Goal: Transaction & Acquisition: Book appointment/travel/reservation

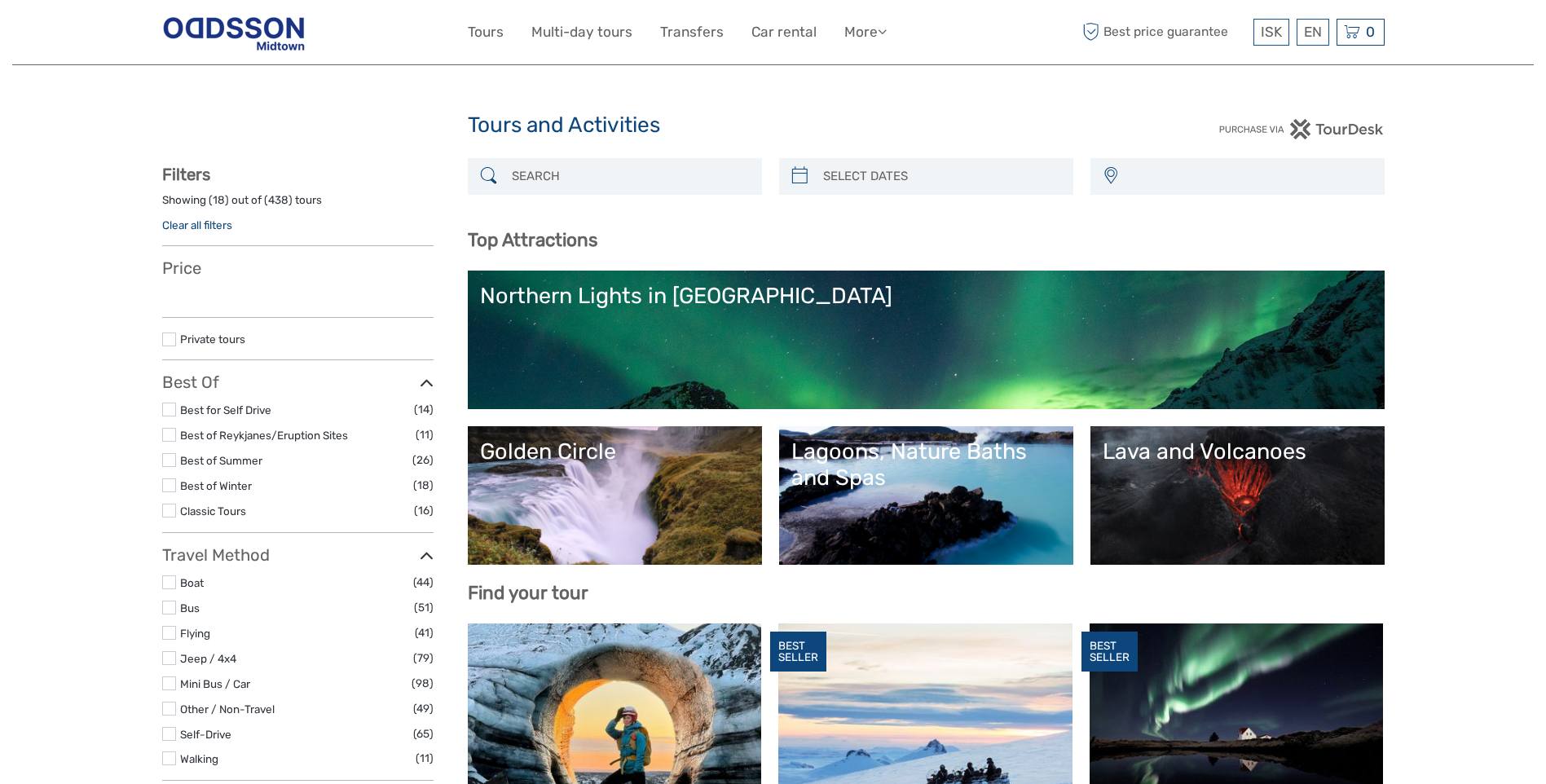
select select
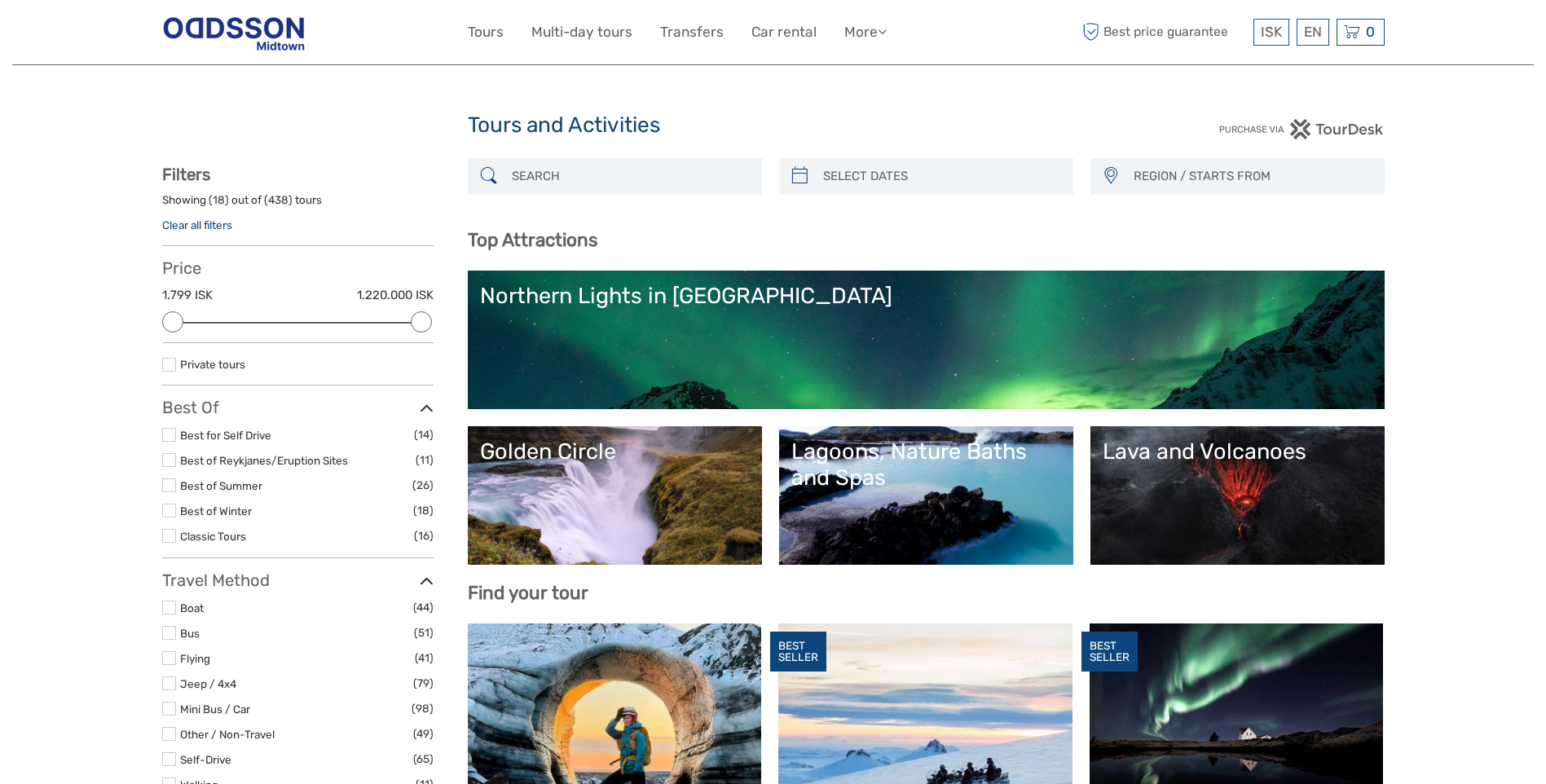
type input "[DATE]"
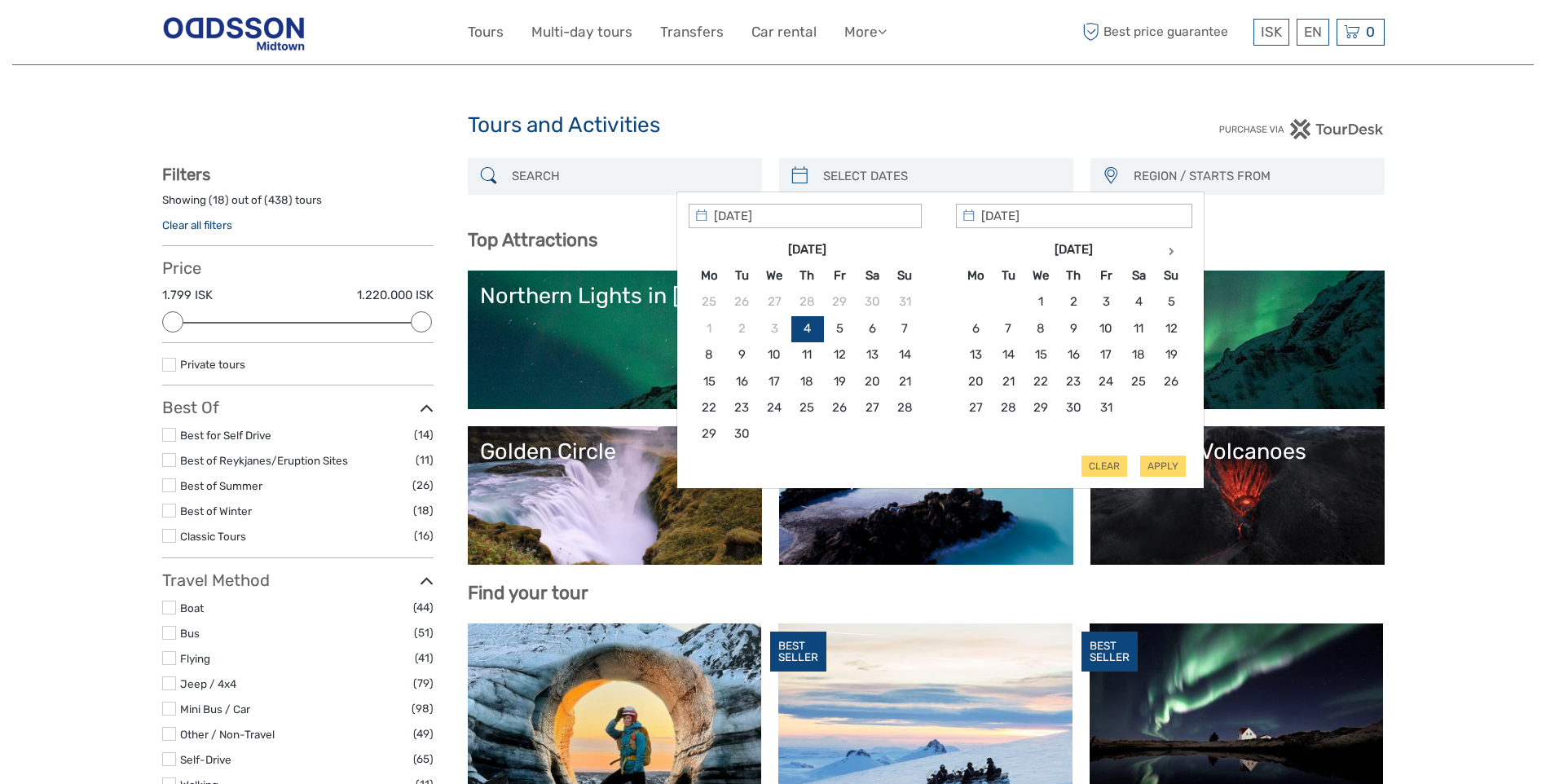
click at [856, 180] on input "search" at bounding box center [941, 177] width 249 height 28
type input "05/10/2025"
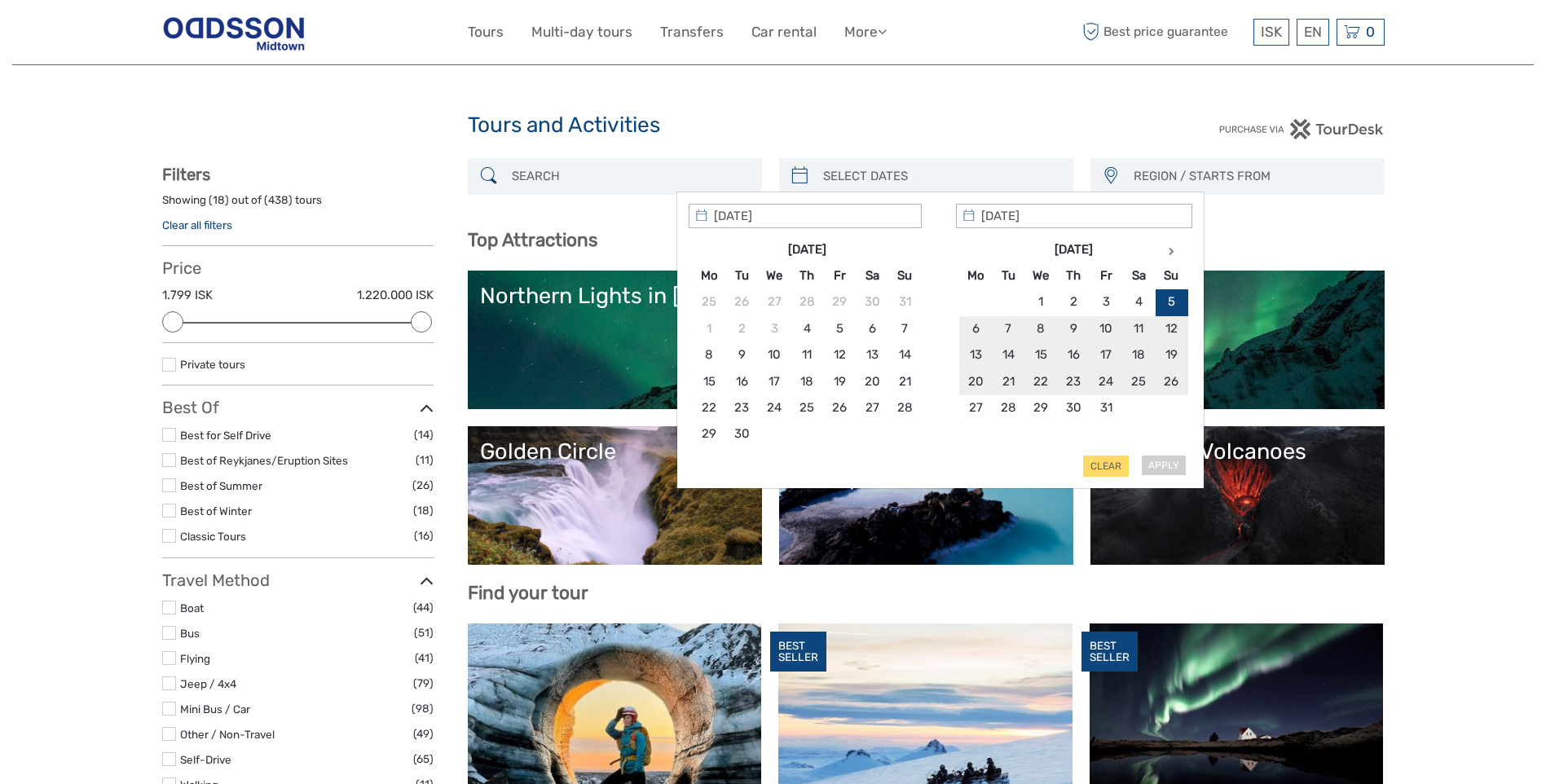
click at [1165, 466] on div "Apply Clear" at bounding box center [940, 340] width 504 height 274
type input "07/10/2025"
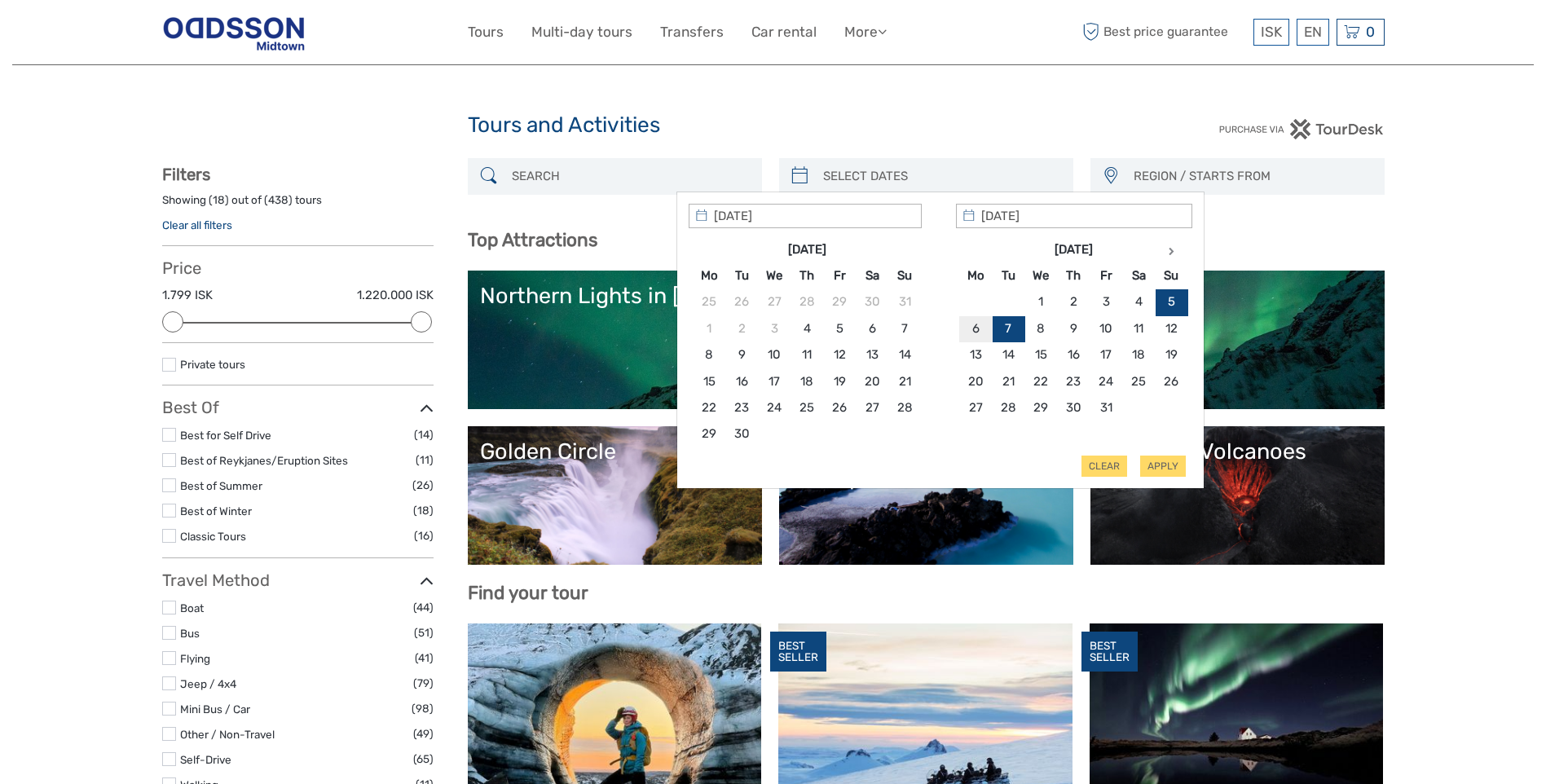
type input "05/10/2025"
click at [1162, 465] on button "Apply" at bounding box center [1163, 466] width 45 height 21
type input "05/10/2025 - 07/10/2025"
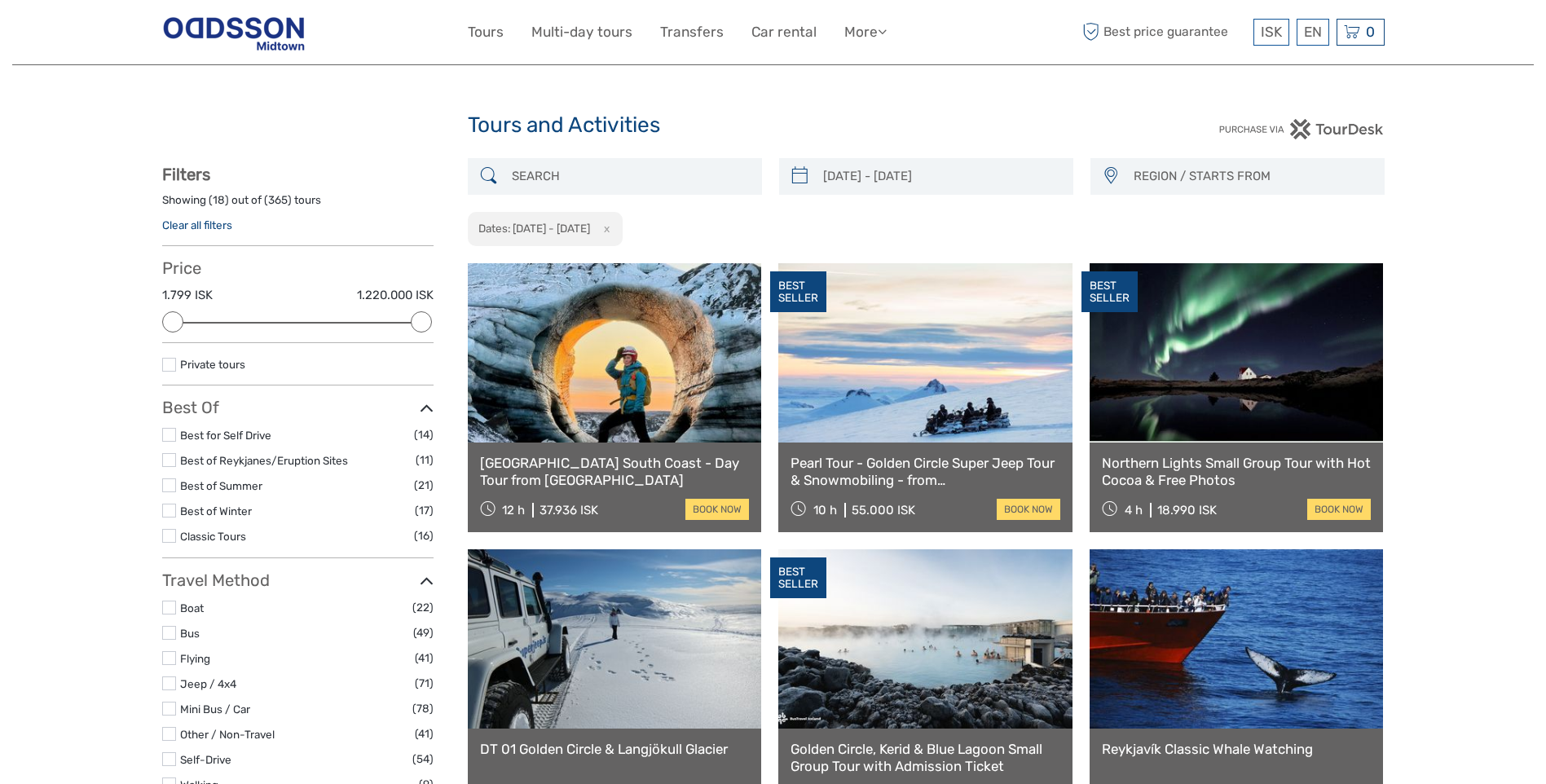
click at [1218, 174] on span "REGION / STARTS FROM" at bounding box center [1251, 177] width 251 height 27
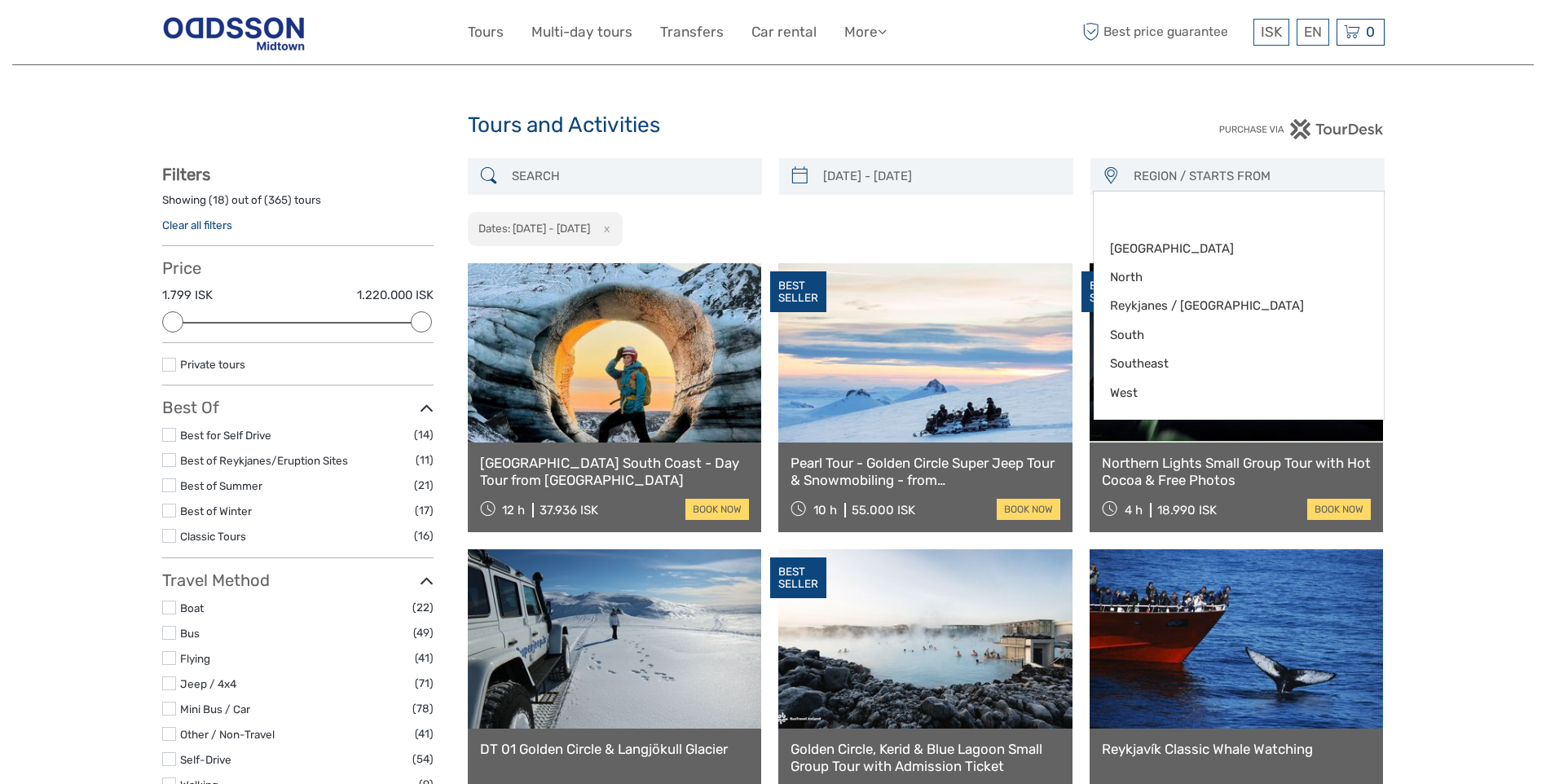
click at [1218, 174] on span "REGION / STARTS FROM" at bounding box center [1251, 177] width 251 height 27
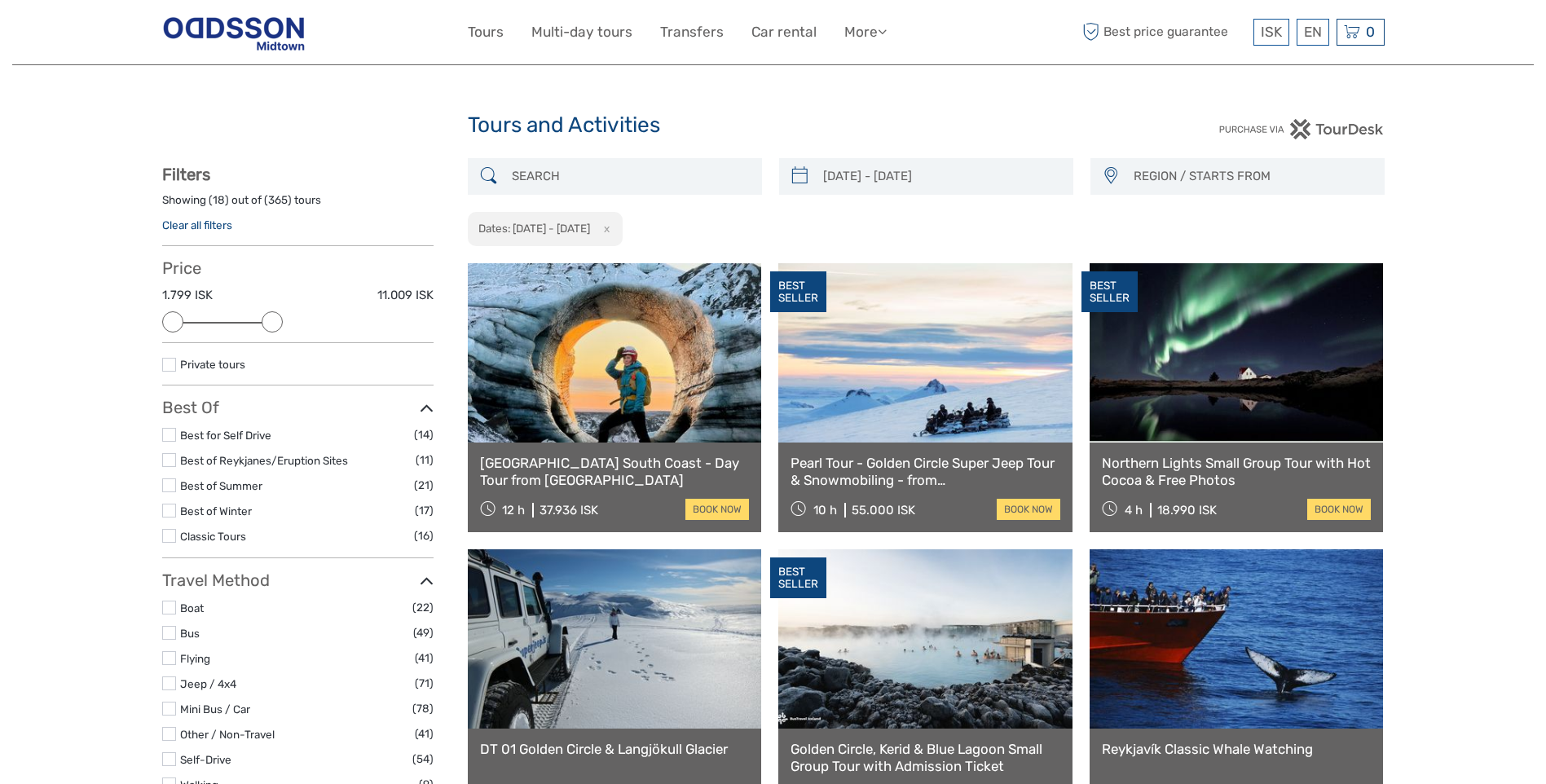
drag, startPoint x: 424, startPoint y: 322, endPoint x: 265, endPoint y: 341, distance: 160.1
click at [265, 341] on div "Price 1.799 ISK 11.009 ISK Clear" at bounding box center [298, 300] width 271 height 85
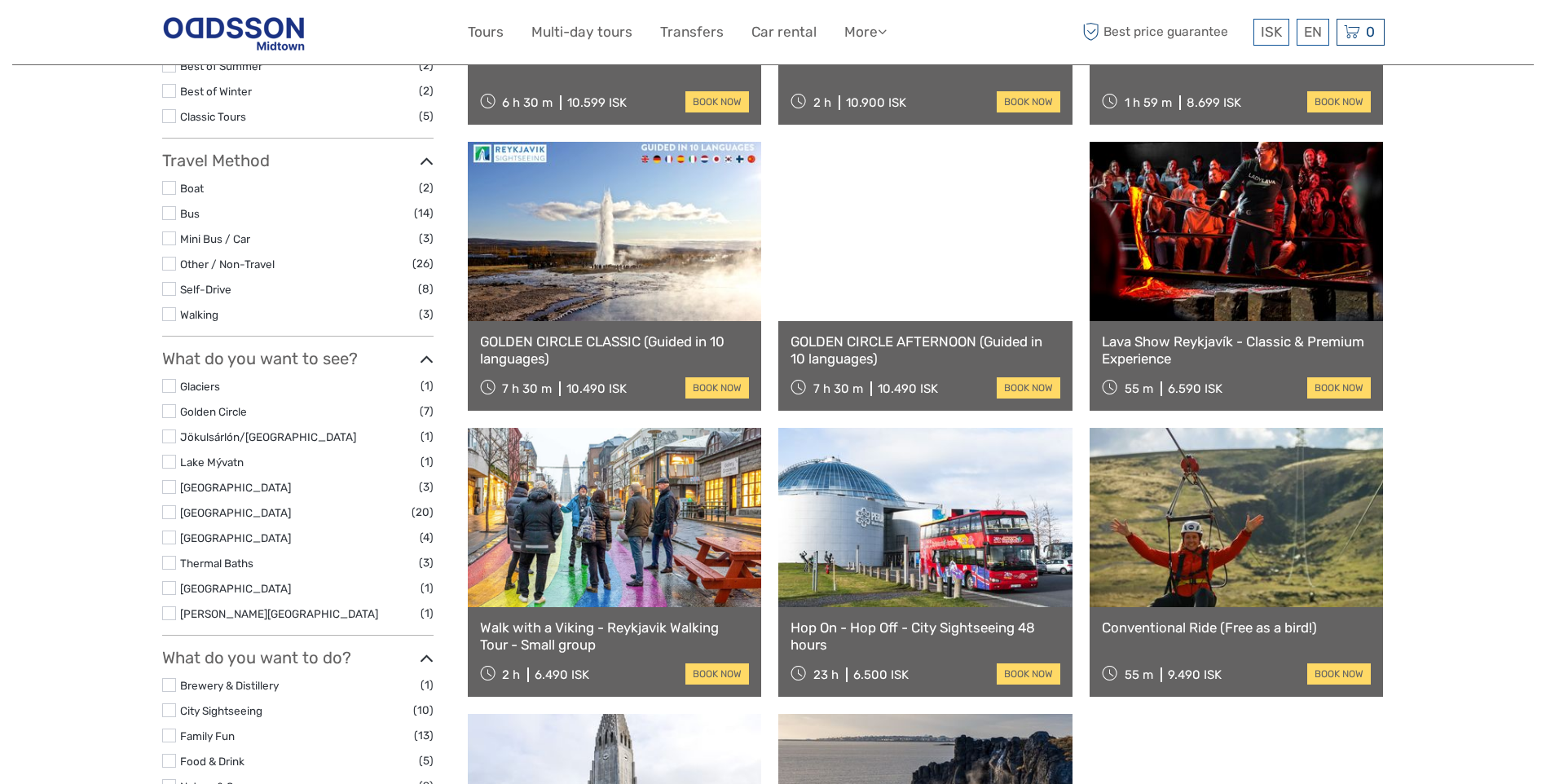
scroll to position [570, 0]
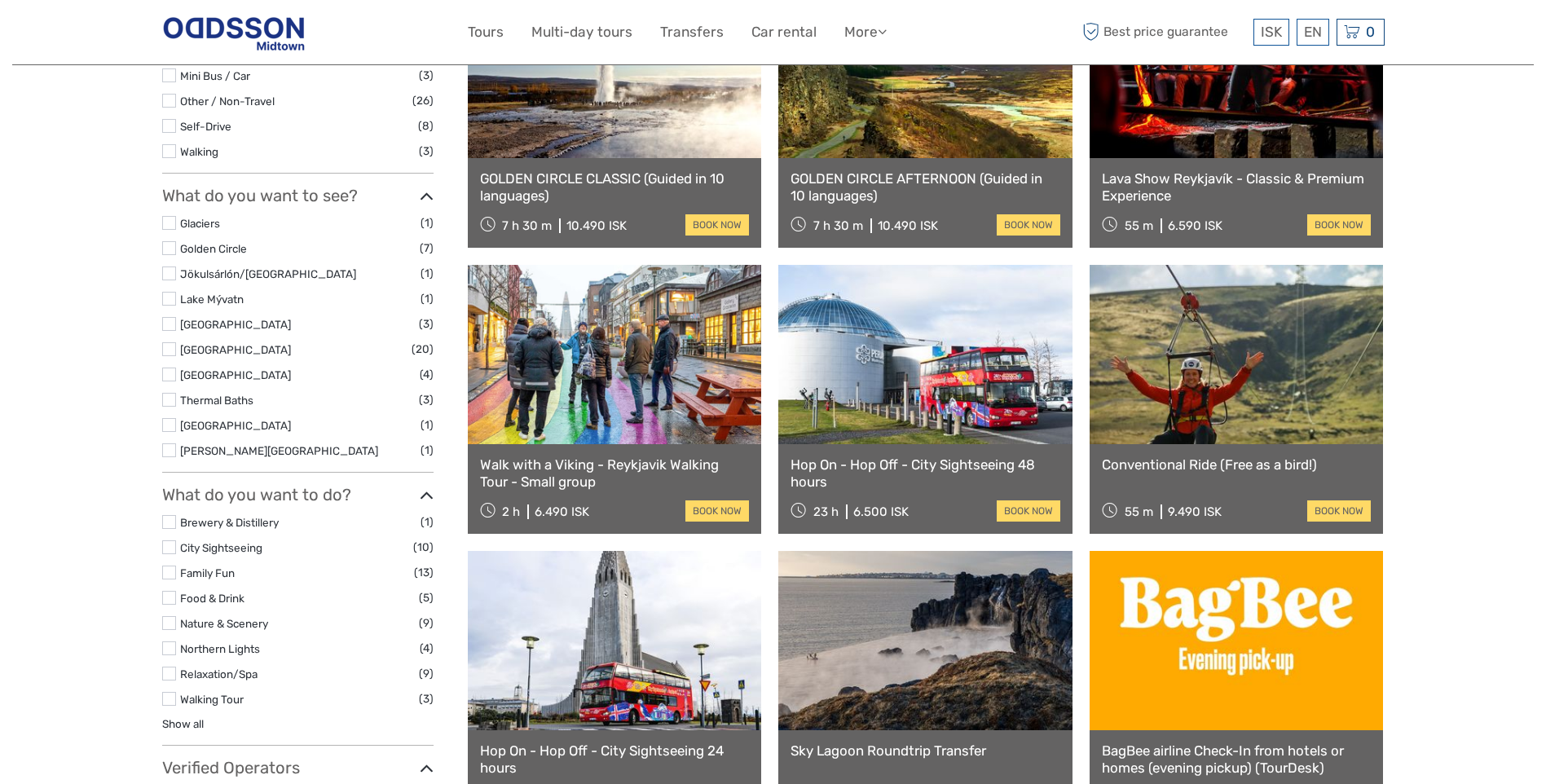
click at [173, 672] on label at bounding box center [169, 673] width 14 height 14
click at [0, 0] on input "checkbox" at bounding box center [0, 0] width 0 height 0
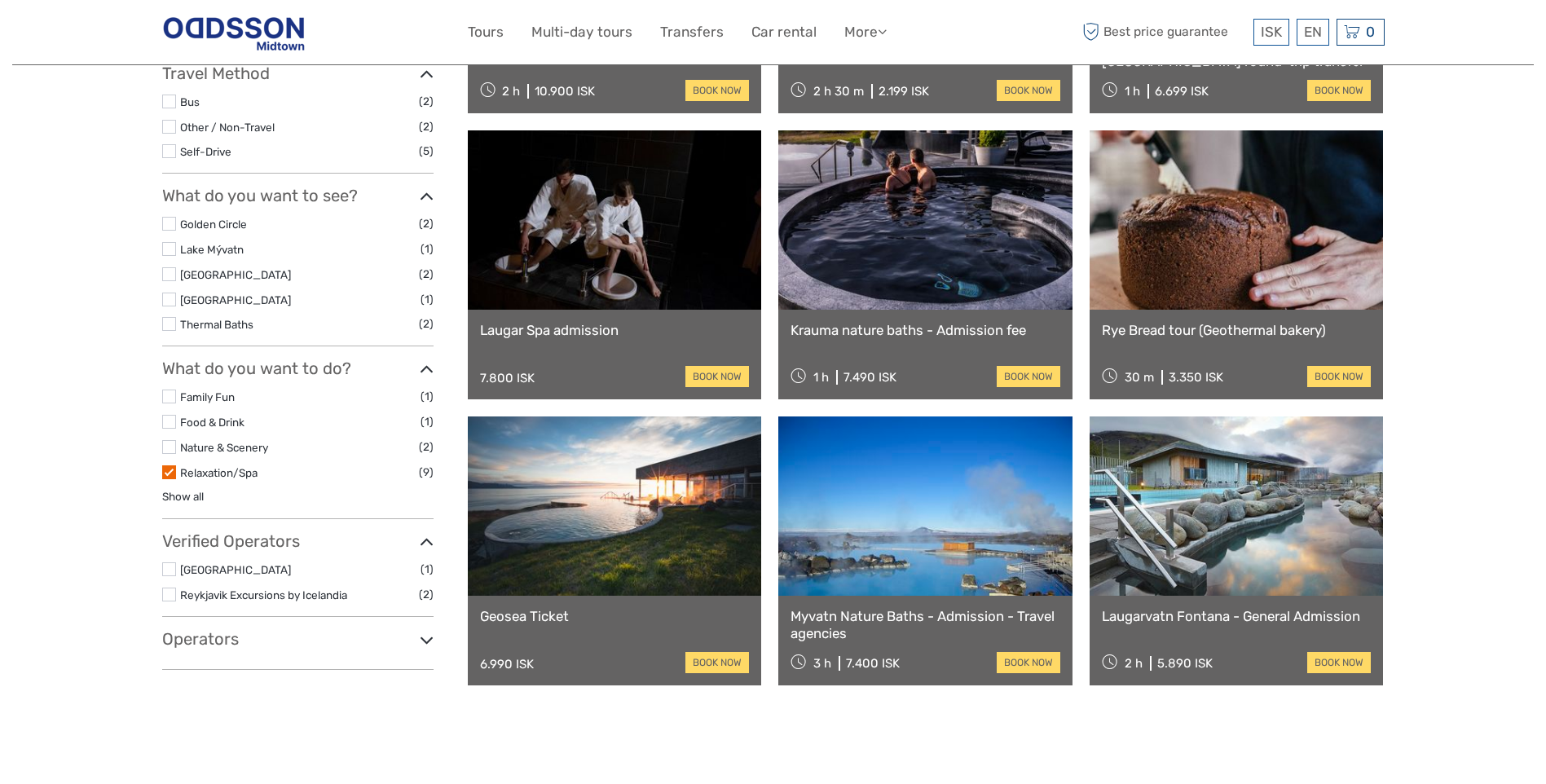
scroll to position [255, 0]
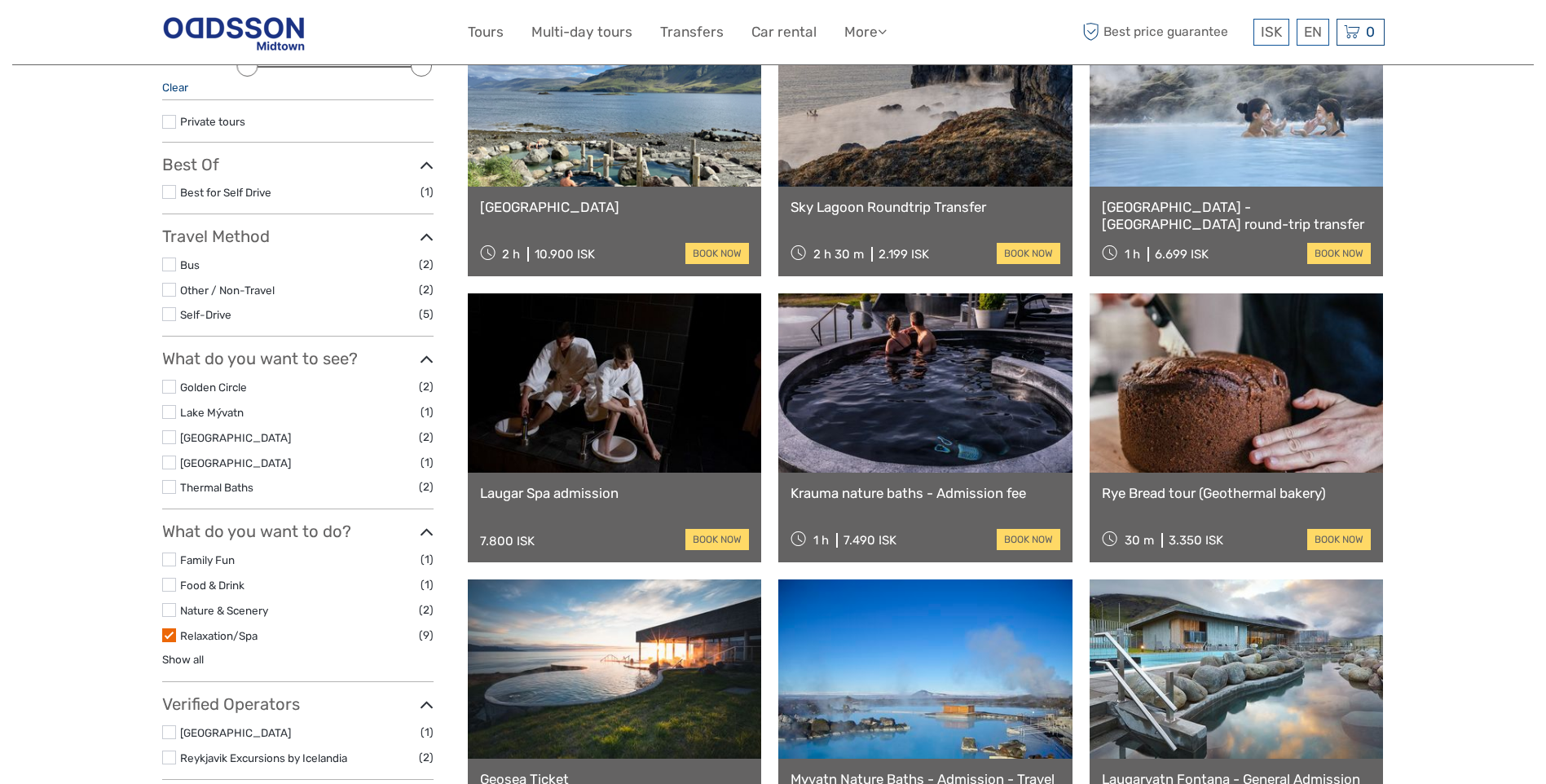
click at [169, 488] on label at bounding box center [169, 487] width 14 height 14
click at [0, 0] on input "checkbox" at bounding box center [0, 0] width 0 height 0
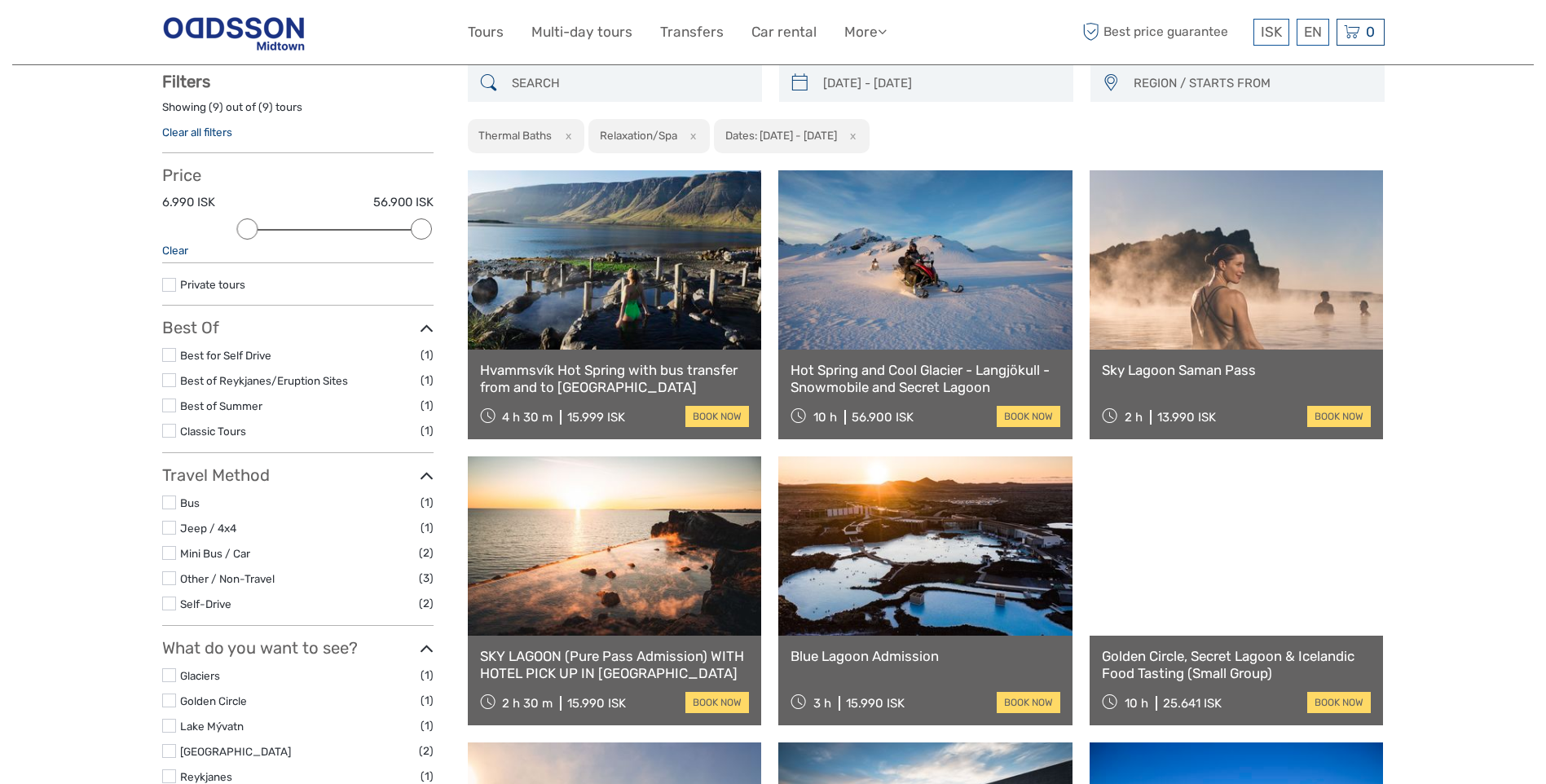
scroll to position [255, 0]
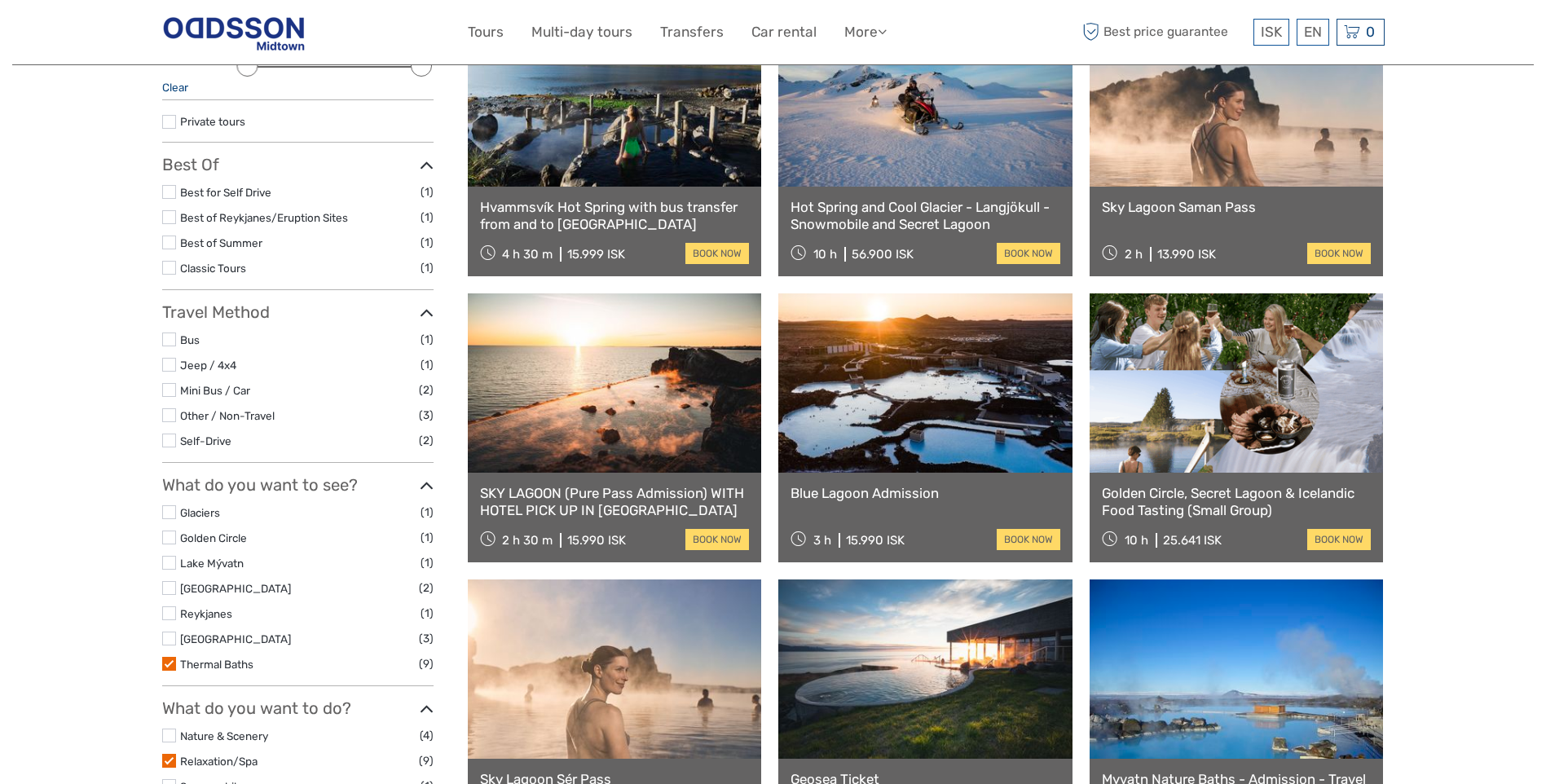
click at [954, 412] on link at bounding box center [925, 383] width 294 height 179
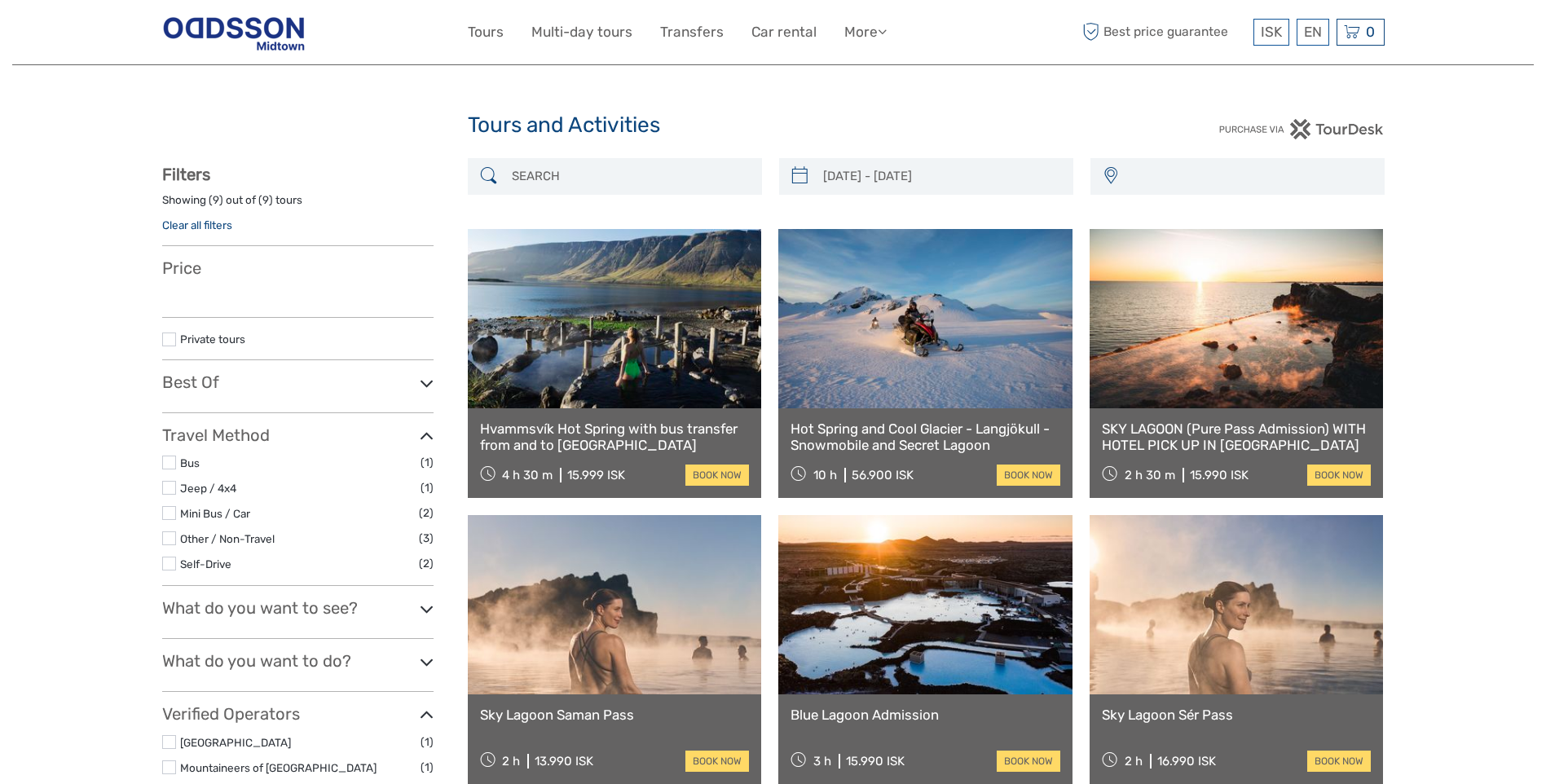
select select
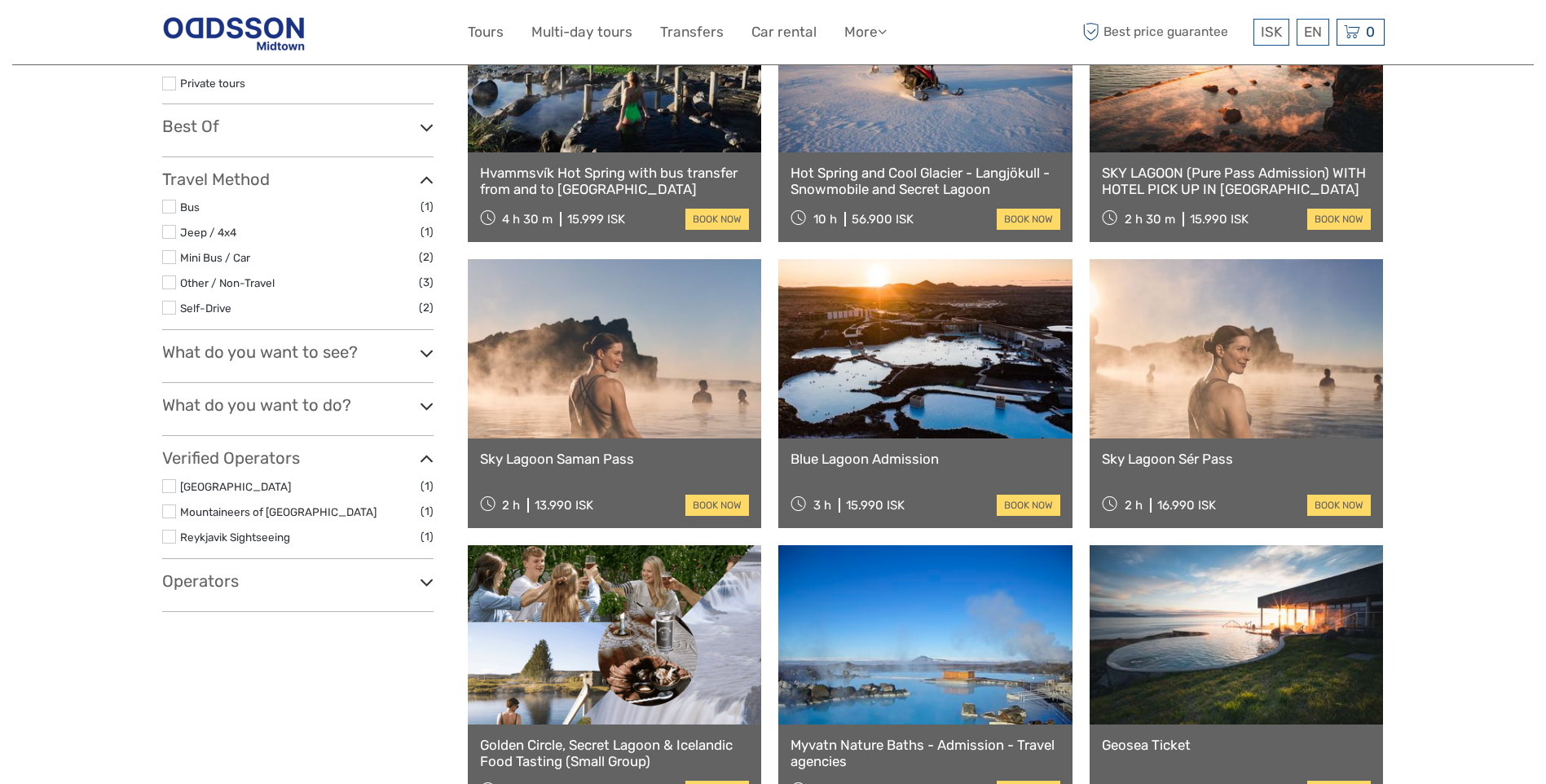
type input "05/10/2025 - 07/10/2025"
select select
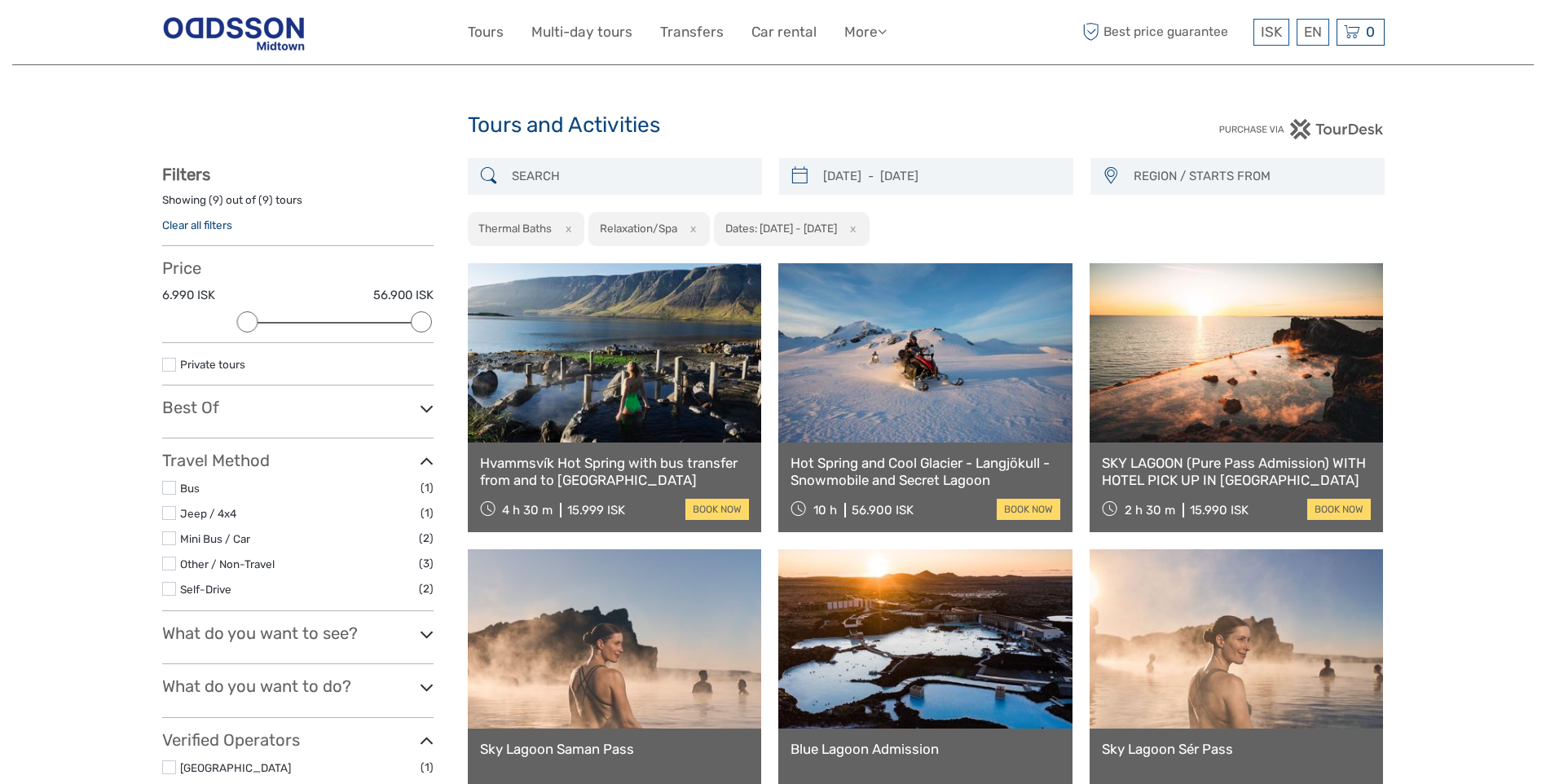
click at [215, 224] on link "Clear all filters" at bounding box center [198, 225] width 70 height 13
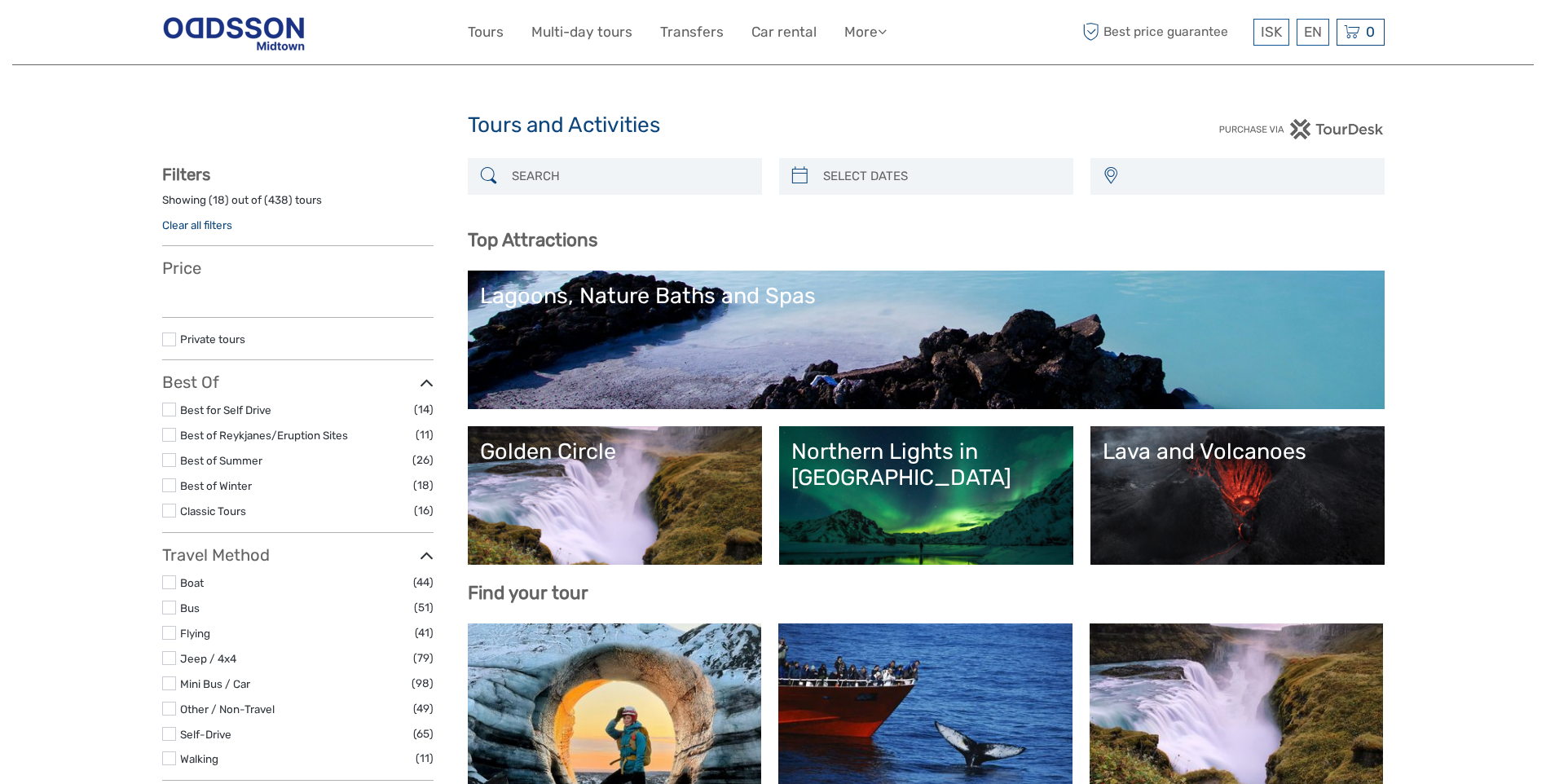
select select
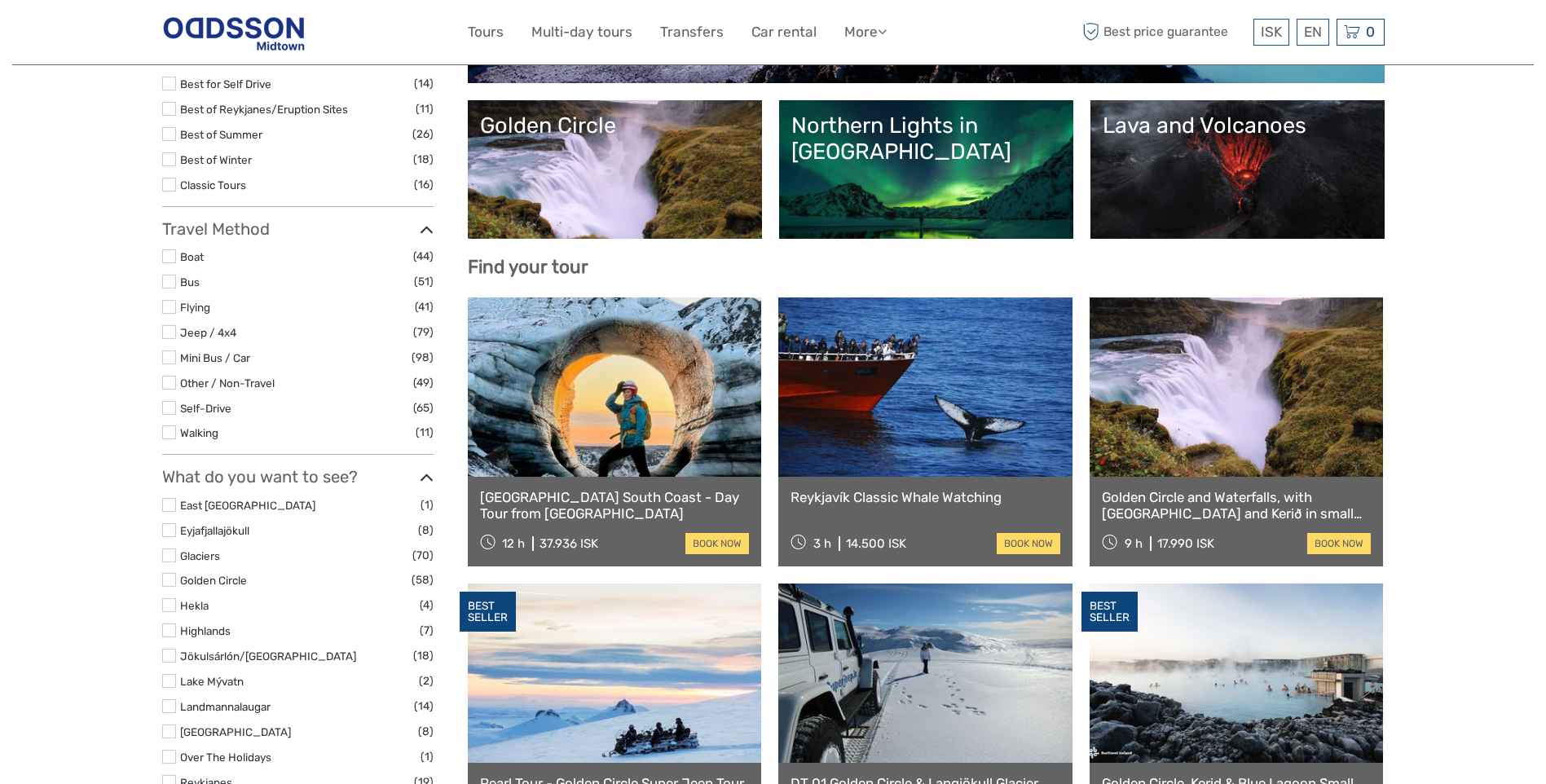
scroll to position [351, 0]
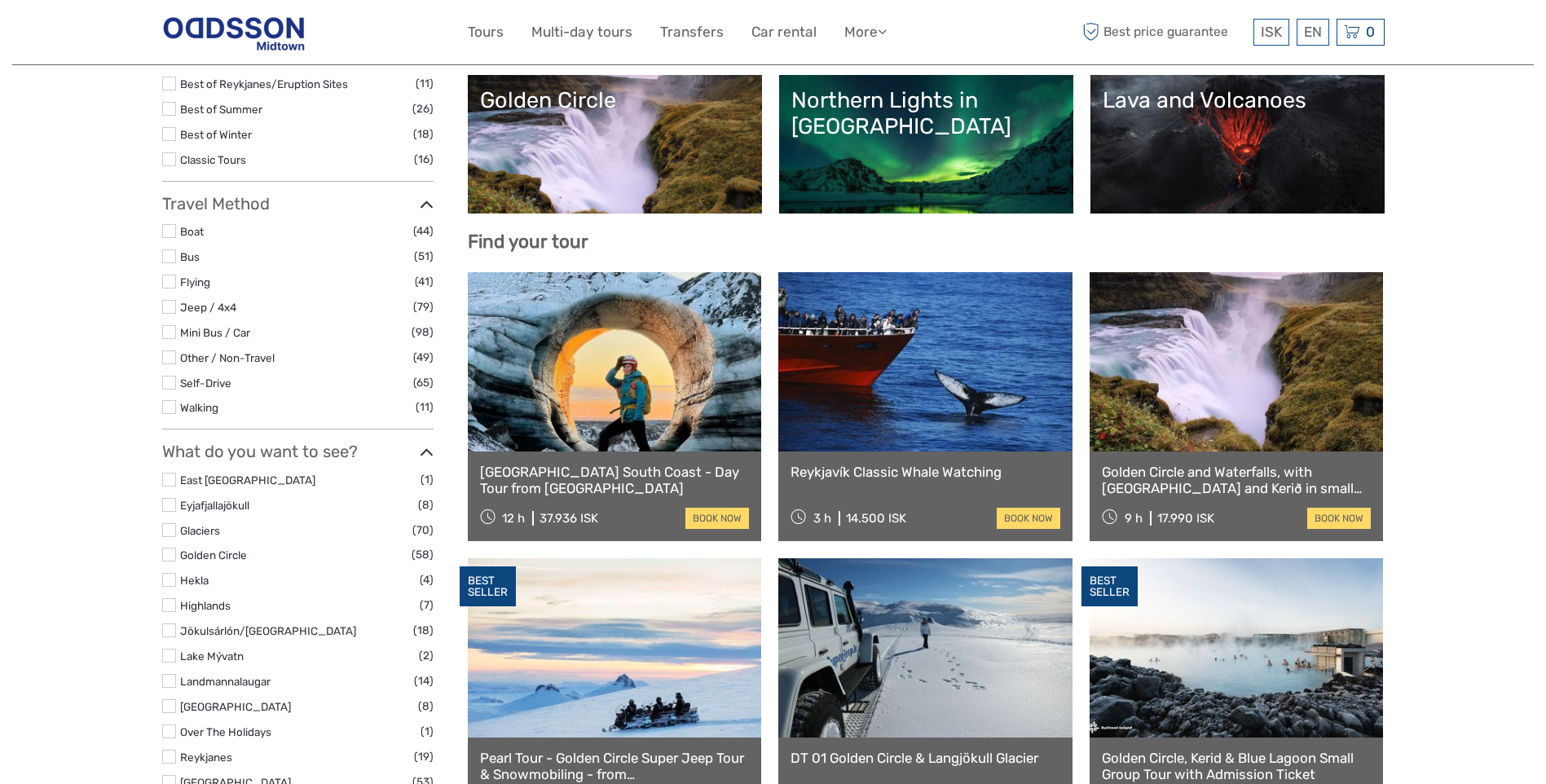
select select
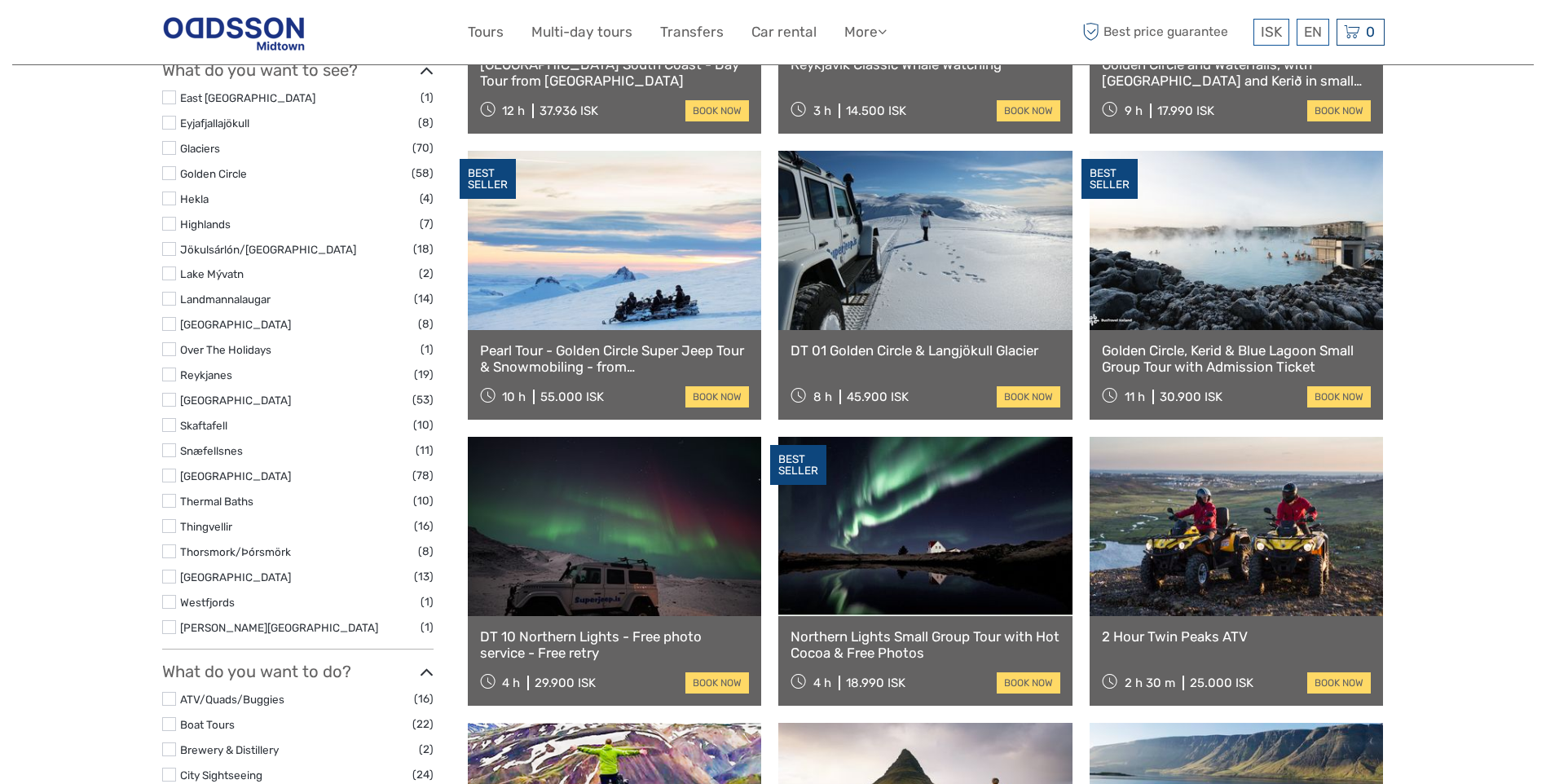
scroll to position [1085, 0]
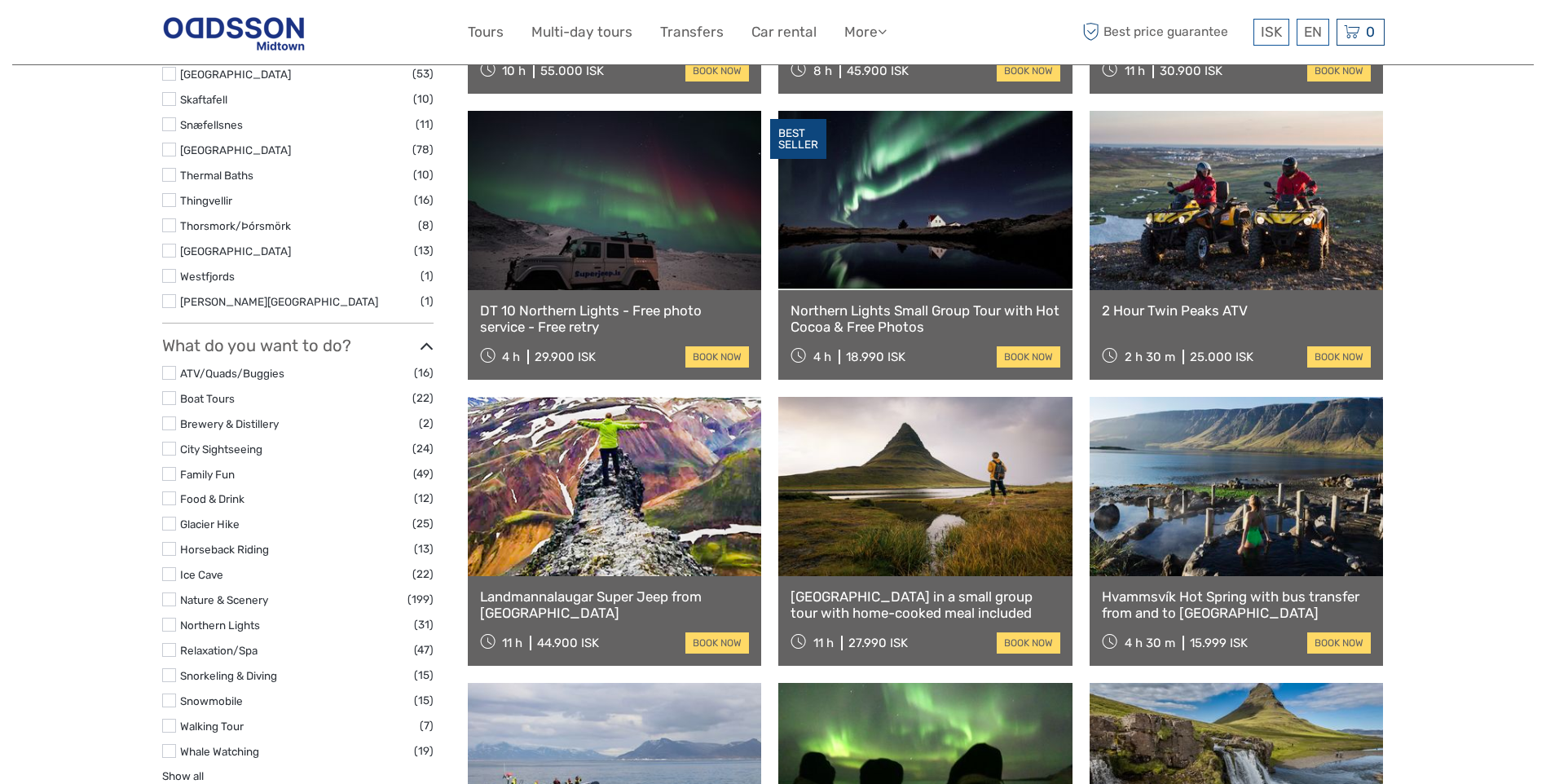
click at [172, 472] on label at bounding box center [169, 473] width 14 height 14
click at [0, 0] on input "checkbox" at bounding box center [0, 0] width 0 height 0
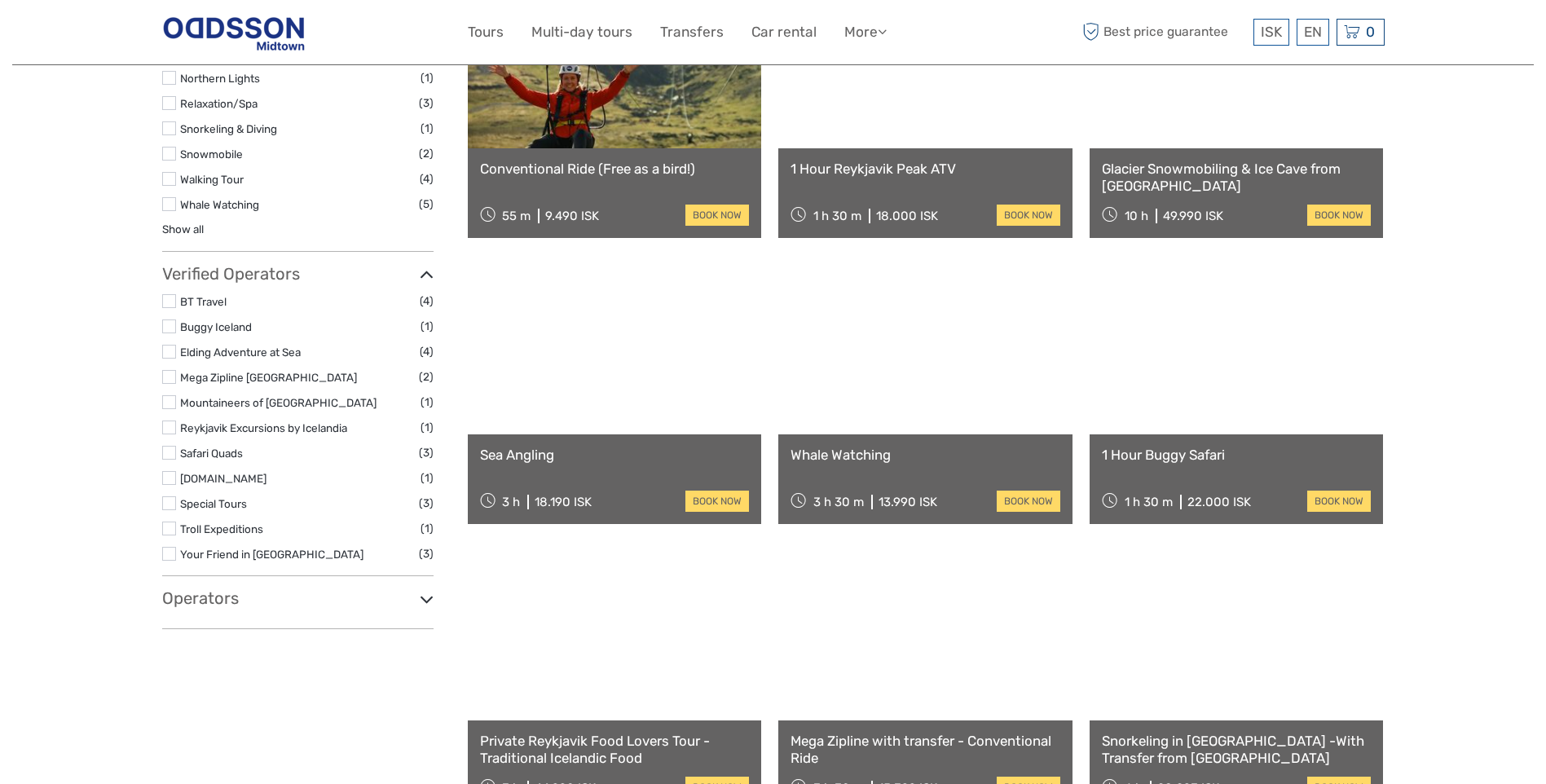
scroll to position [826, 0]
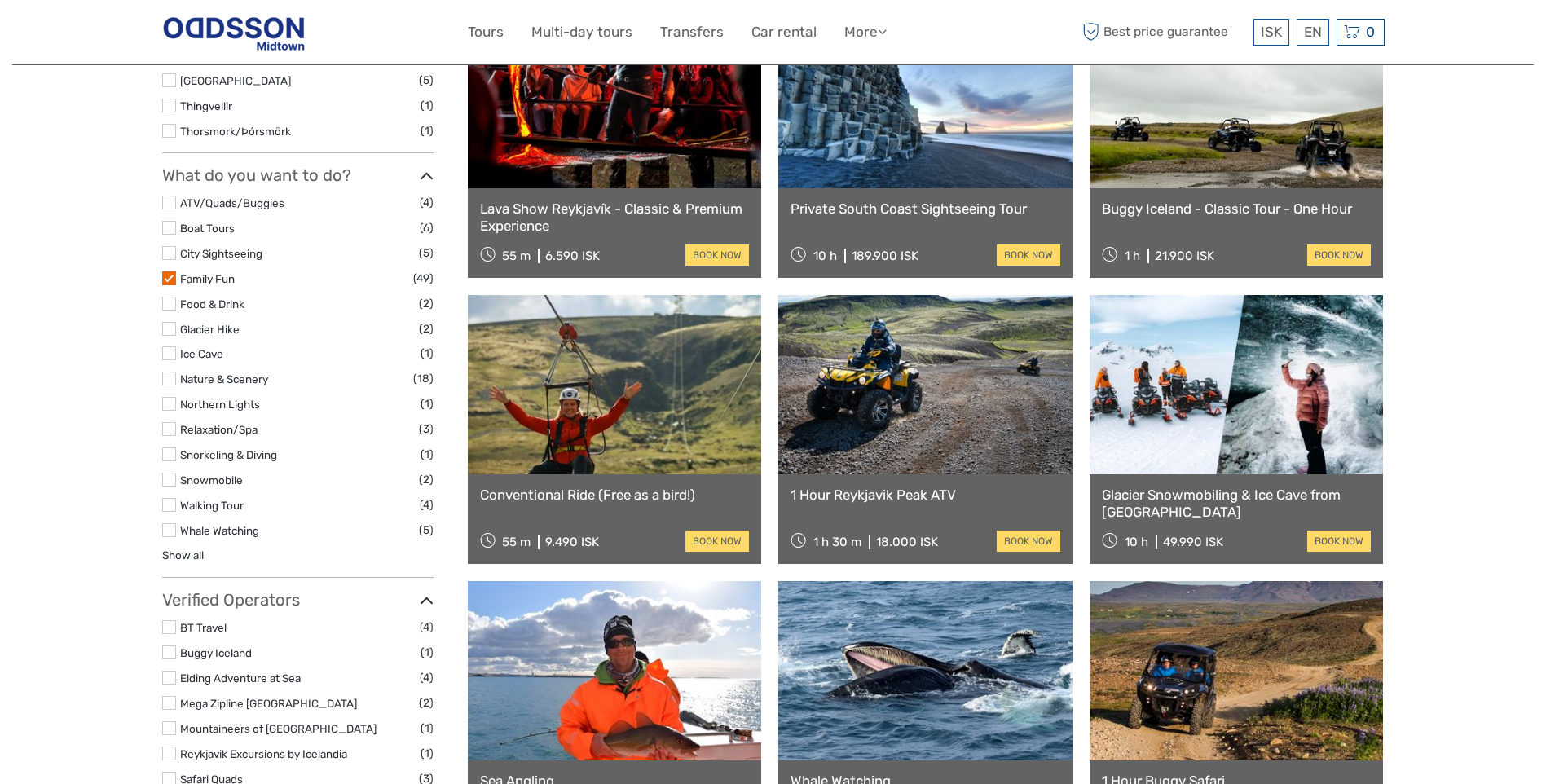
click at [170, 281] on label at bounding box center [169, 278] width 14 height 14
click at [0, 0] on input "checkbox" at bounding box center [0, 0] width 0 height 0
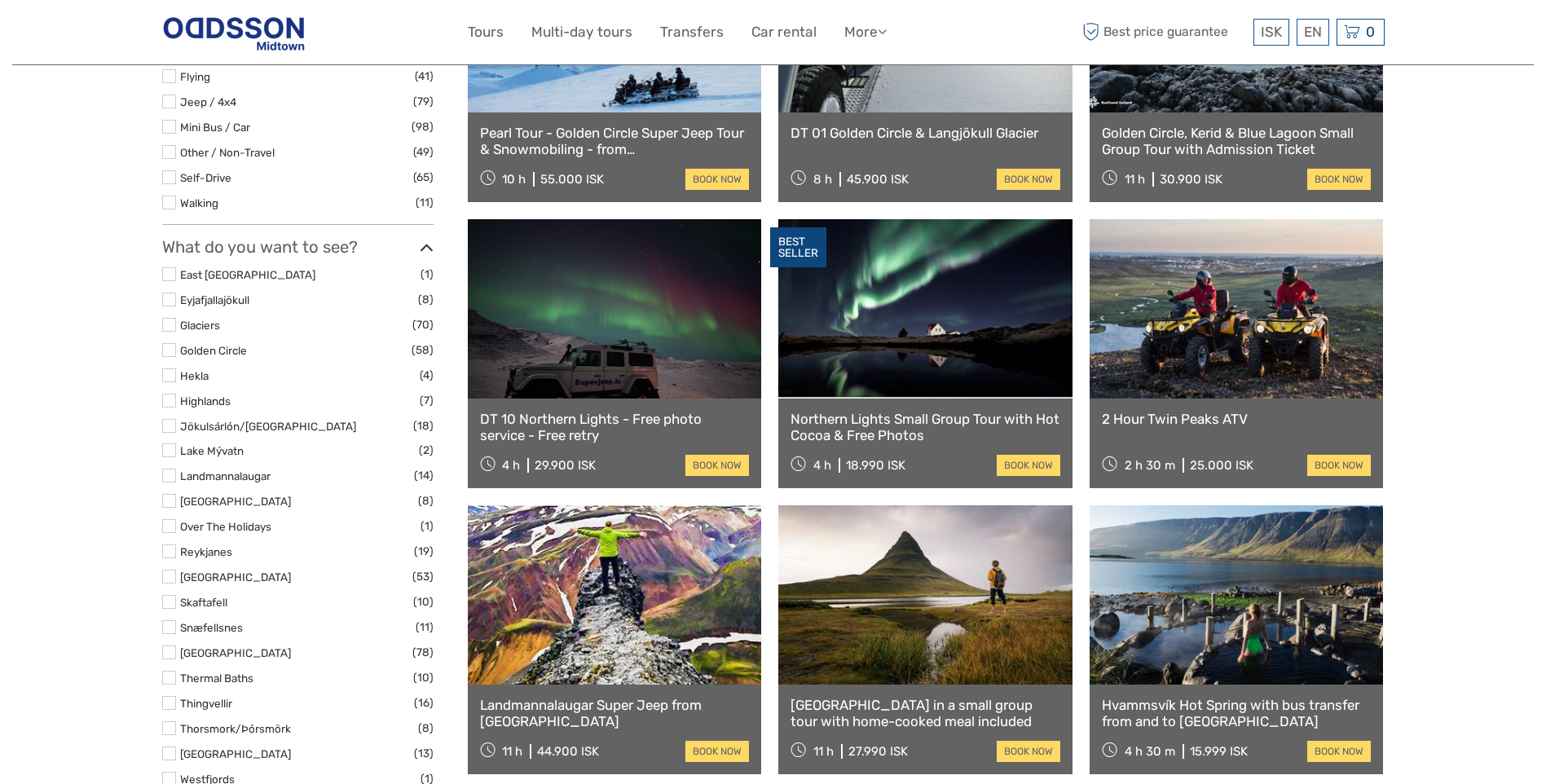
scroll to position [745, 0]
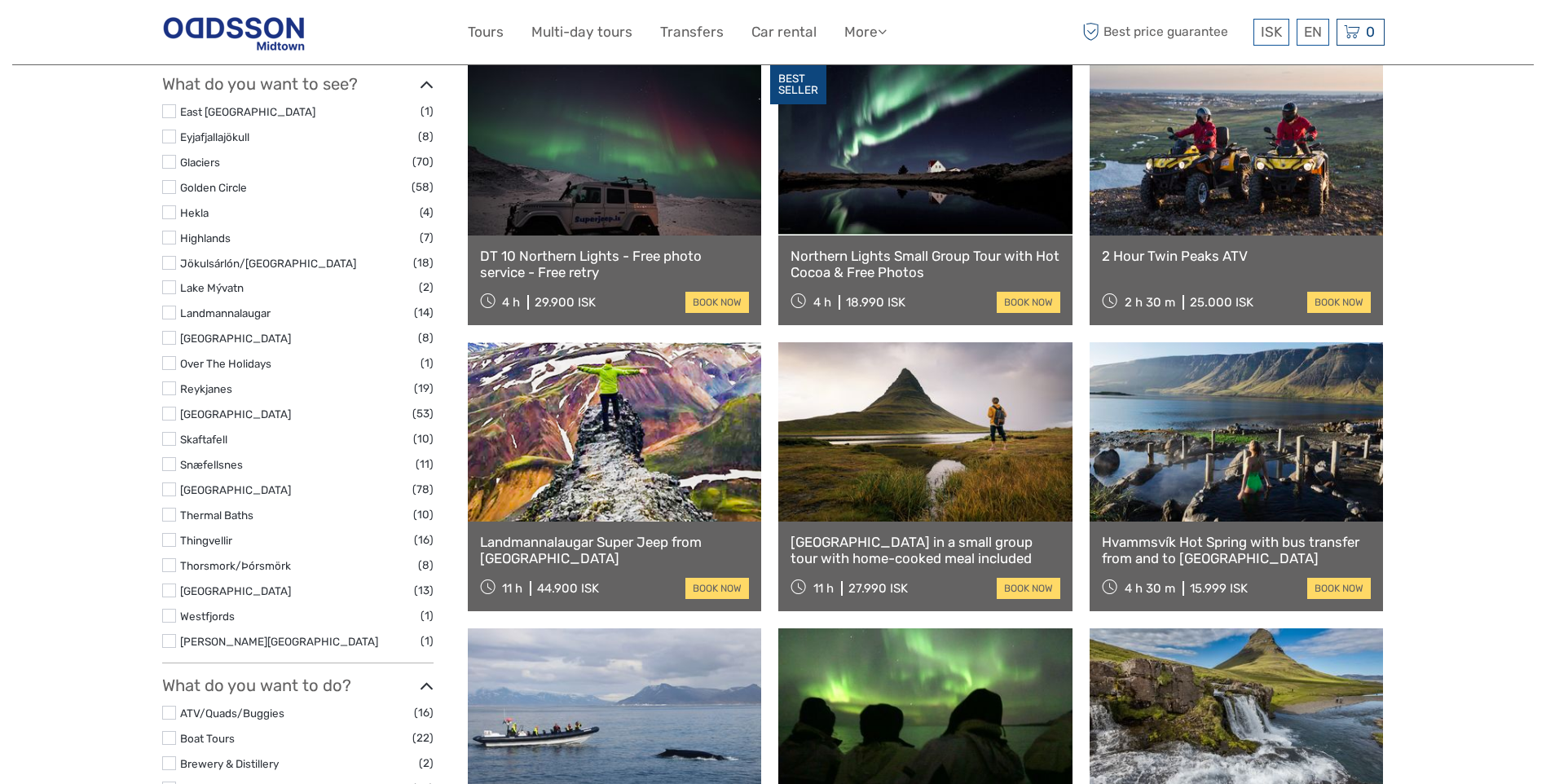
click at [167, 165] on label at bounding box center [169, 162] width 14 height 14
click at [0, 0] on input "checkbox" at bounding box center [0, 0] width 0 height 0
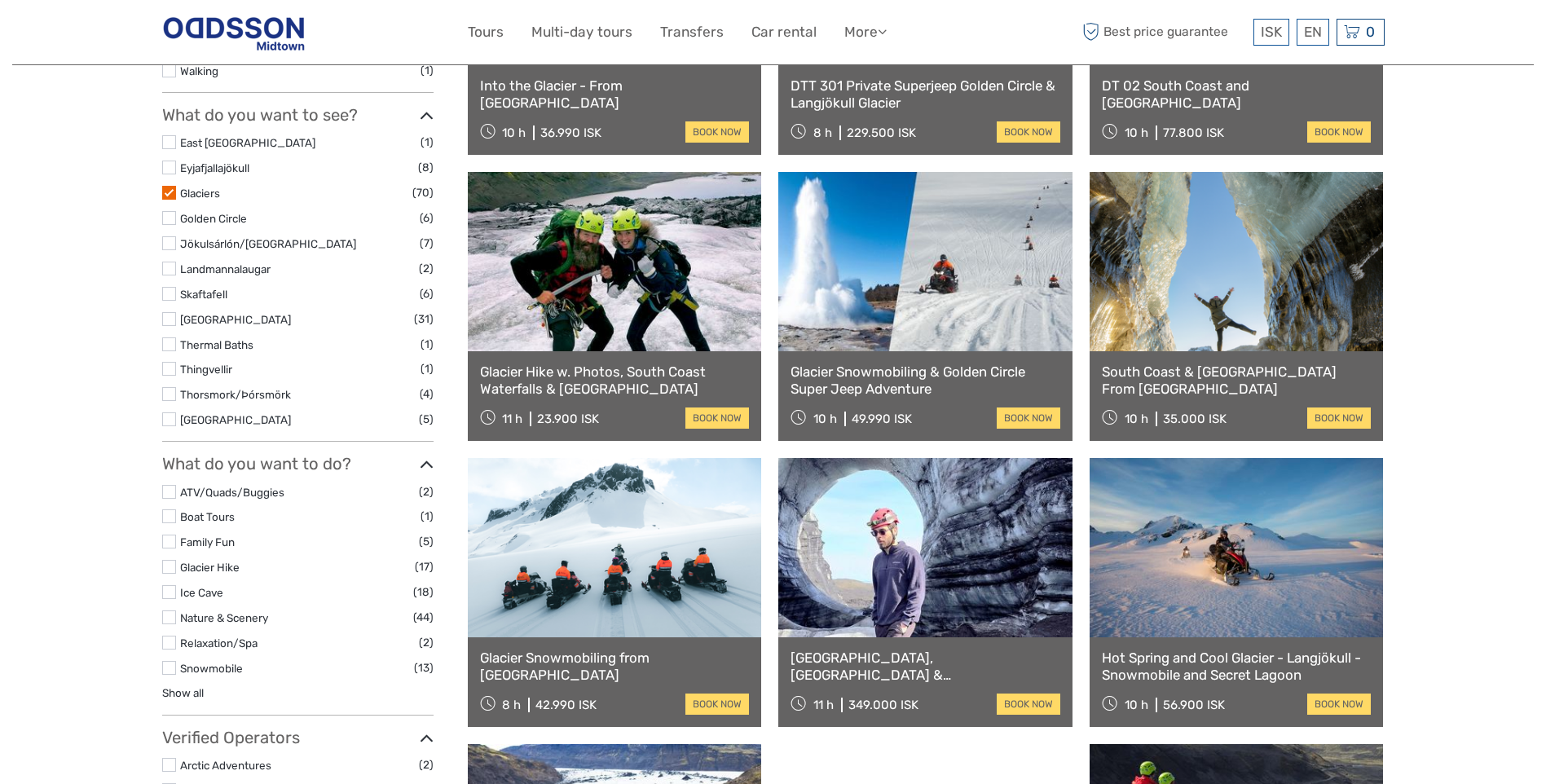
scroll to position [582, 0]
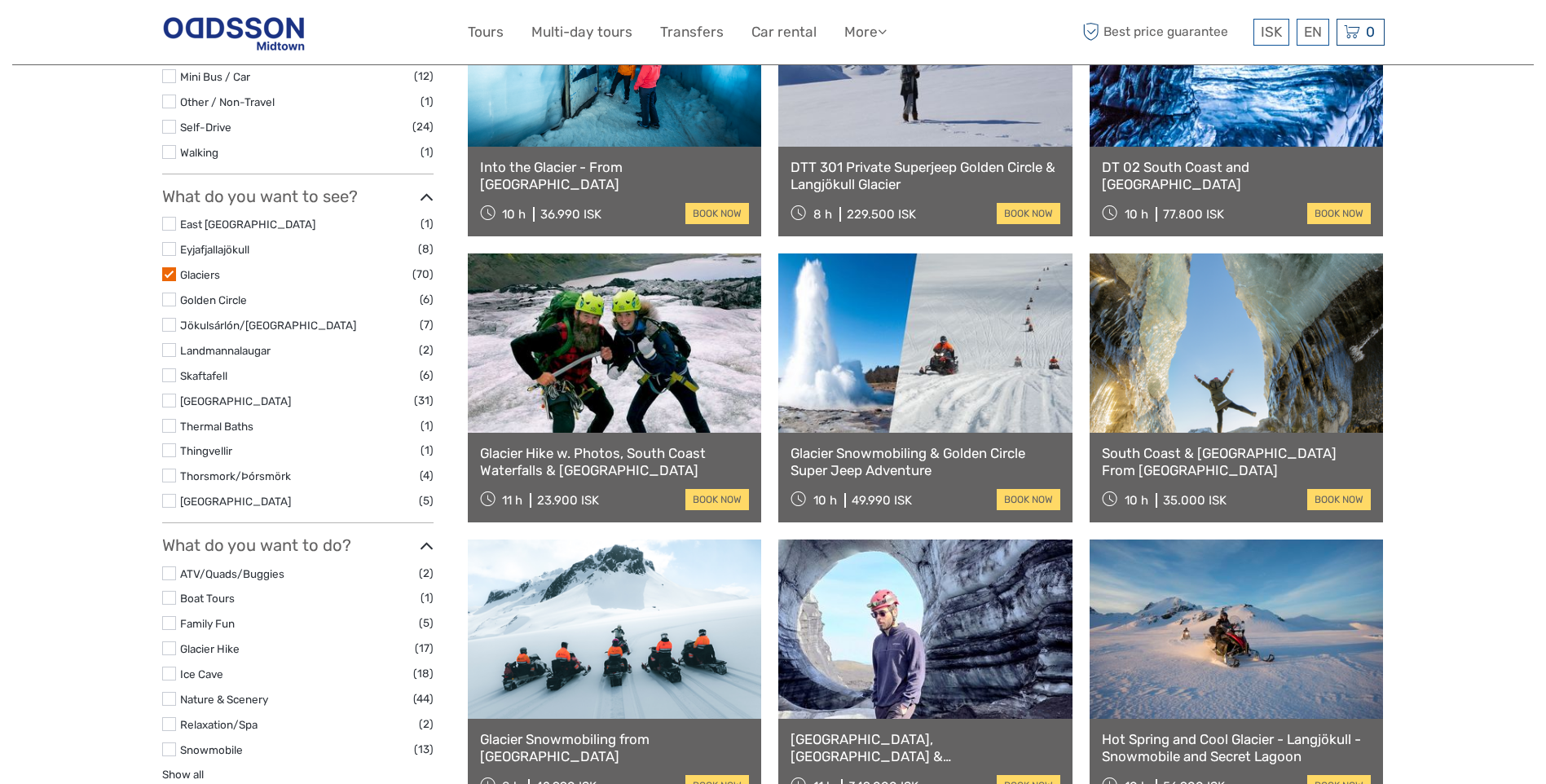
click at [173, 272] on label at bounding box center [169, 274] width 14 height 14
click at [0, 0] on input "checkbox" at bounding box center [0, 0] width 0 height 0
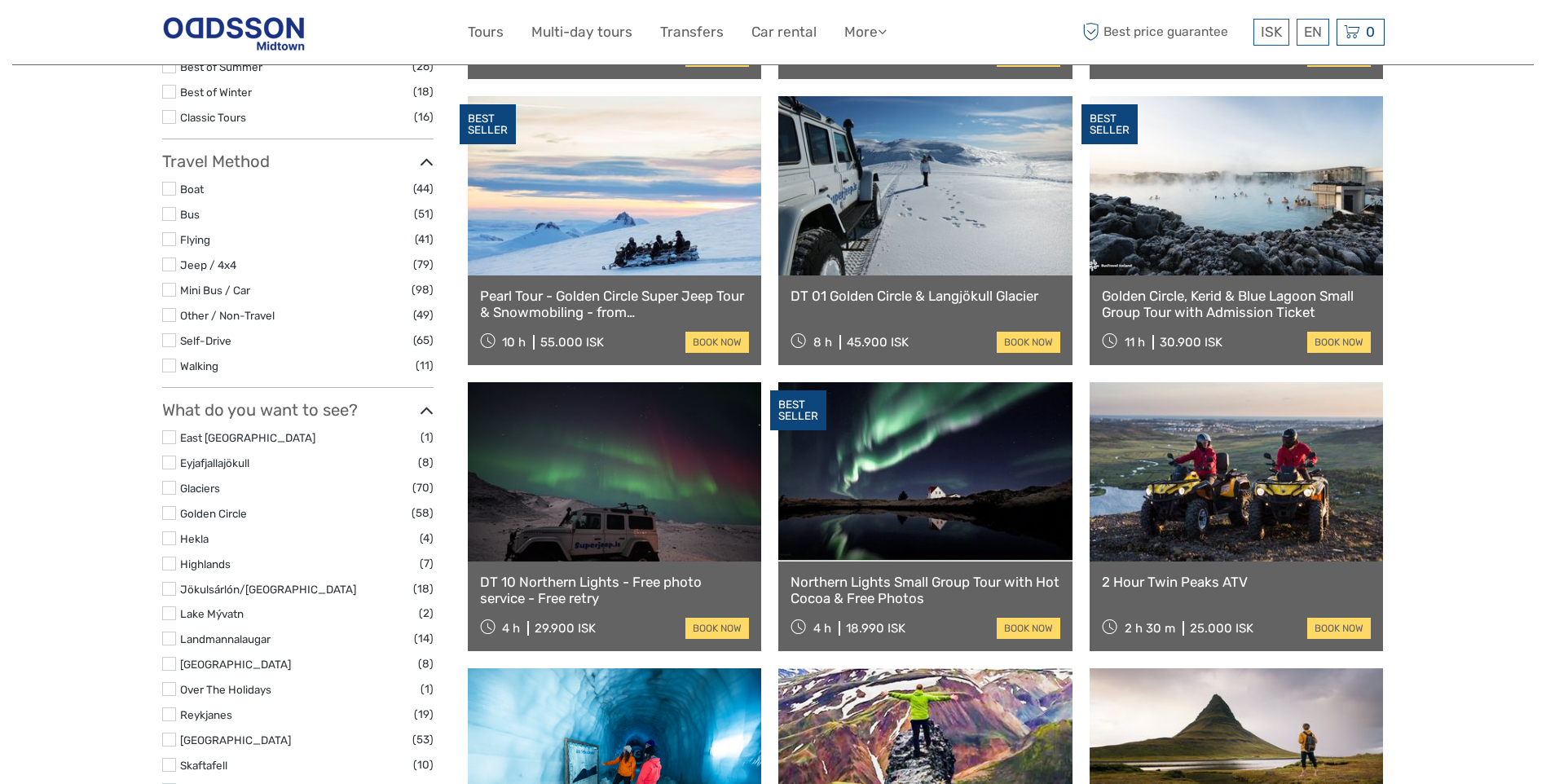
scroll to position [500, 0]
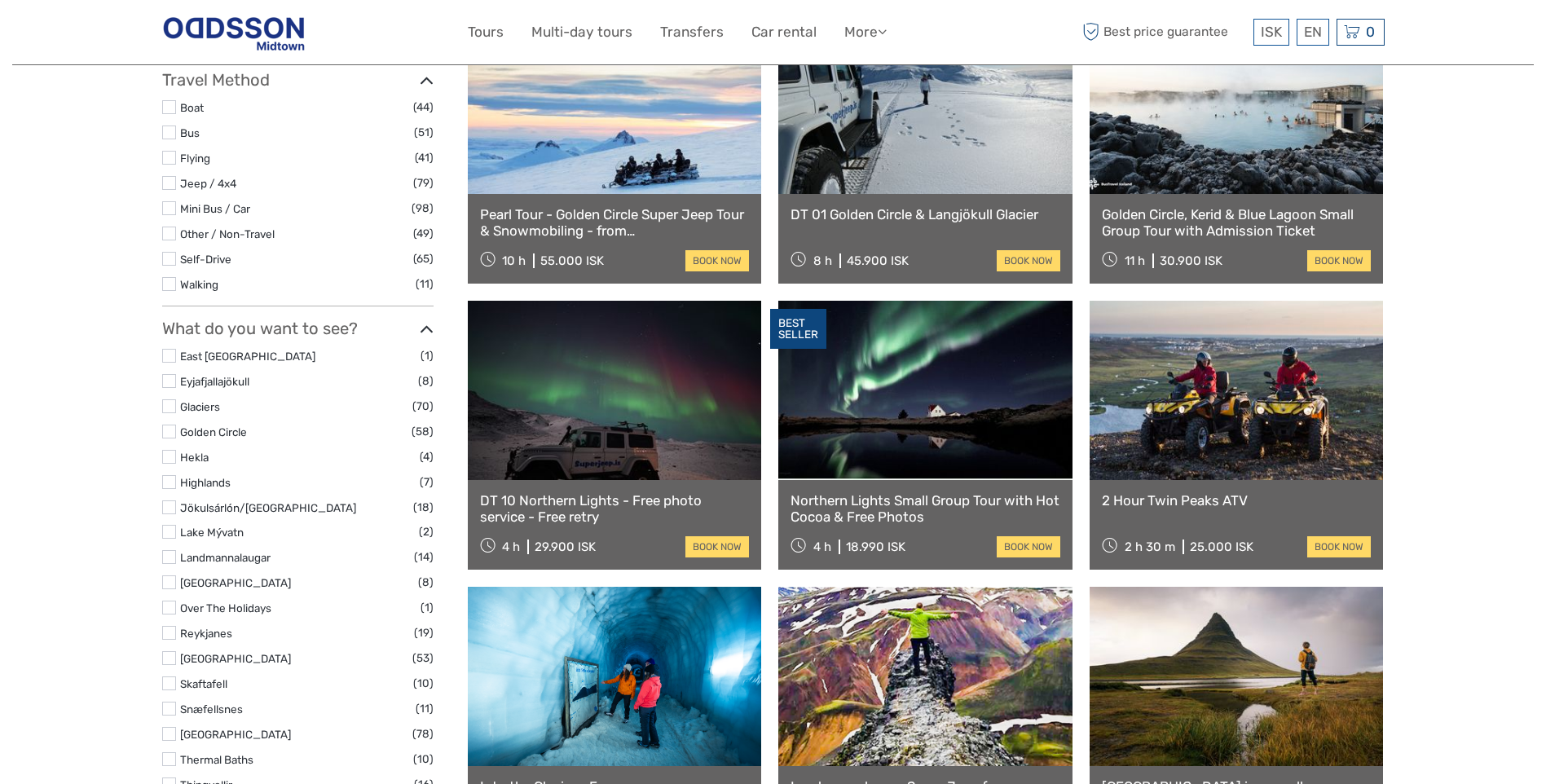
click at [170, 433] on label at bounding box center [169, 431] width 14 height 14
click at [0, 0] on input "checkbox" at bounding box center [0, 0] width 0 height 0
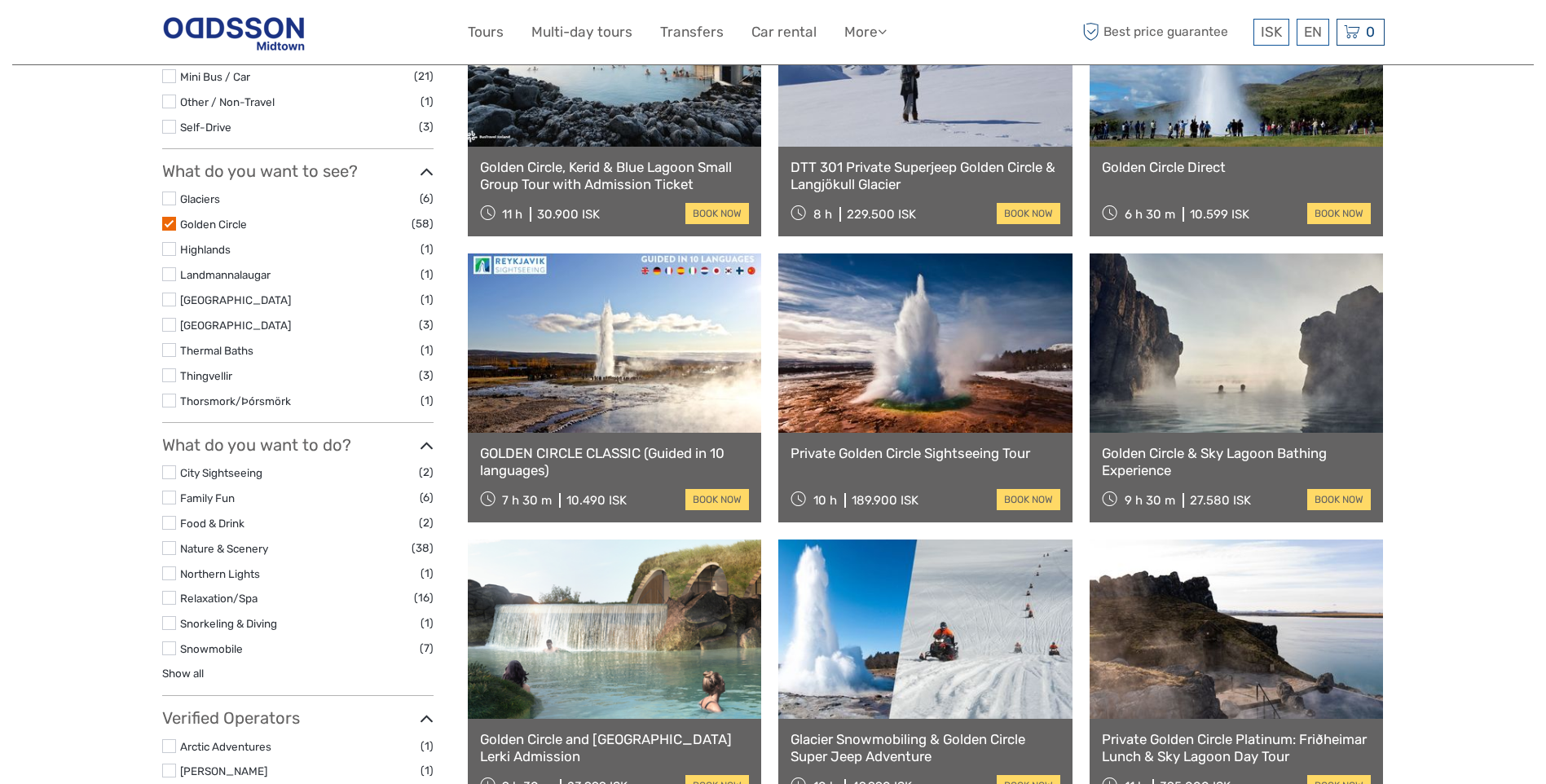
scroll to position [419, 0]
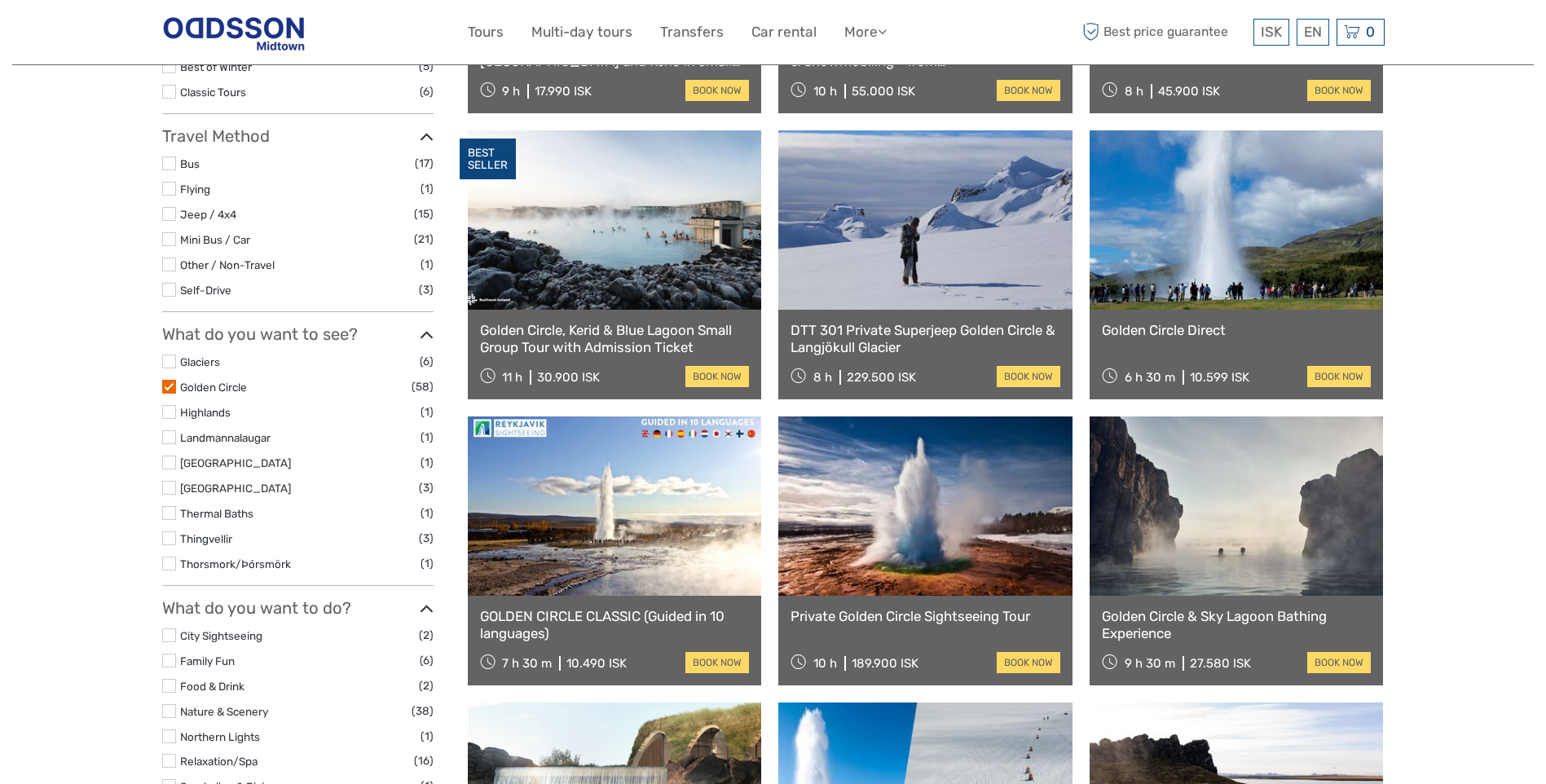
click at [1254, 254] on link at bounding box center [1237, 220] width 294 height 179
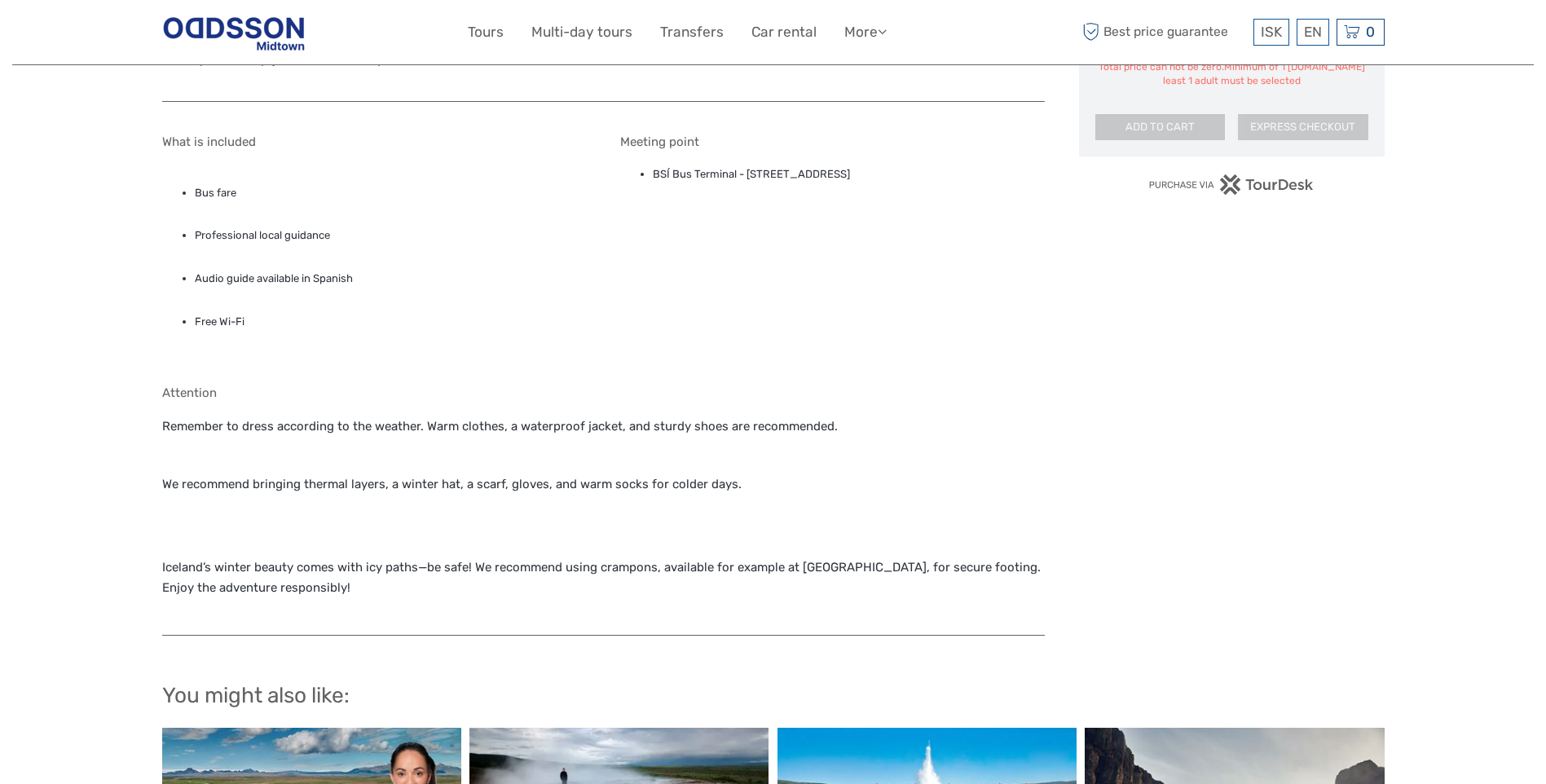
scroll to position [1385, 0]
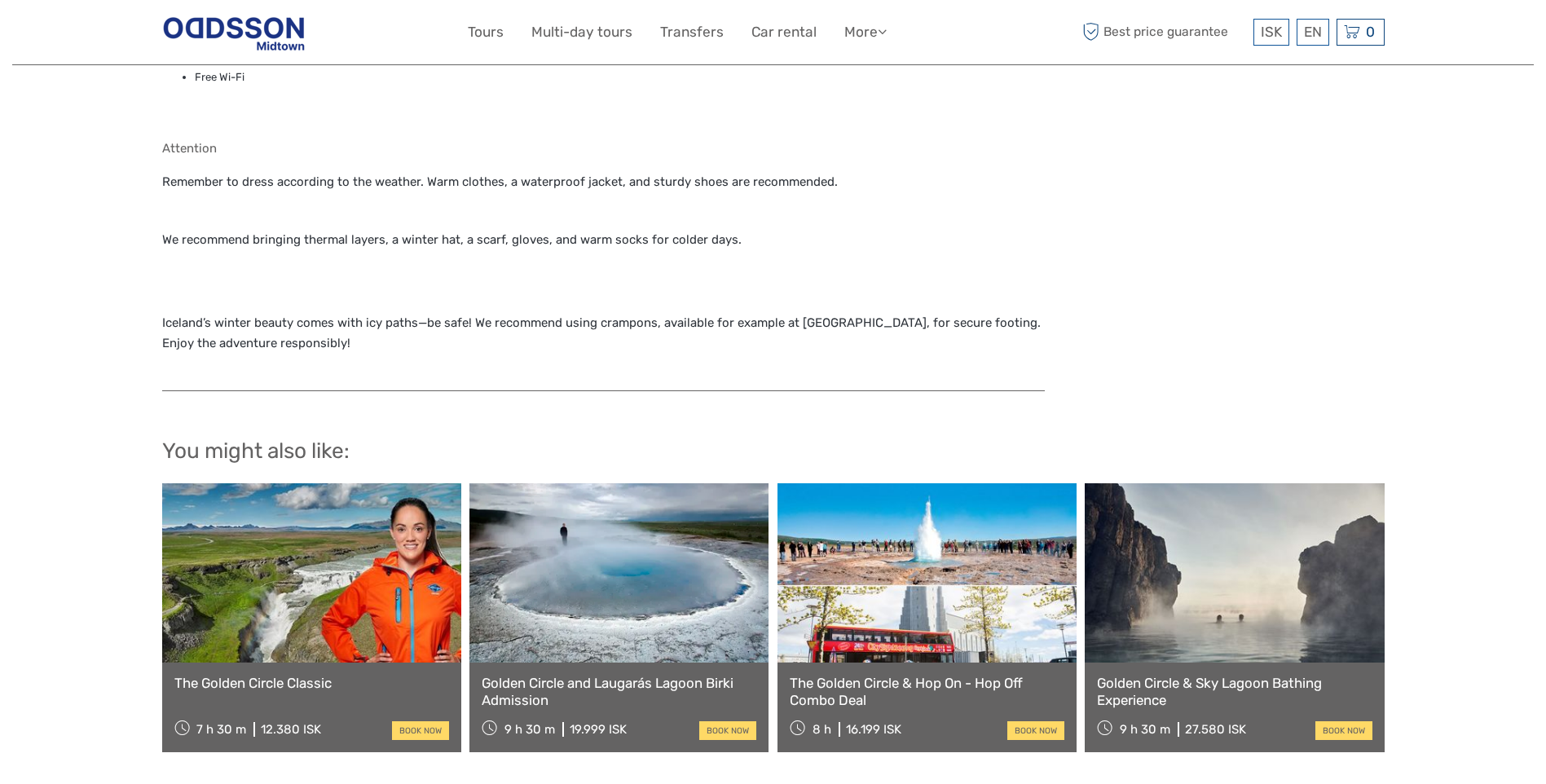
click at [918, 584] on link at bounding box center [927, 573] width 299 height 179
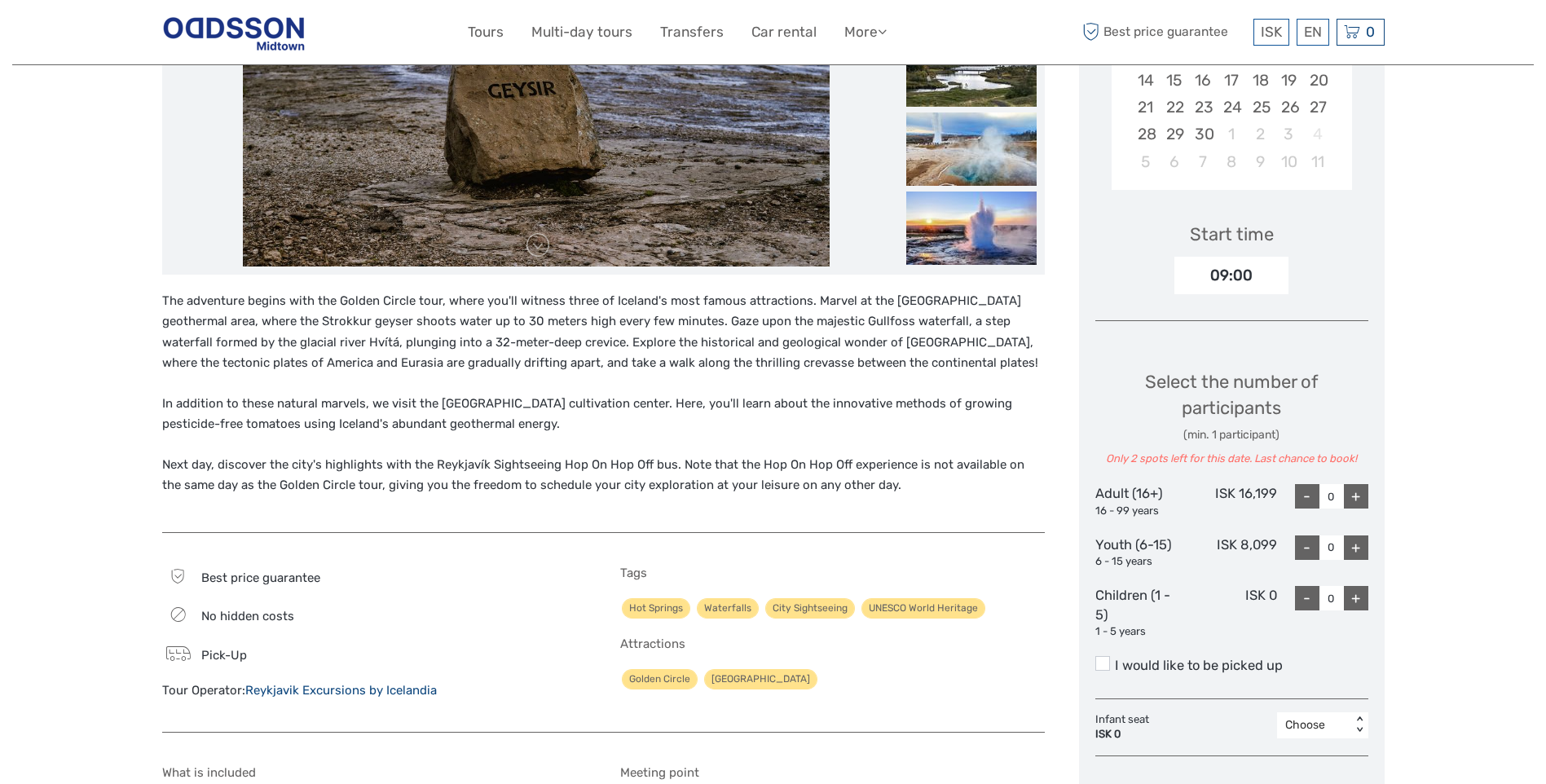
scroll to position [245, 0]
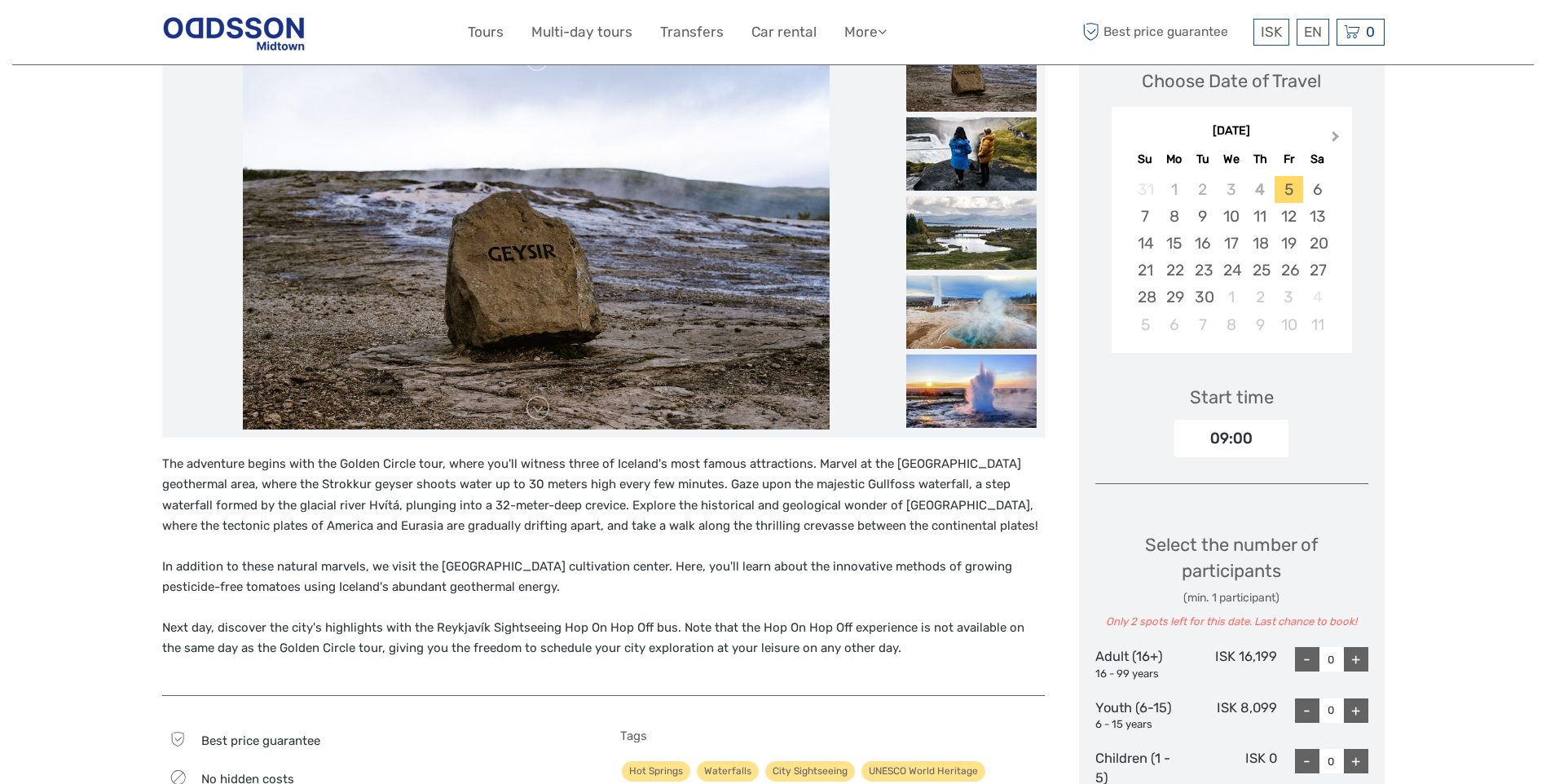
click at [1336, 134] on span "Next Month" at bounding box center [1336, 140] width 0 height 23
click at [1175, 215] on div "6" at bounding box center [1174, 216] width 28 height 27
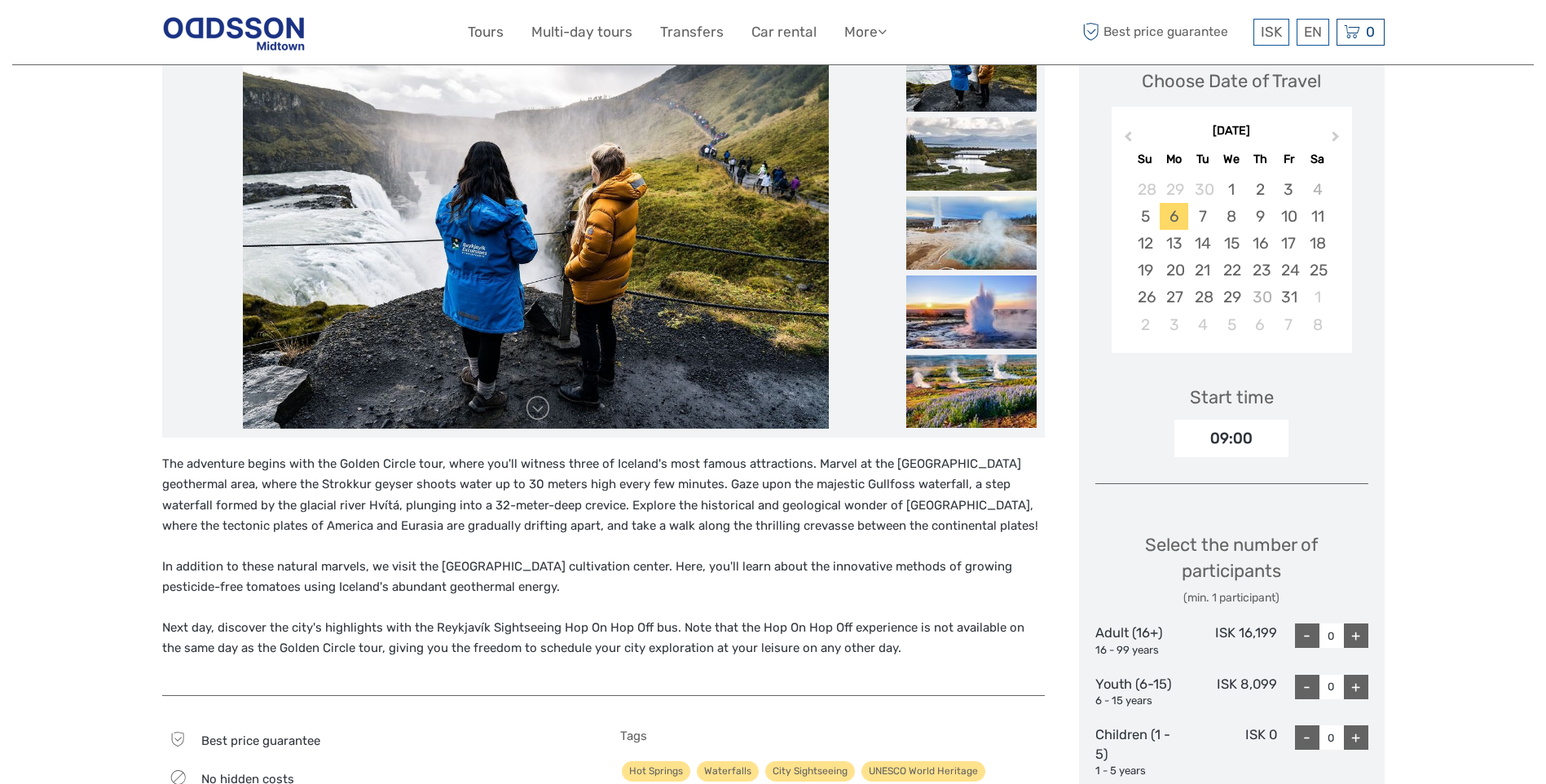
scroll to position [407, 0]
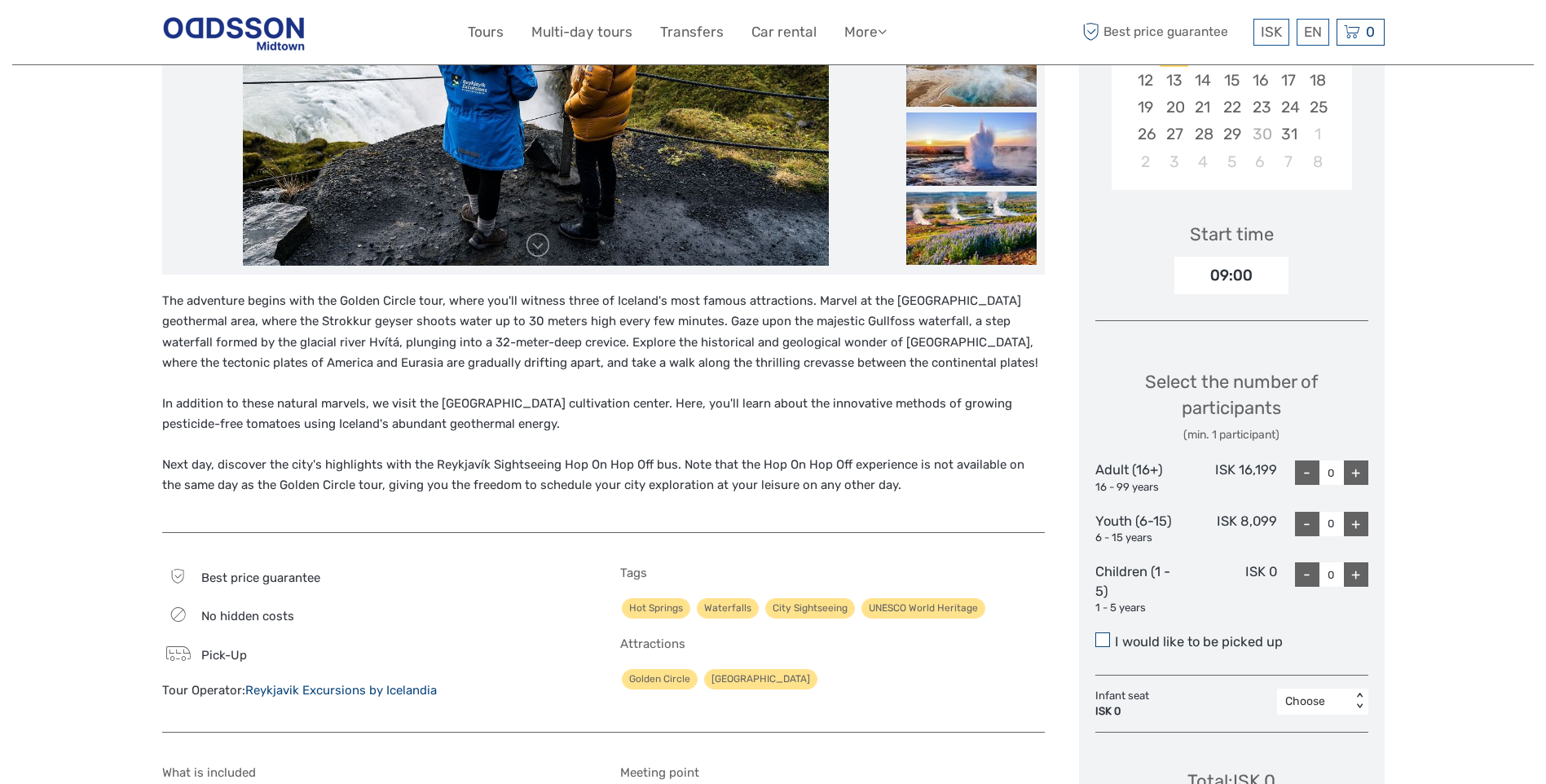
click at [1105, 642] on span at bounding box center [1103, 640] width 15 height 15
click at [1115, 636] on input "I would like to be picked up" at bounding box center [1115, 636] width 0 height 0
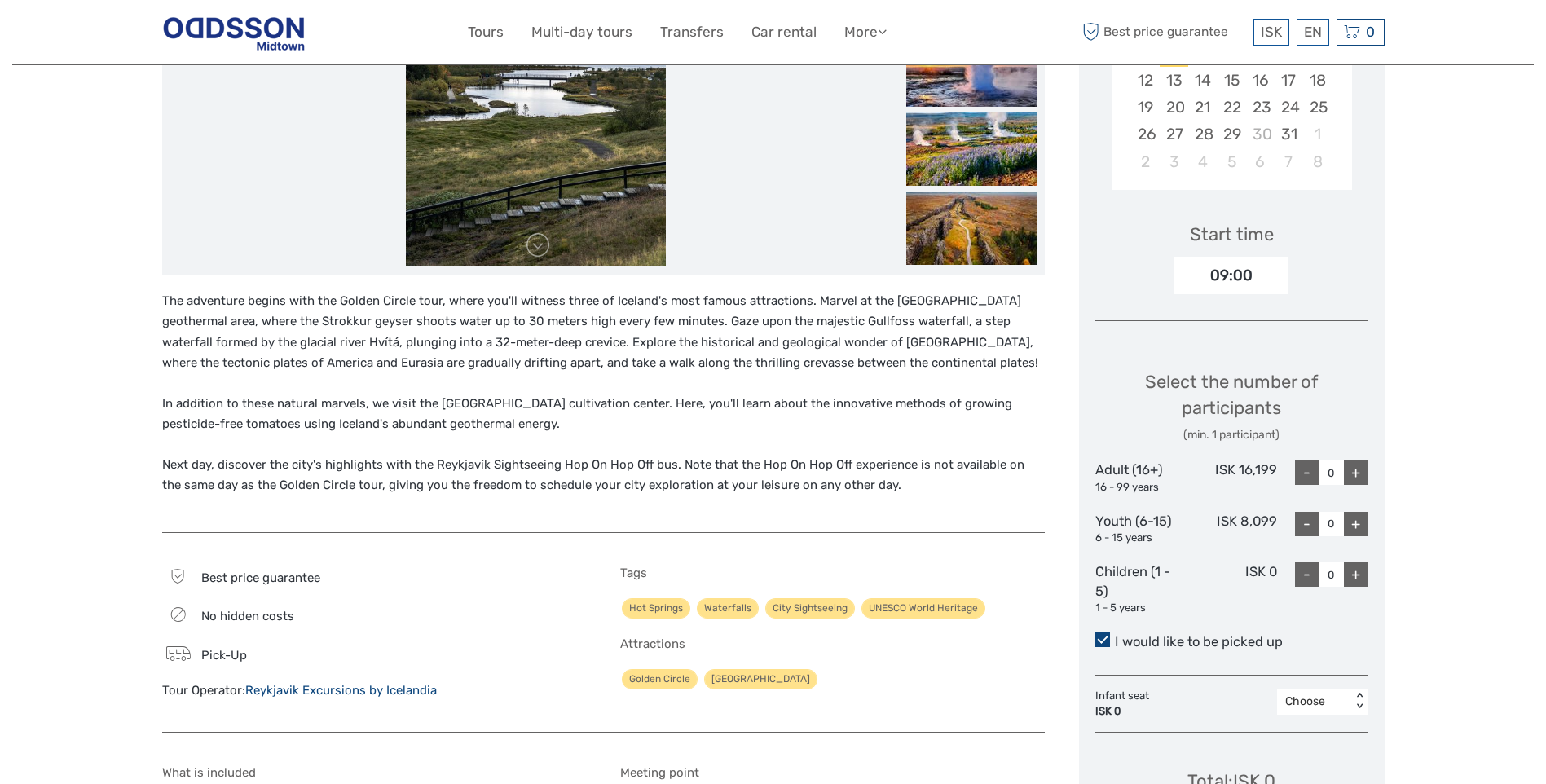
scroll to position [489, 0]
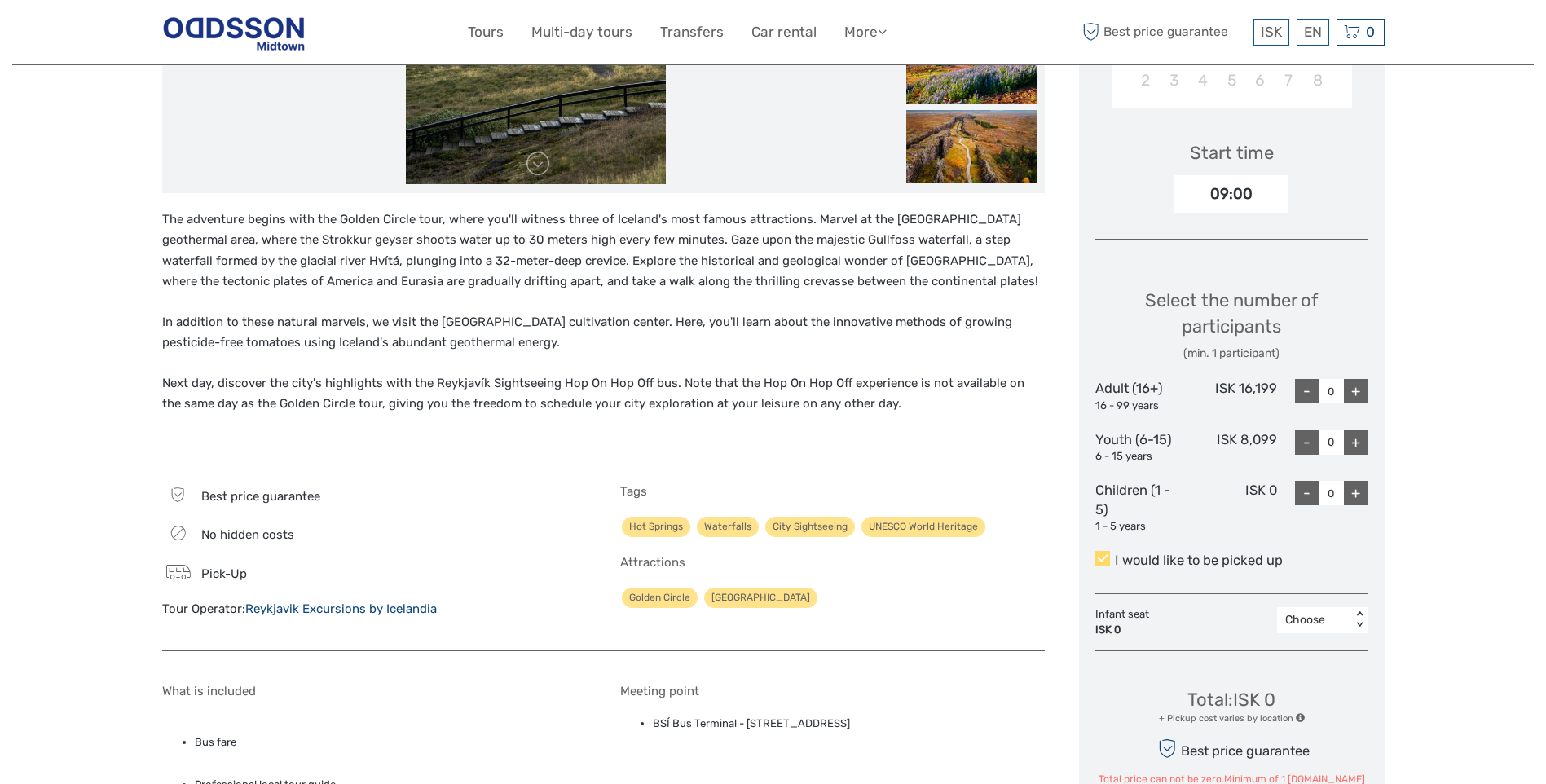
click at [1359, 395] on div "+" at bounding box center [1356, 390] width 24 height 24
type input "2"
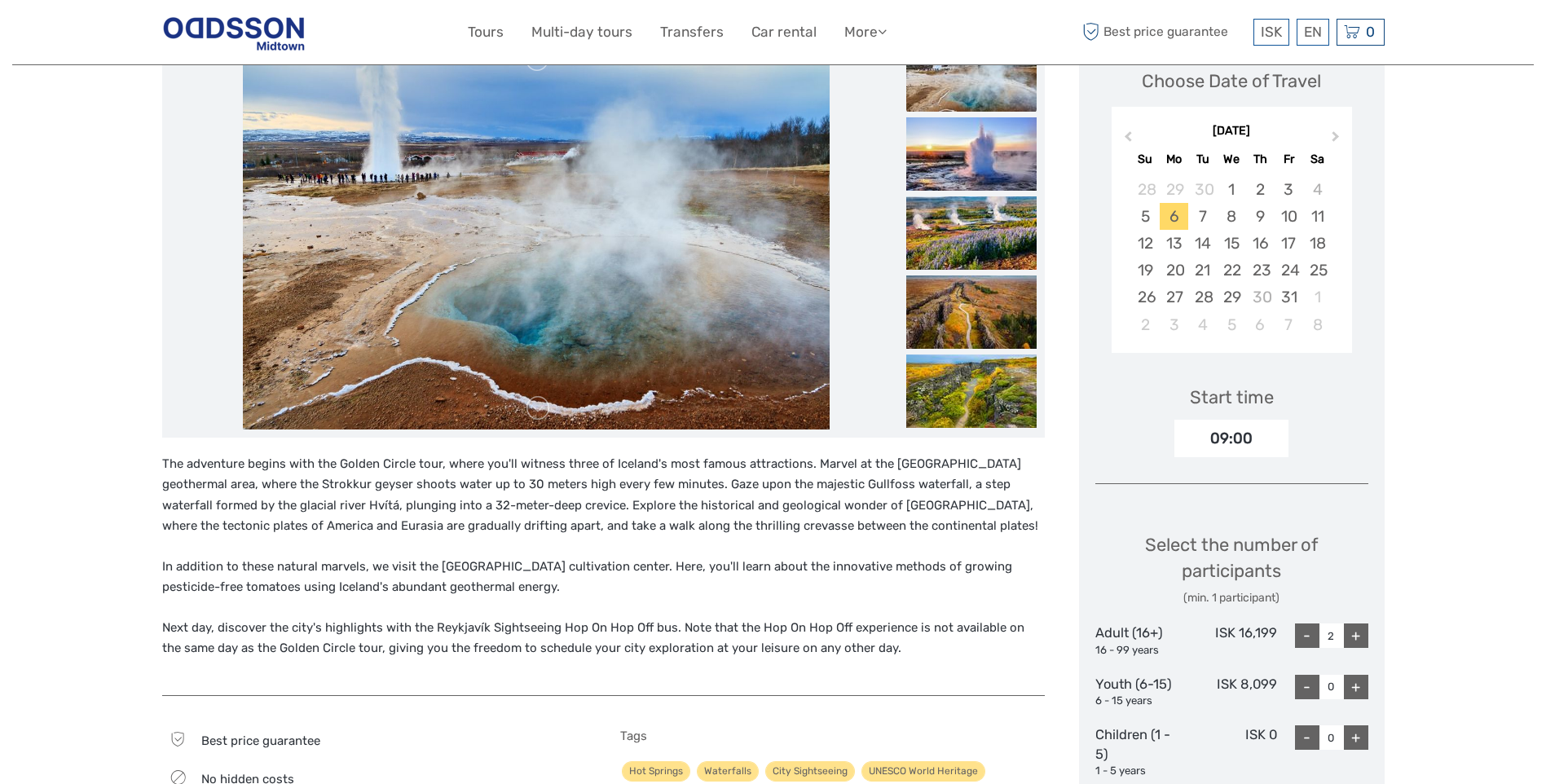
scroll to position [163, 0]
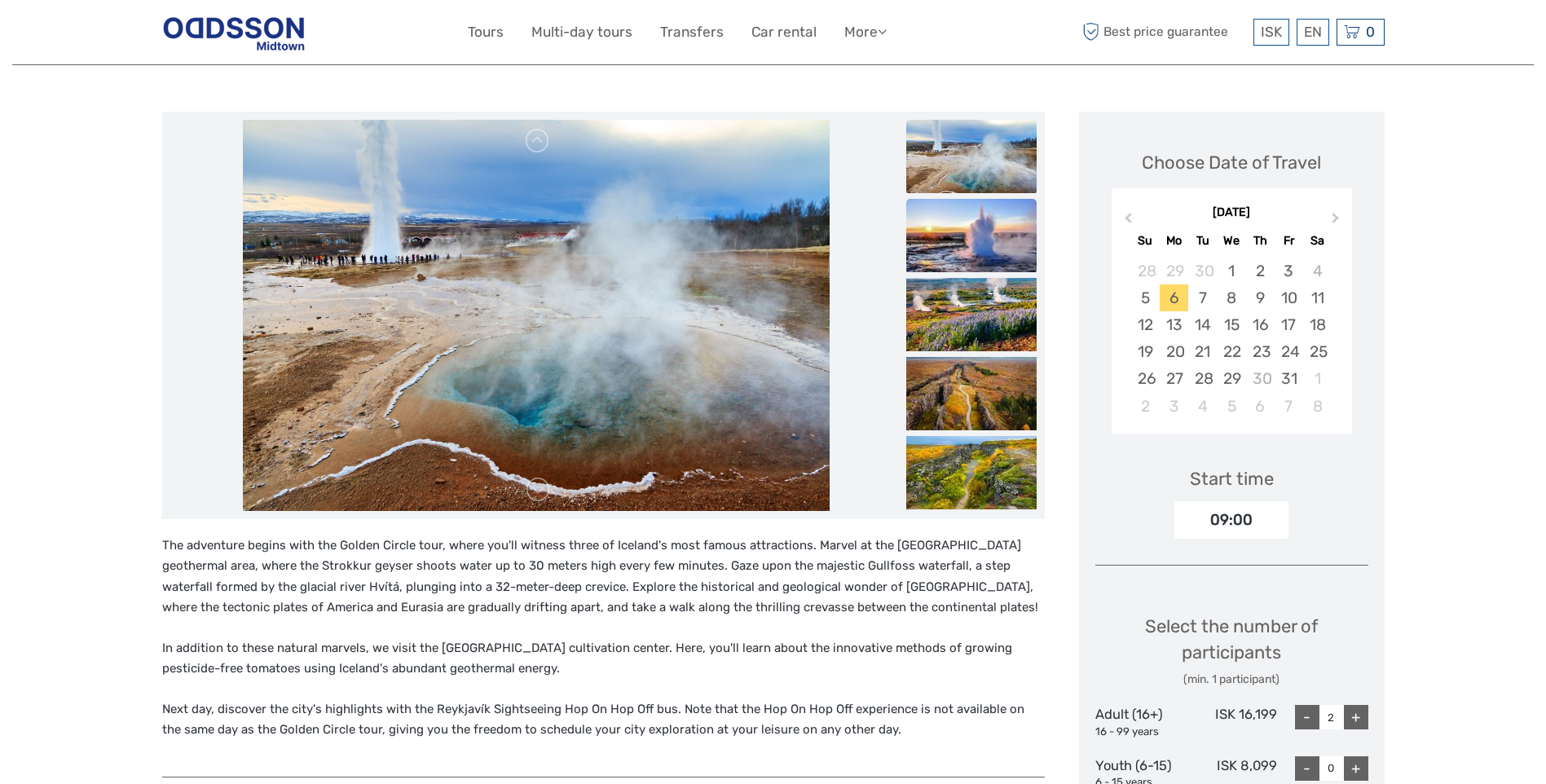
click at [979, 225] on img at bounding box center [972, 235] width 131 height 74
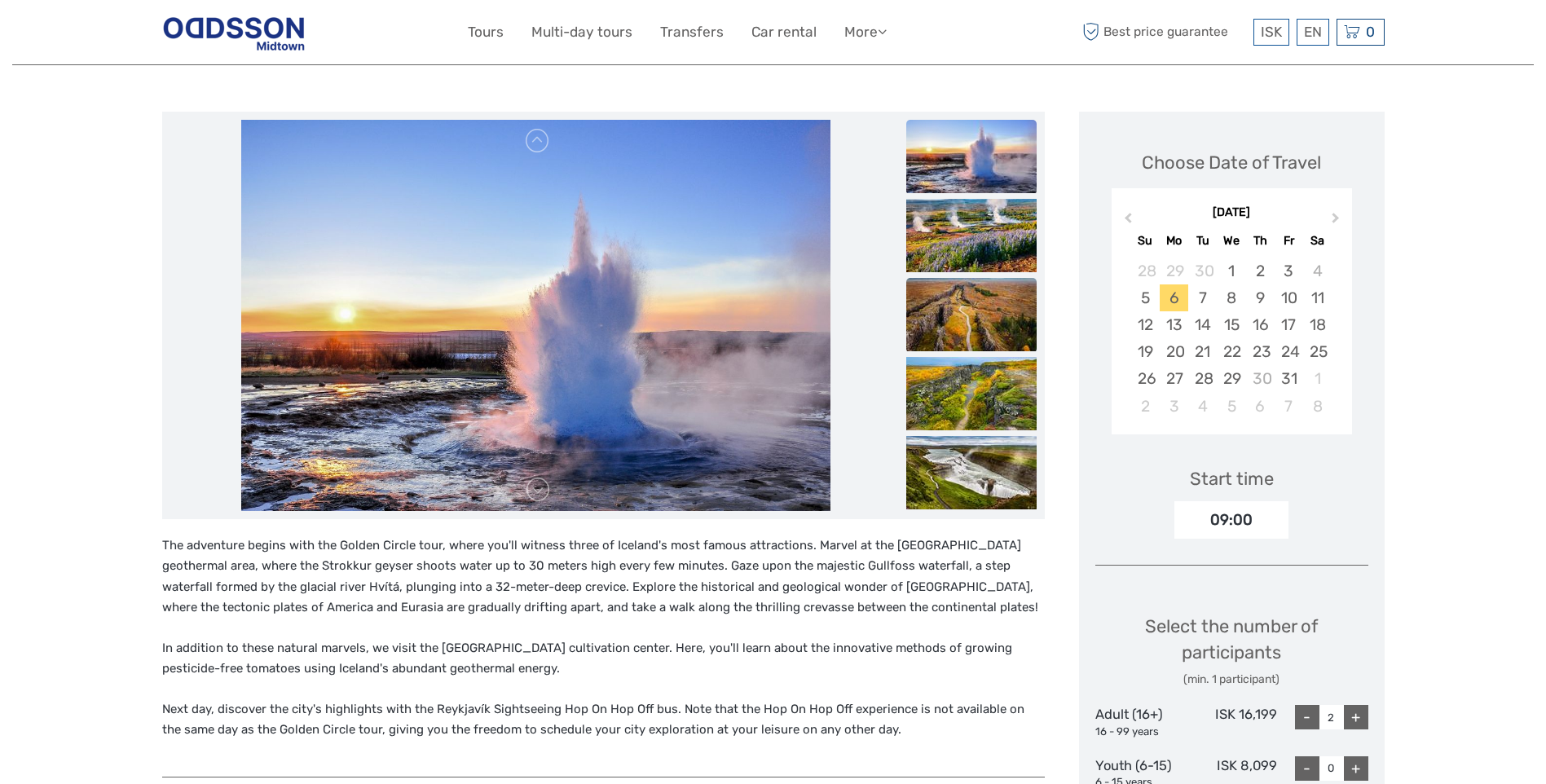
click at [968, 313] on img at bounding box center [972, 315] width 131 height 74
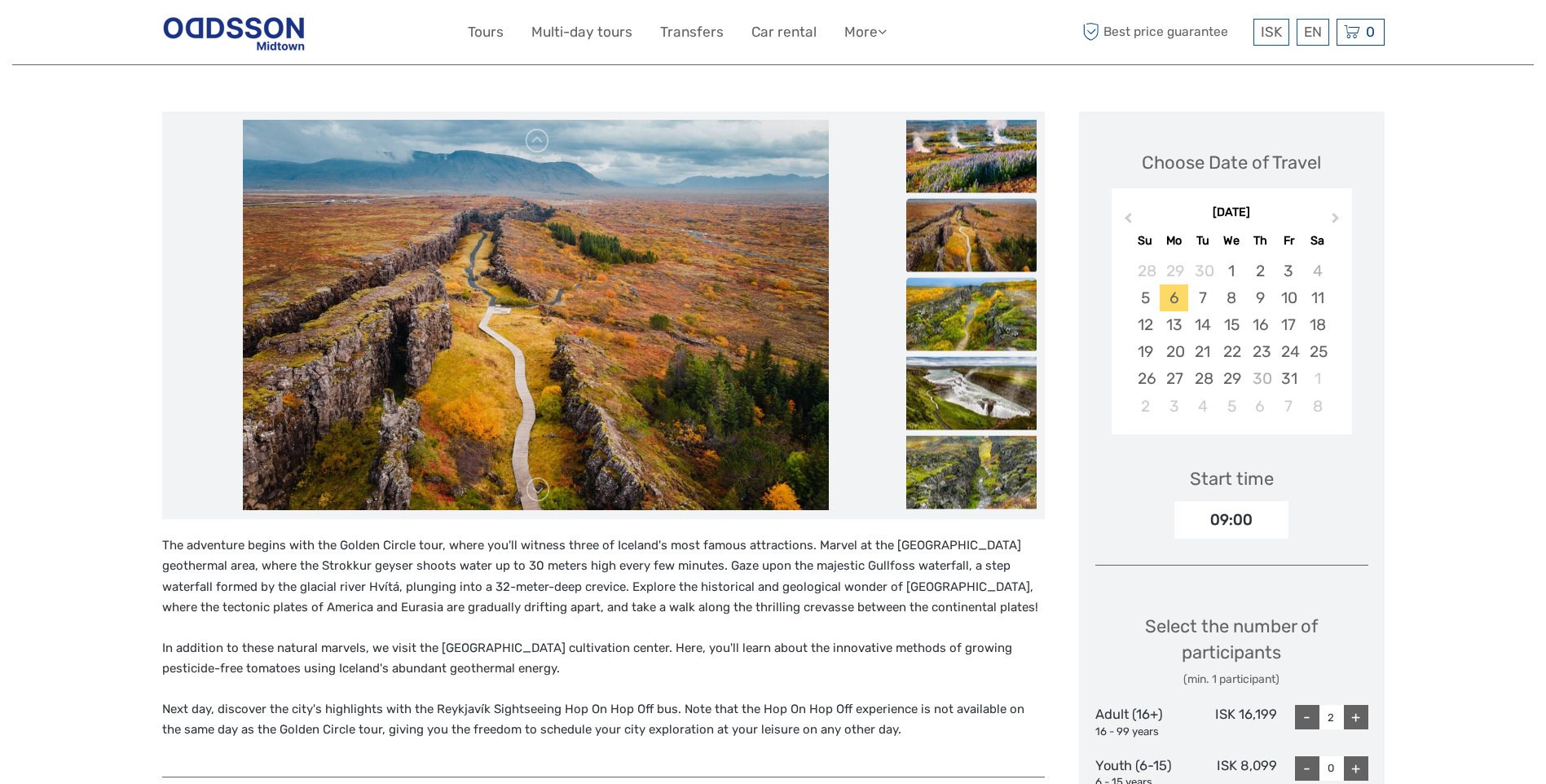
click at [984, 318] on img at bounding box center [972, 314] width 131 height 74
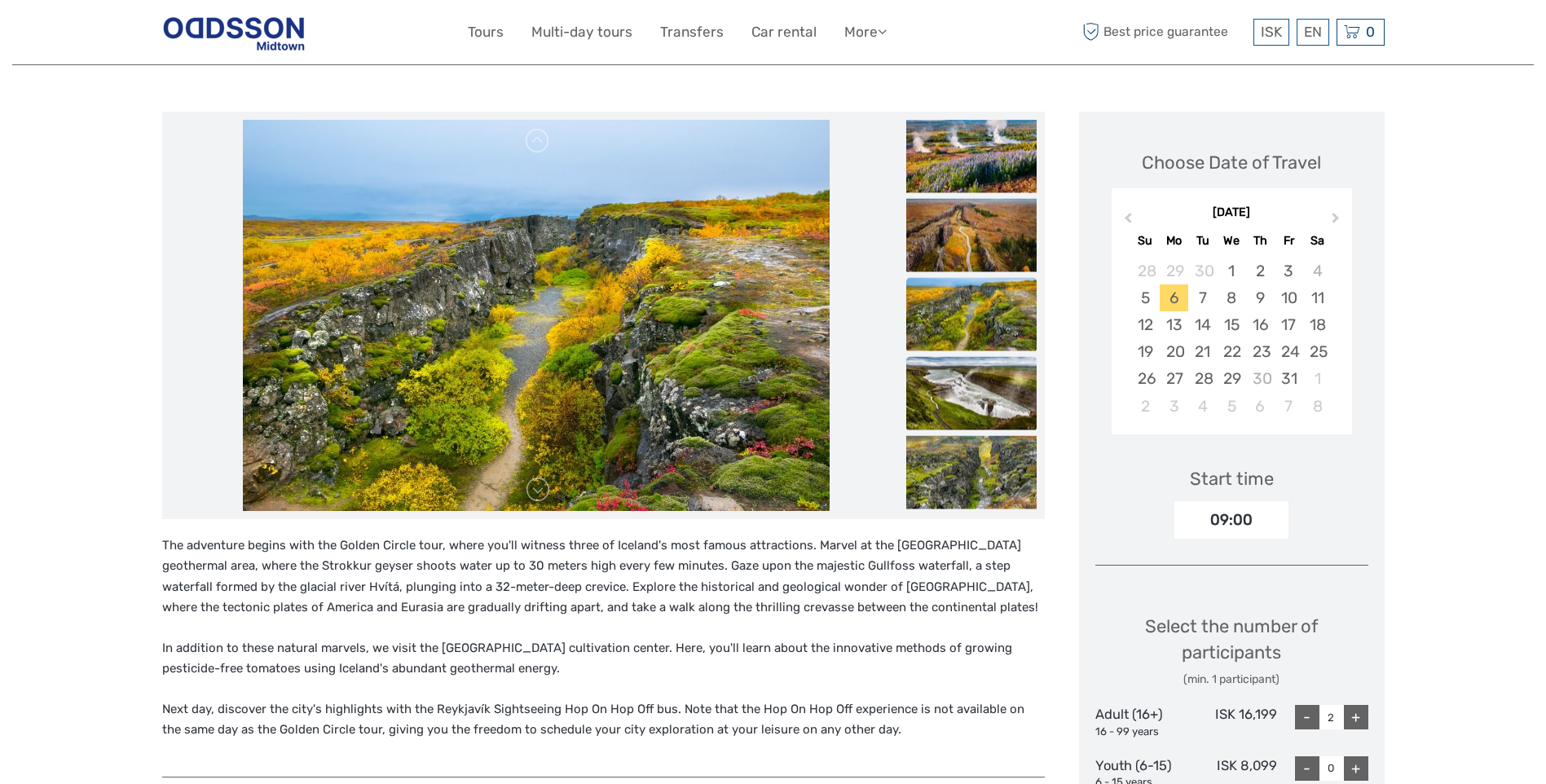
click at [967, 379] on img at bounding box center [972, 393] width 131 height 74
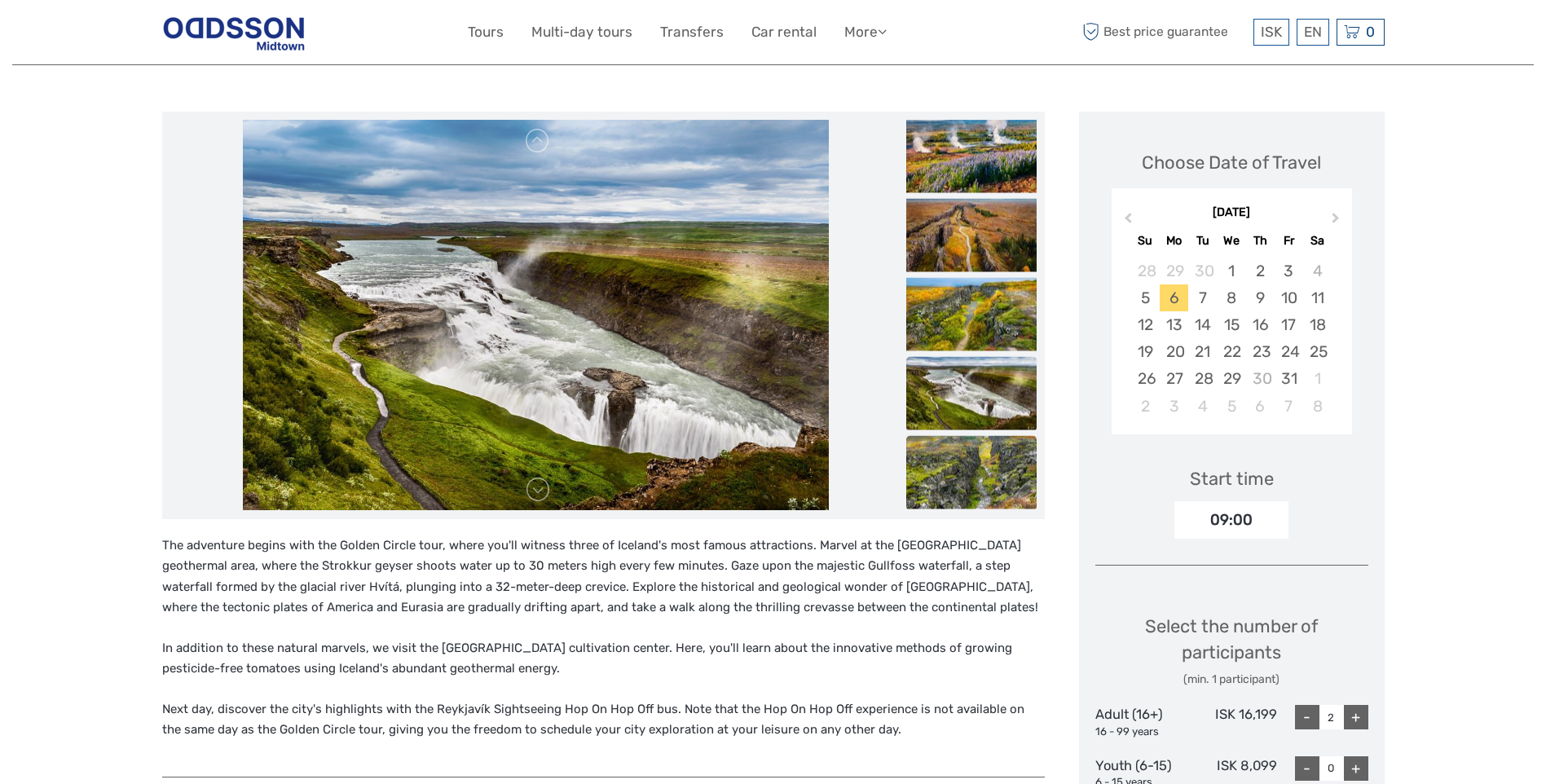
click at [952, 456] on img at bounding box center [972, 472] width 131 height 74
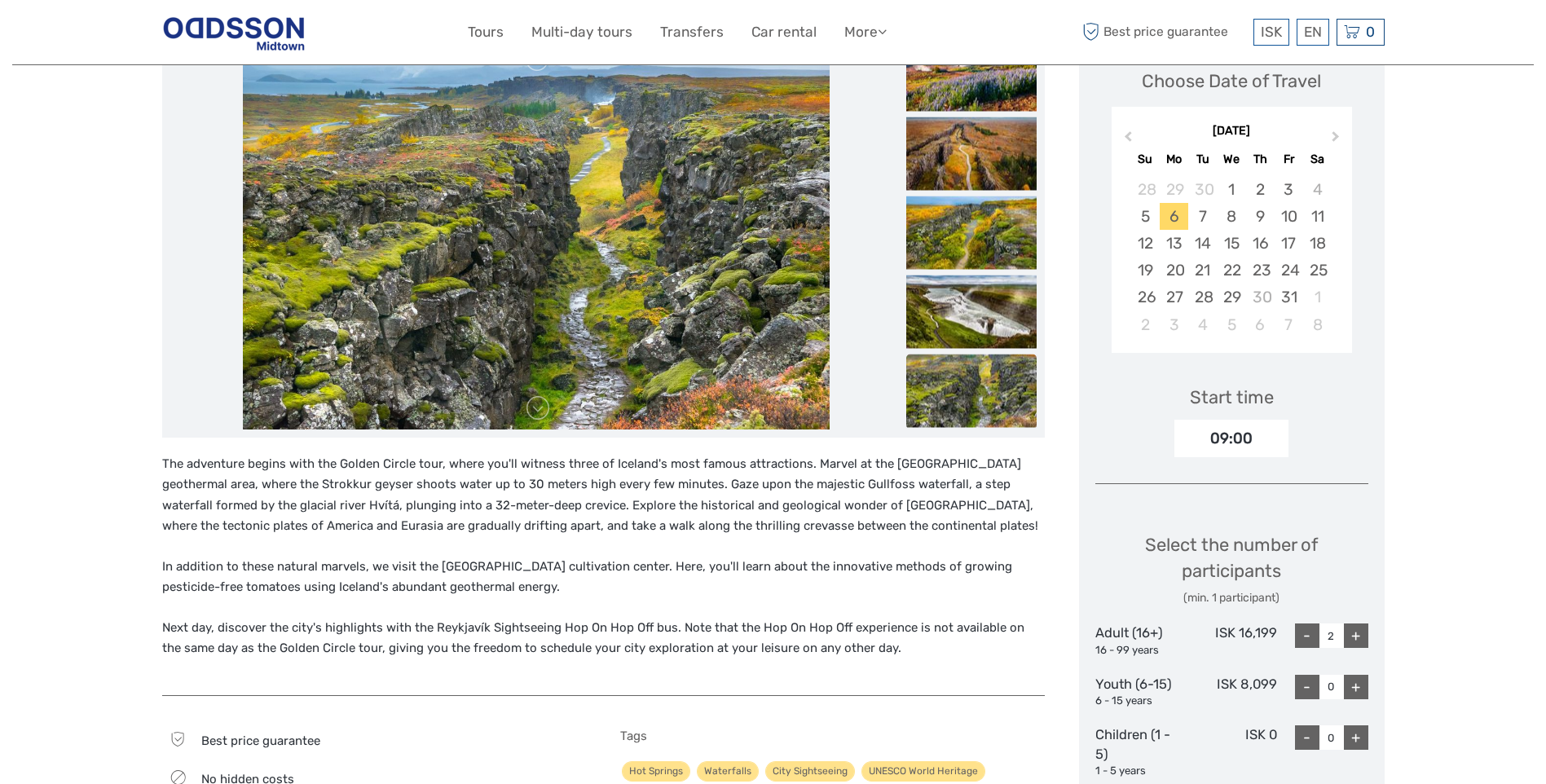
scroll to position [0, 0]
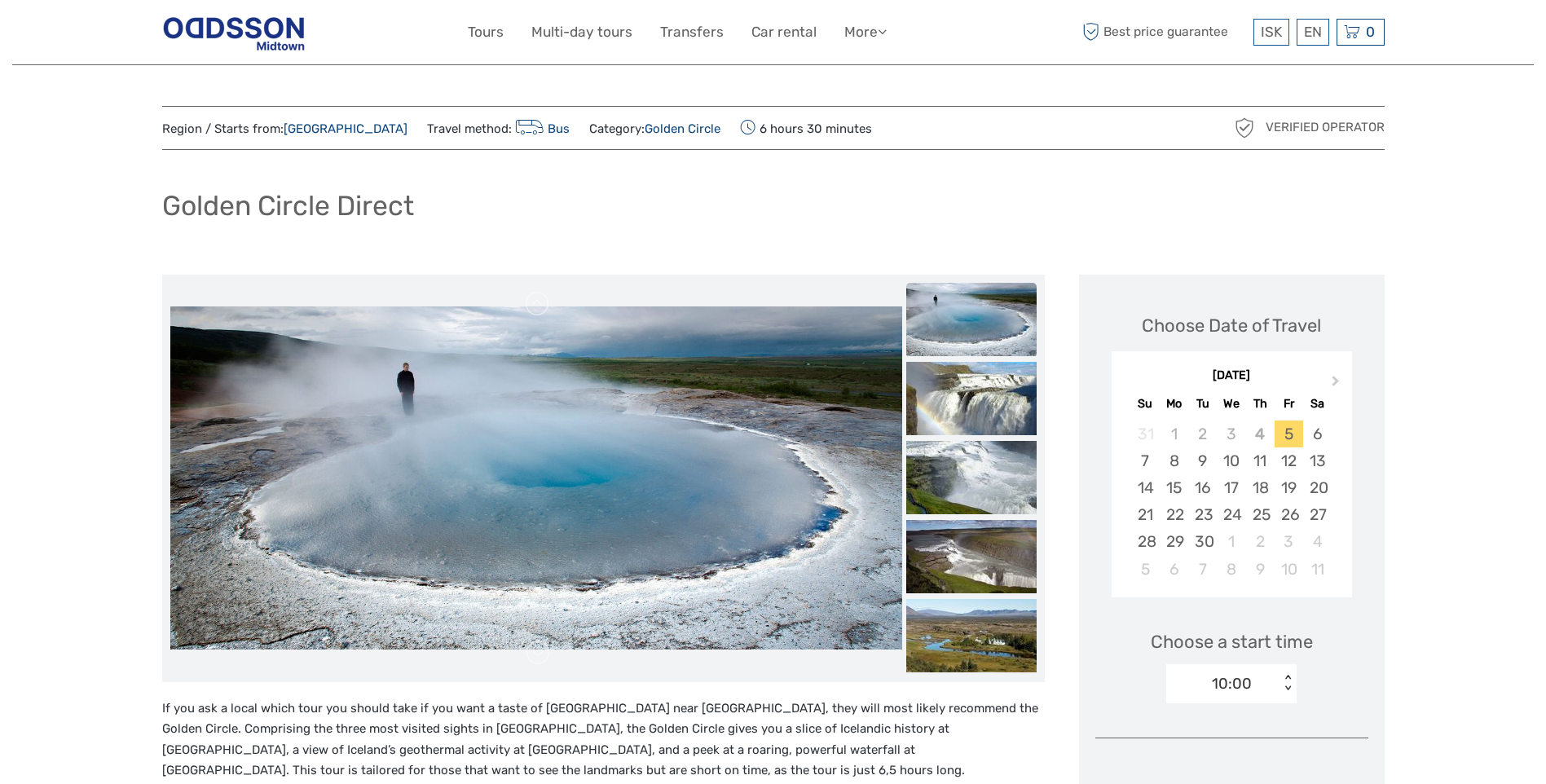
scroll to position [245, 0]
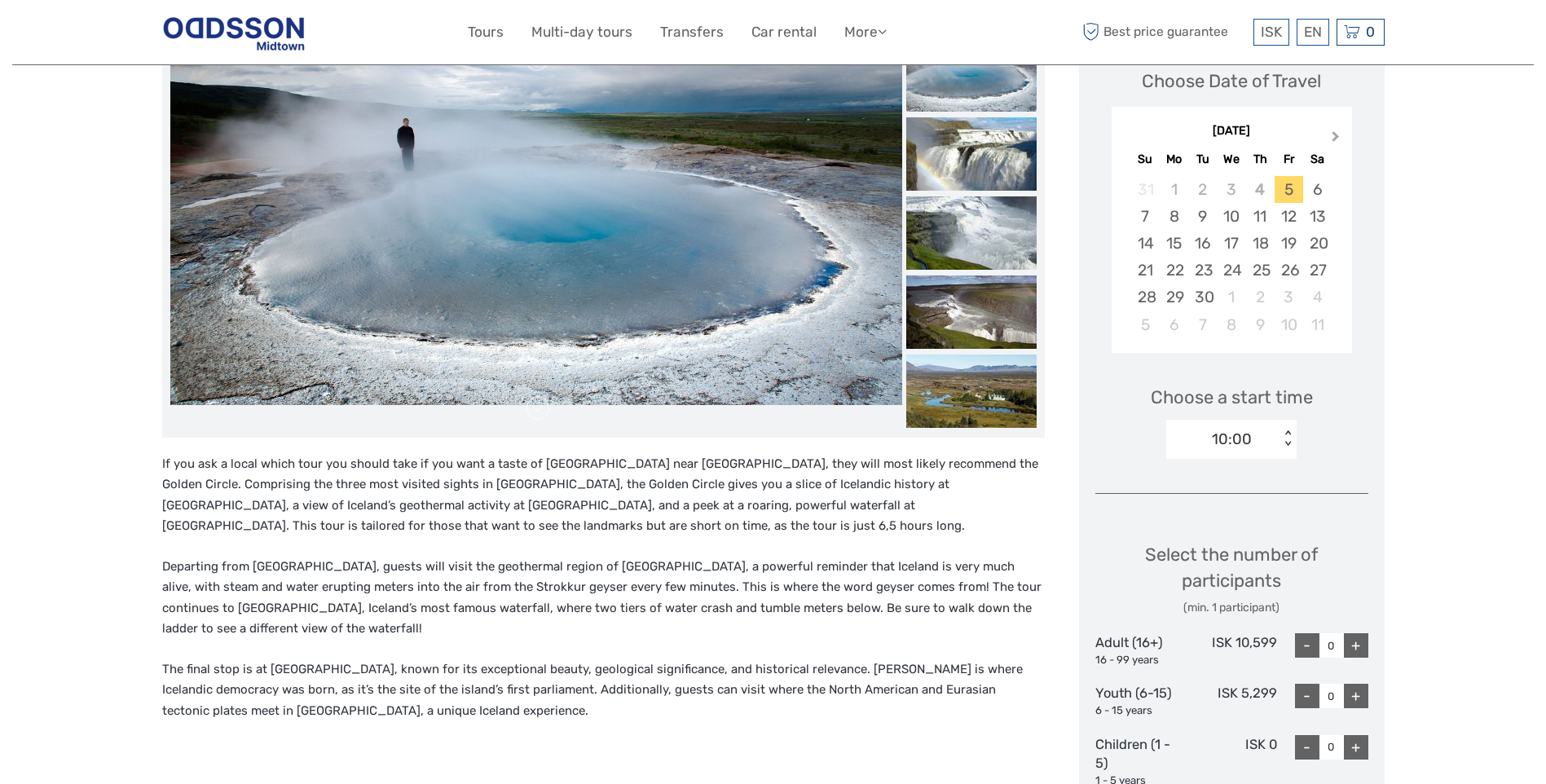
click at [1338, 132] on button "Next Month" at bounding box center [1337, 140] width 26 height 26
click at [1172, 212] on div "6" at bounding box center [1174, 216] width 28 height 27
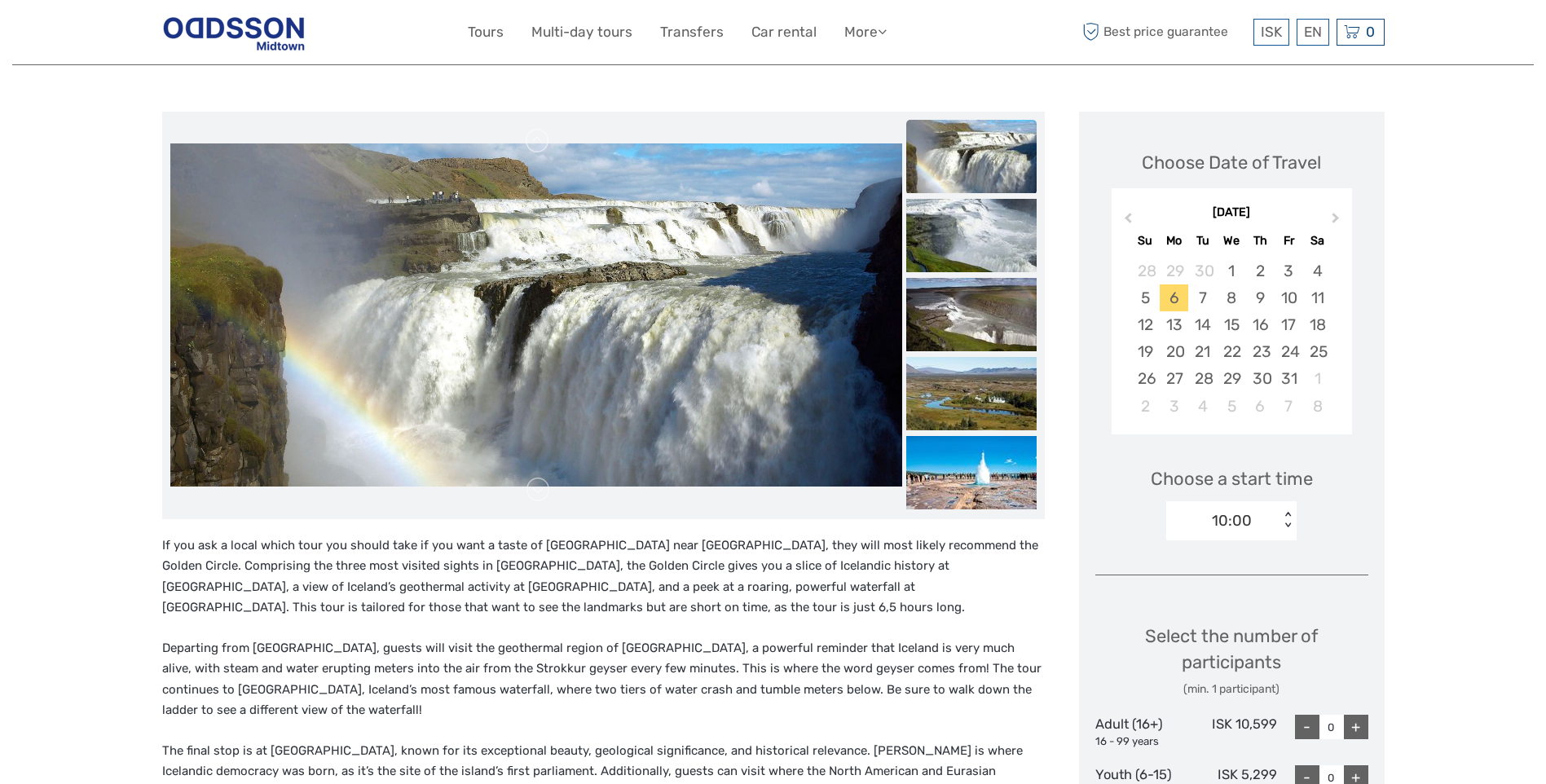
scroll to position [0, 0]
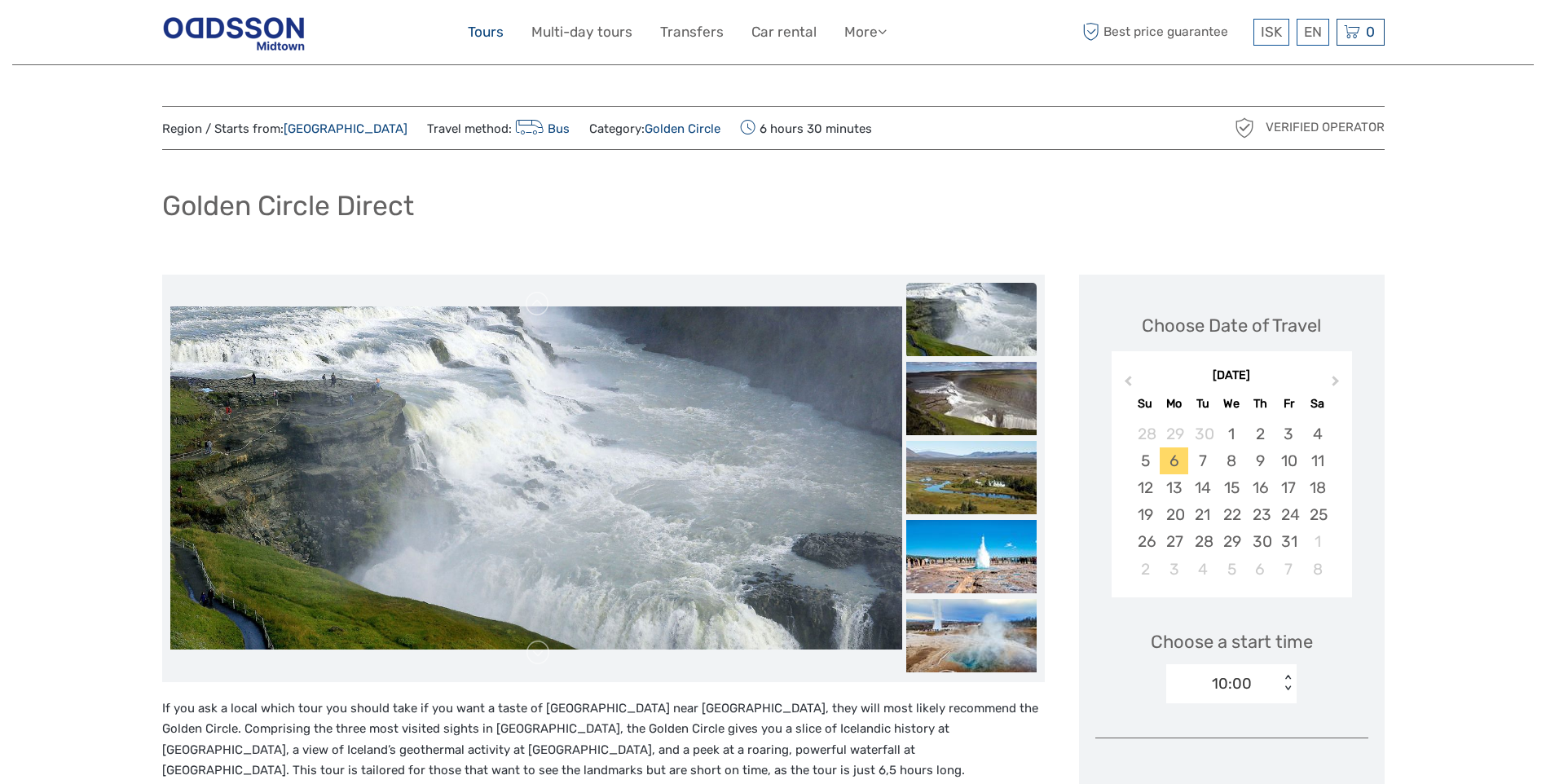
click at [489, 32] on link "Tours" at bounding box center [485, 32] width 36 height 23
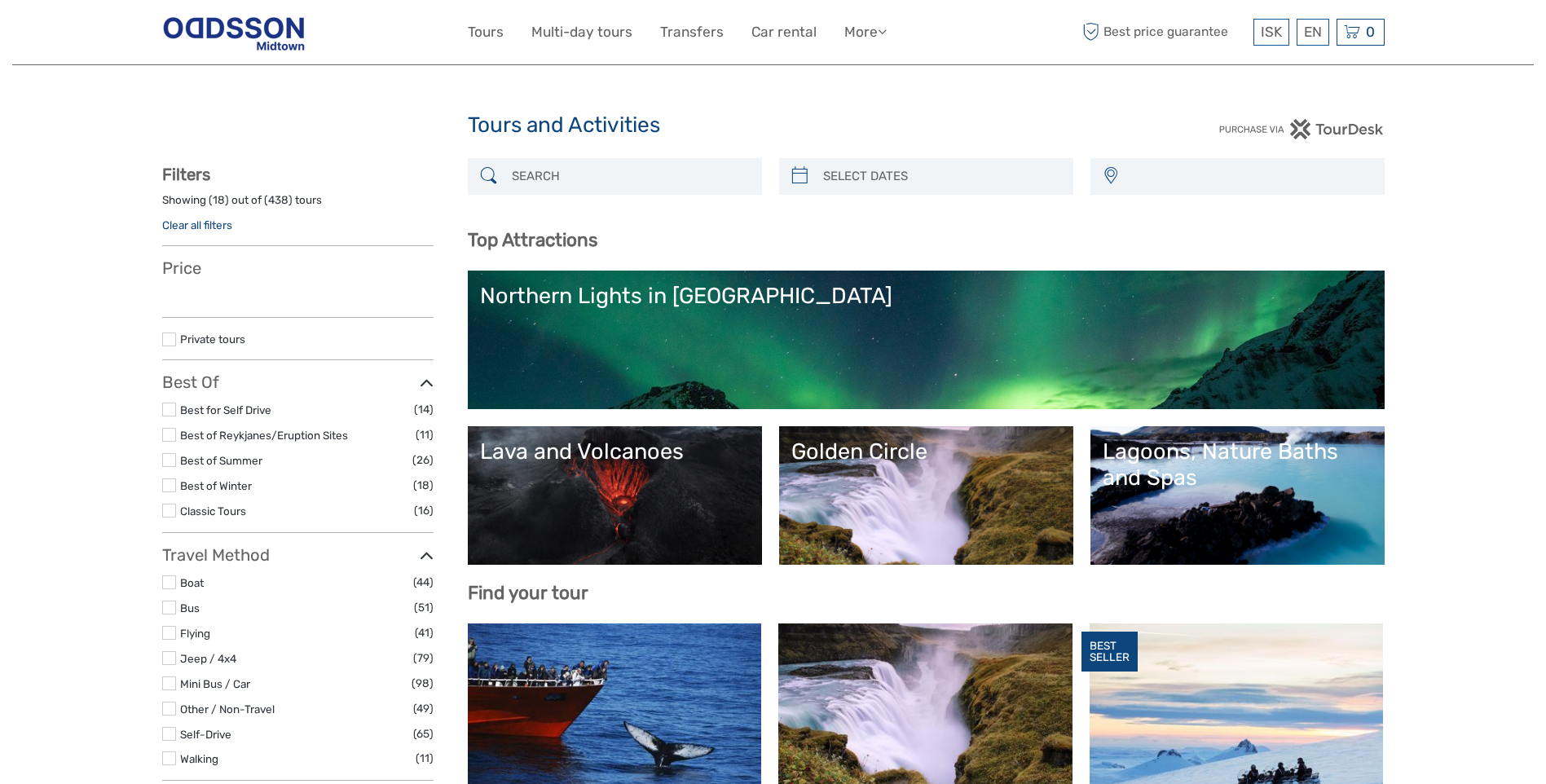
select select
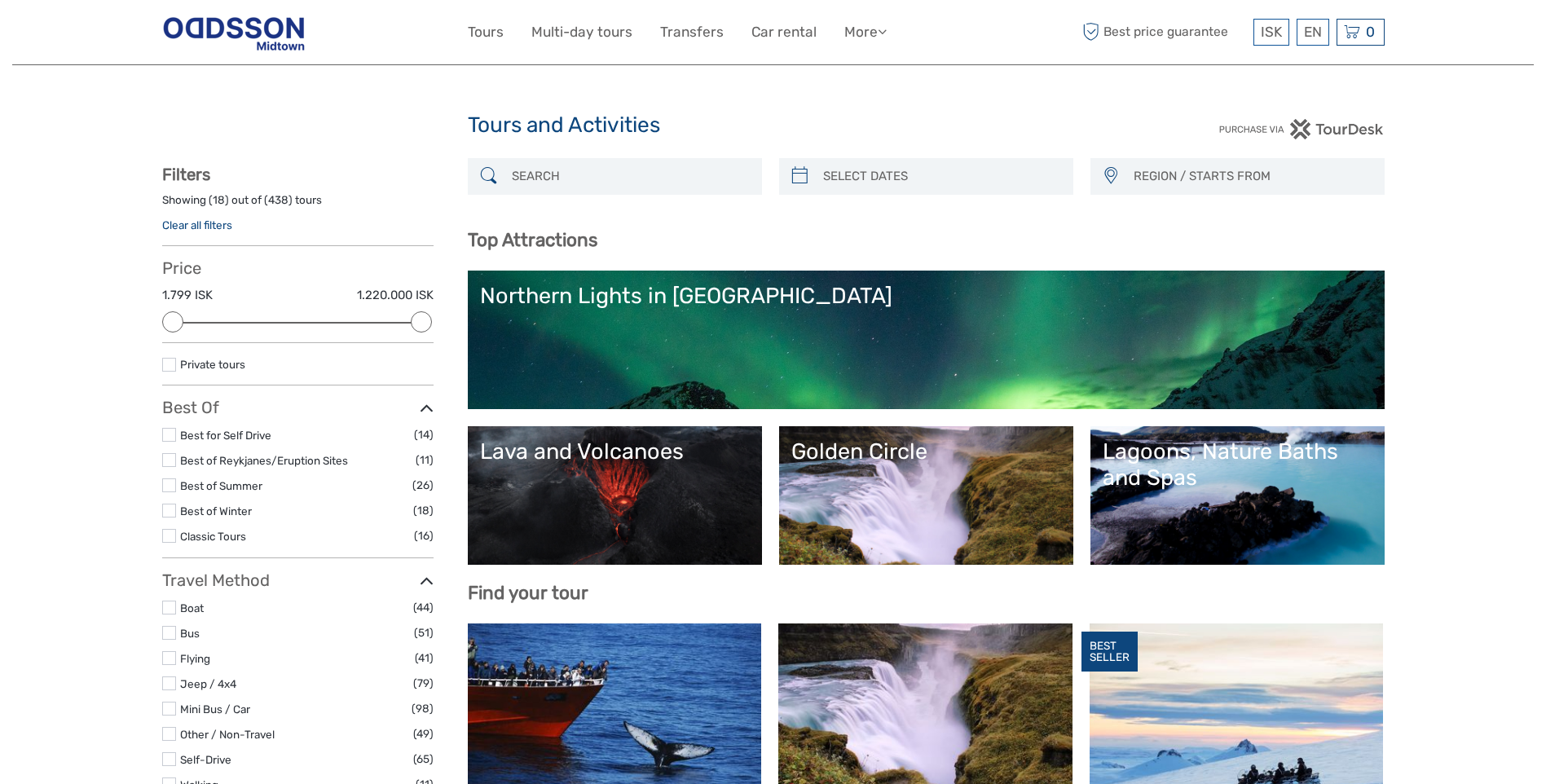
click at [644, 330] on link "Northern Lights in [GEOGRAPHIC_DATA]" at bounding box center [926, 340] width 892 height 114
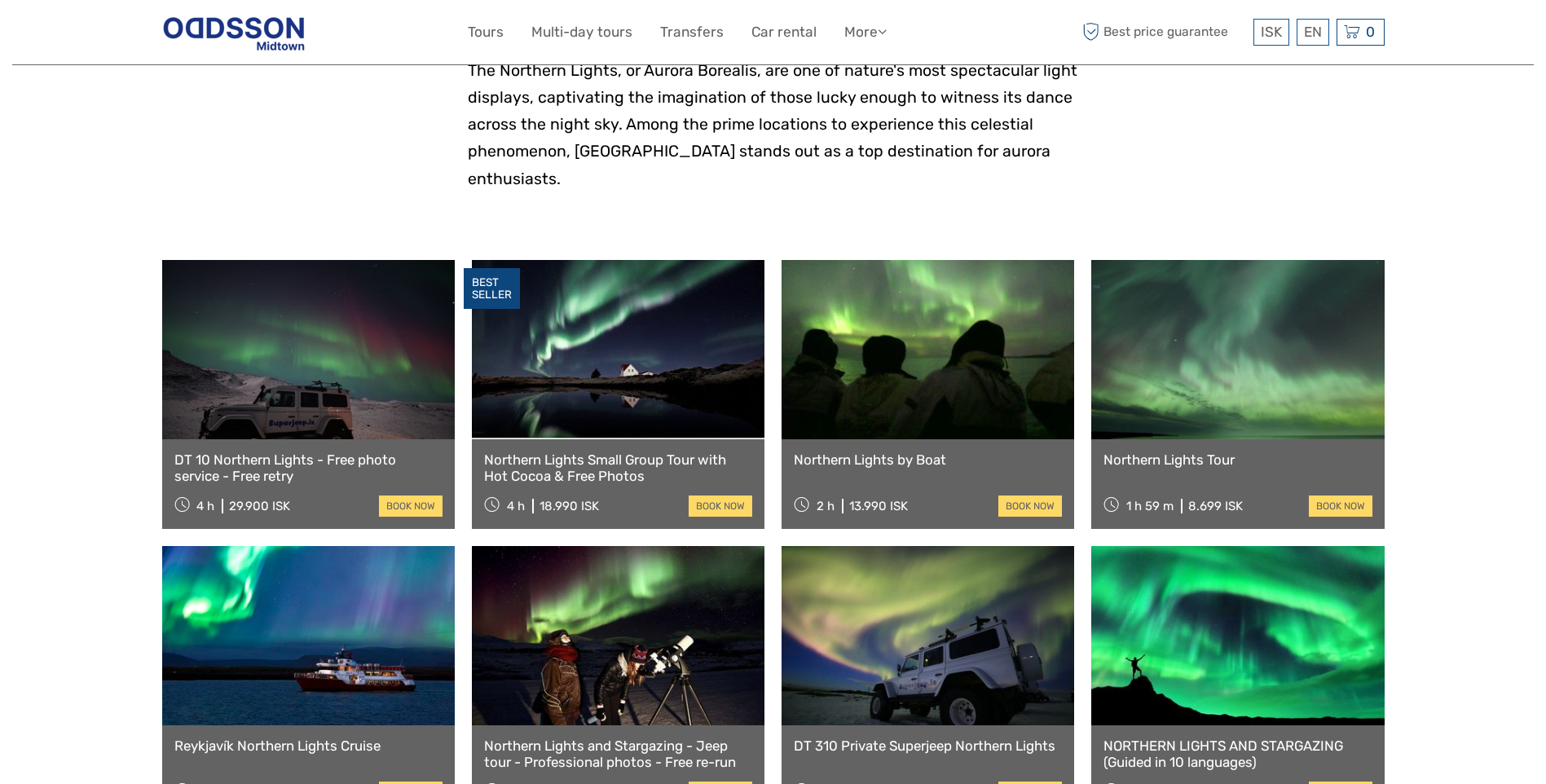
scroll to position [489, 0]
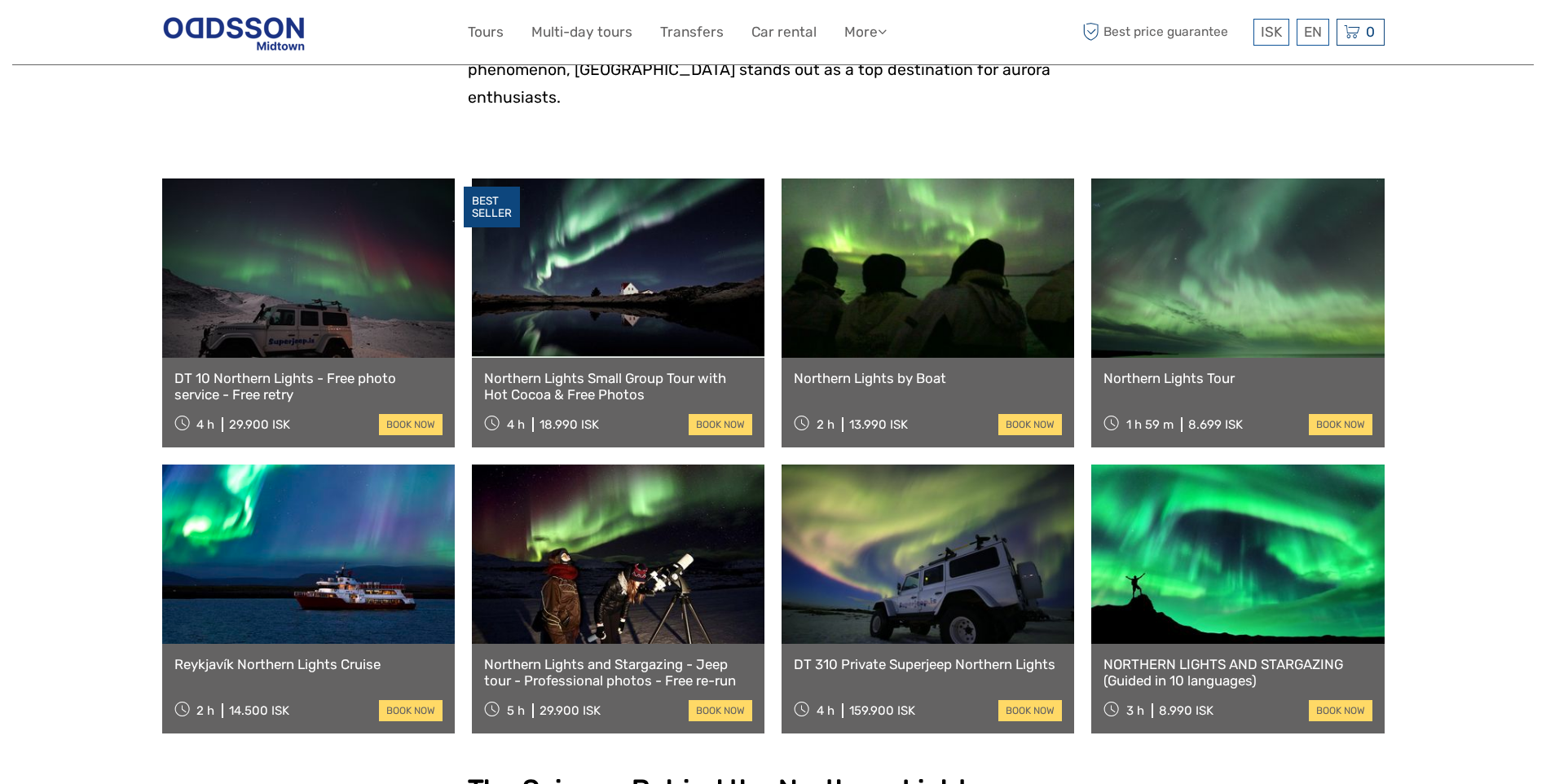
click at [1290, 578] on link at bounding box center [1237, 554] width 292 height 179
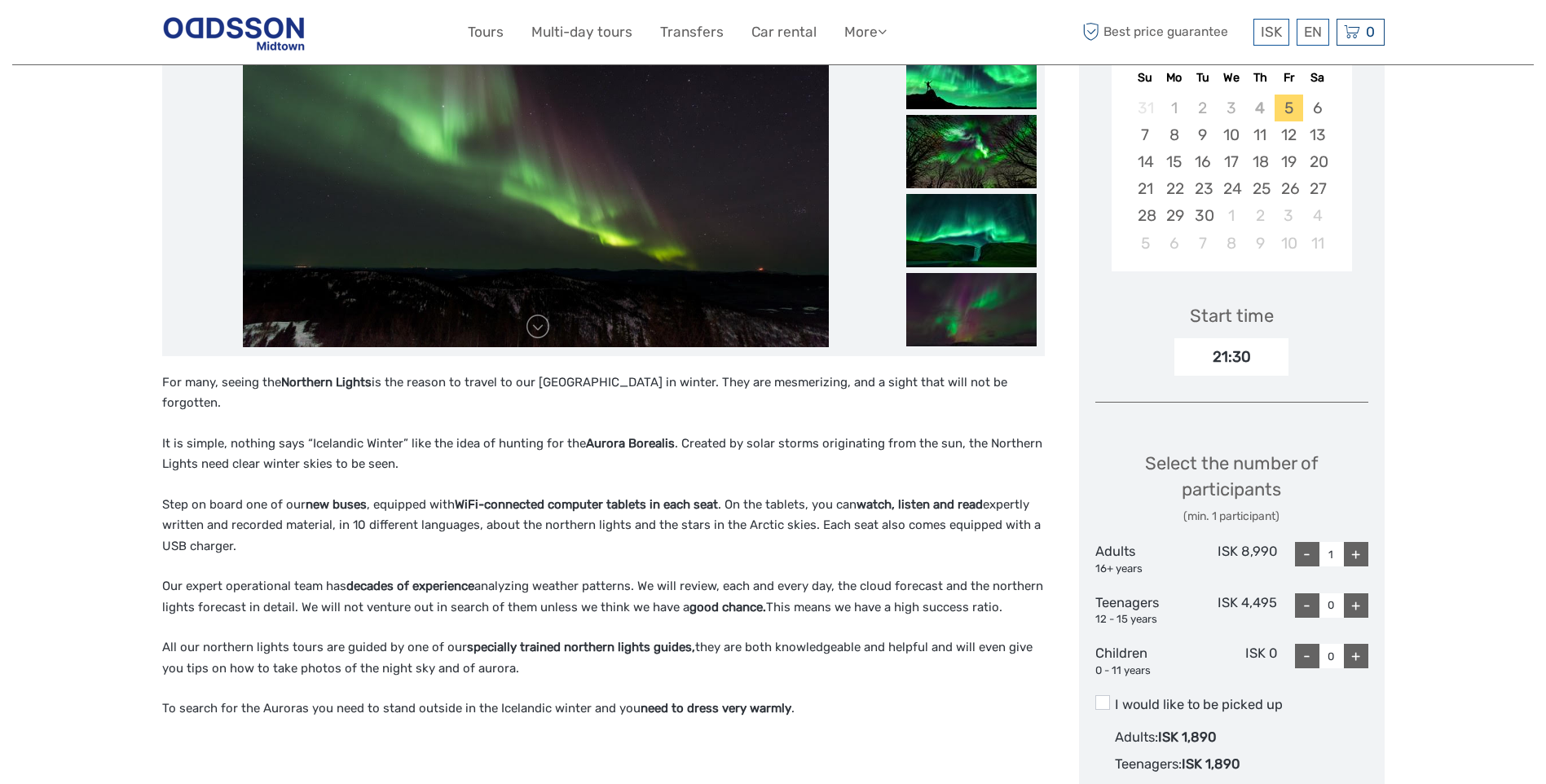
scroll to position [81, 0]
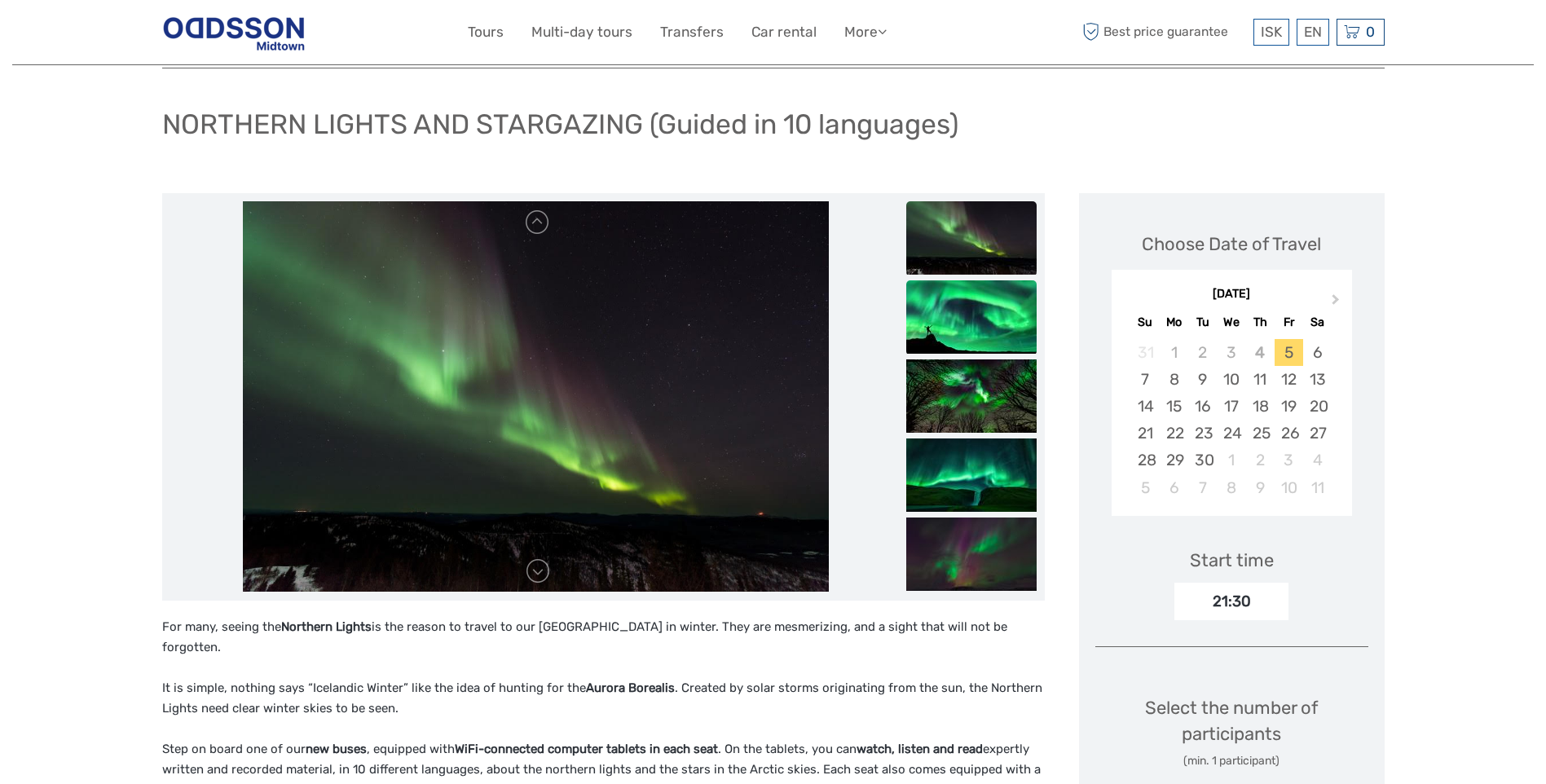
click at [979, 313] on img at bounding box center [972, 317] width 131 height 74
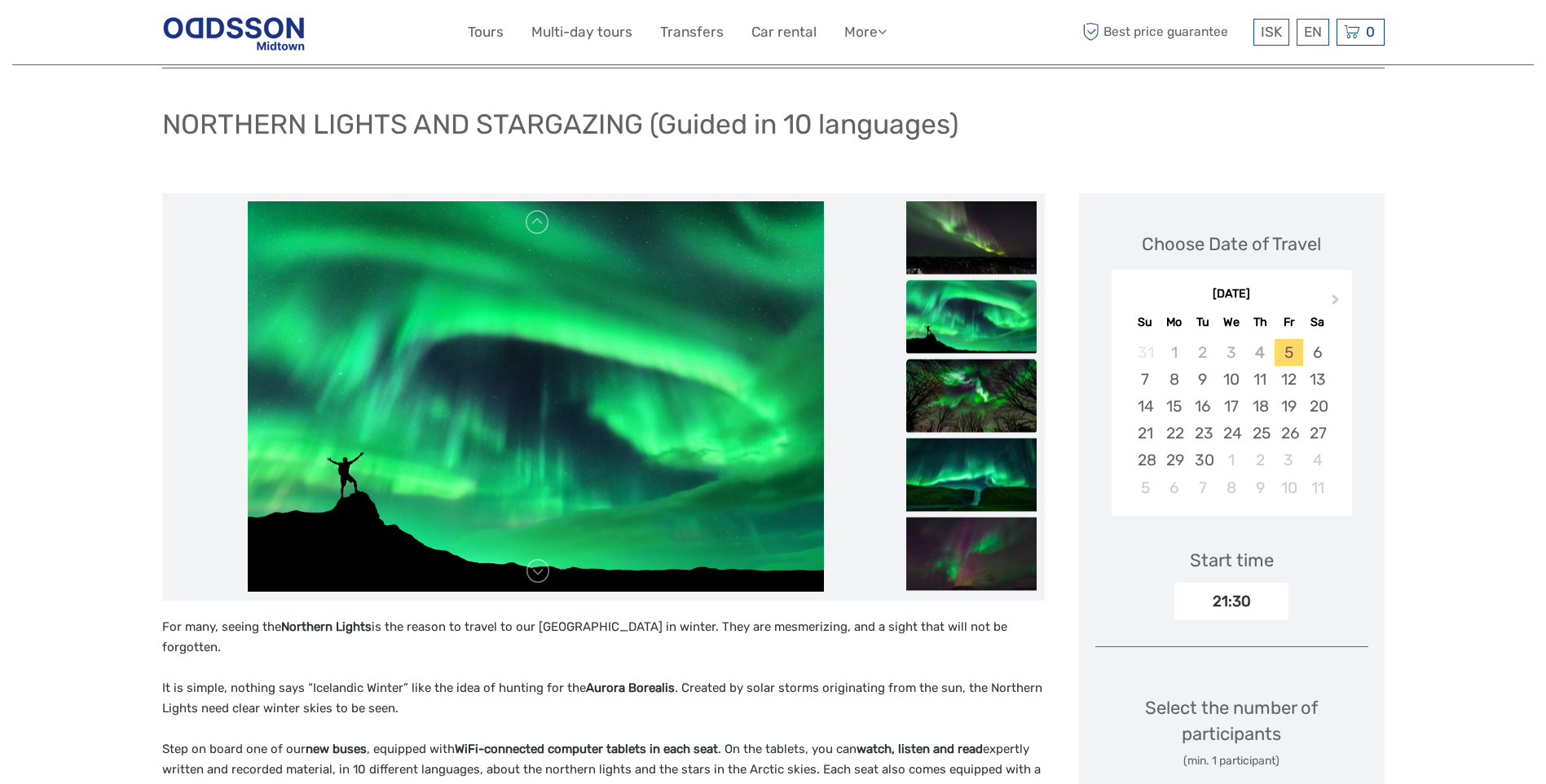
click at [963, 390] on img at bounding box center [972, 395] width 131 height 74
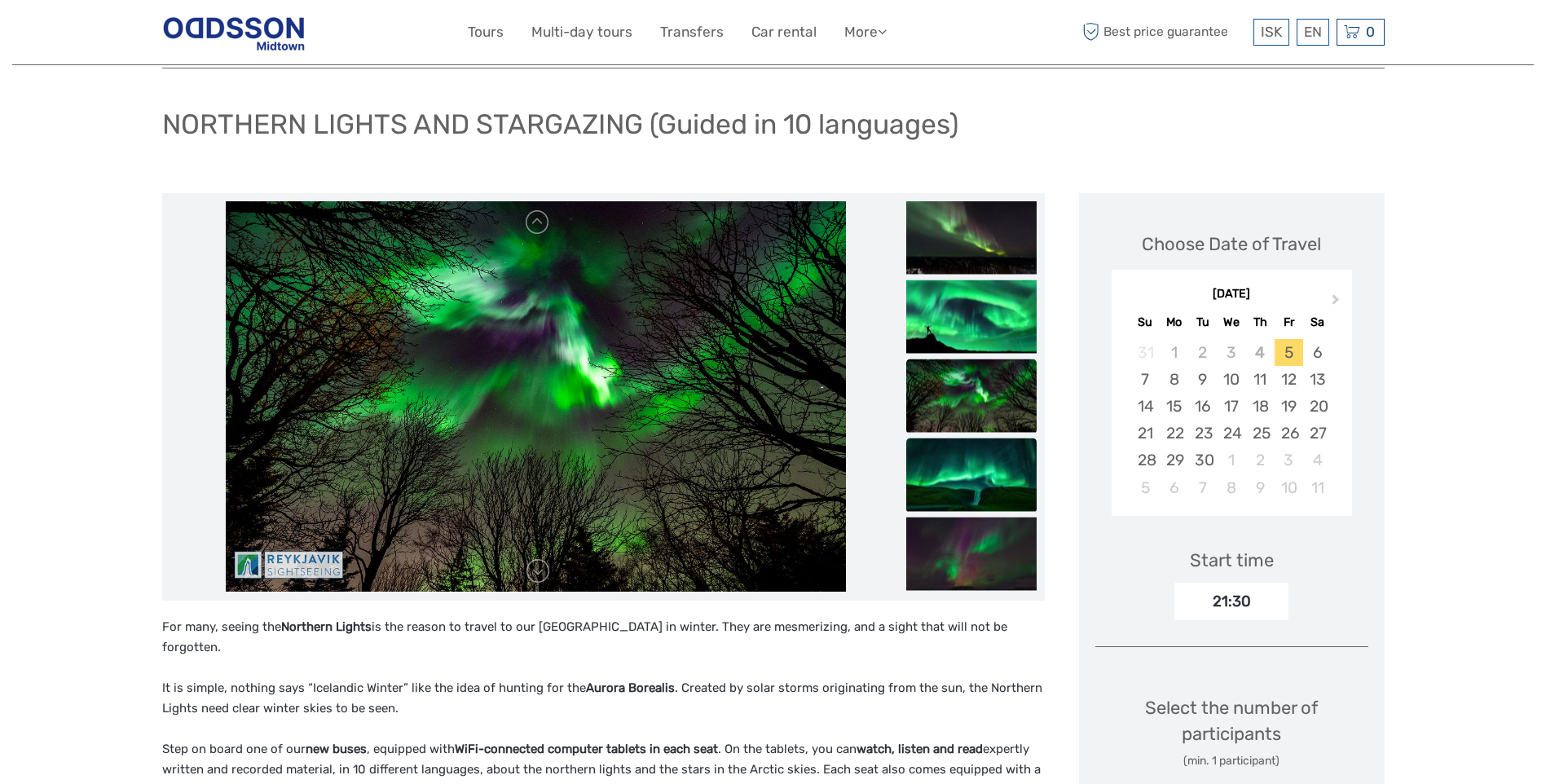
click at [959, 477] on img at bounding box center [972, 474] width 131 height 74
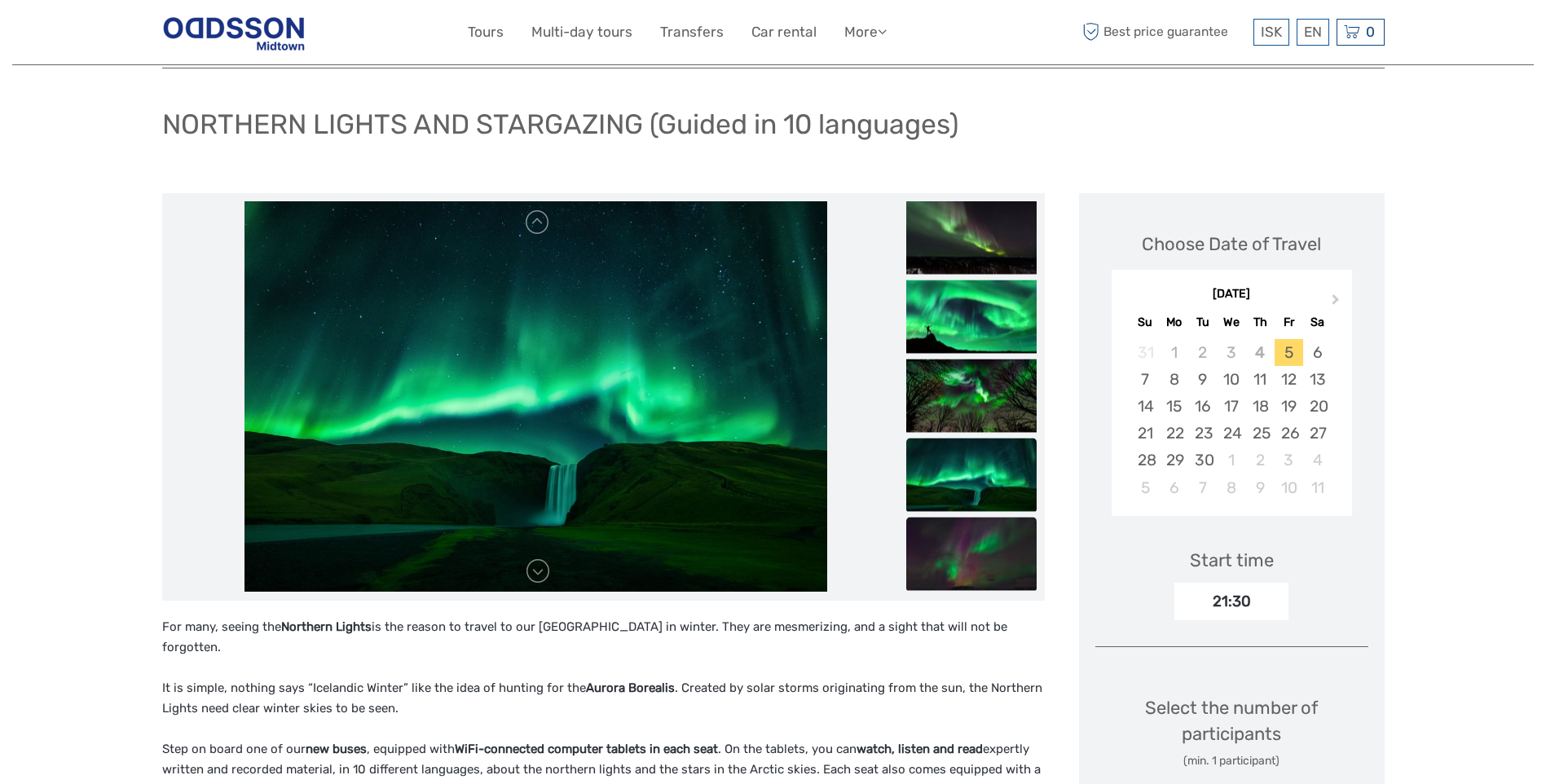
click at [963, 534] on img at bounding box center [972, 554] width 131 height 74
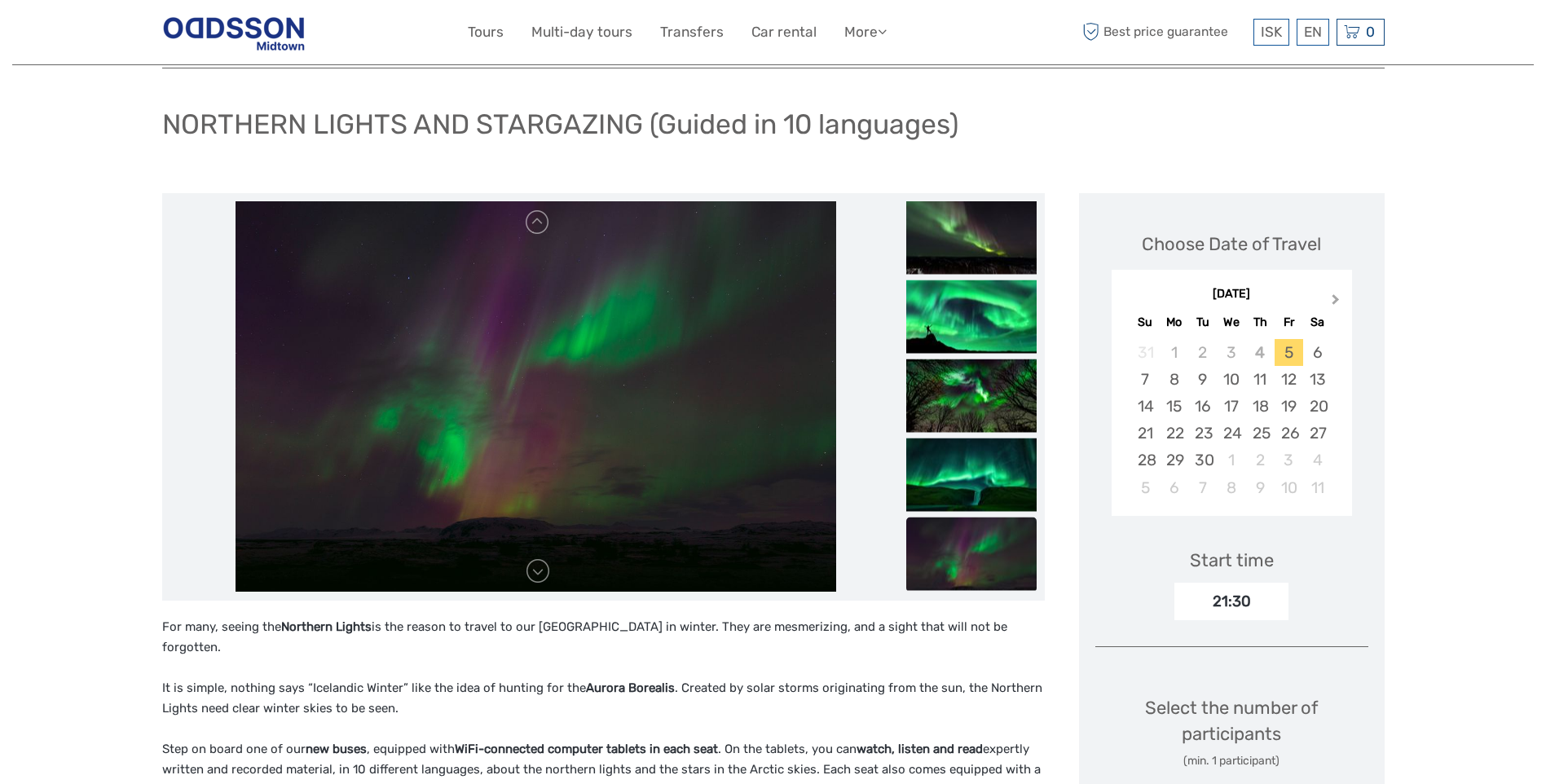
click at [1336, 297] on span "Next Month" at bounding box center [1336, 302] width 0 height 23
click at [1203, 379] on div "7" at bounding box center [1202, 379] width 28 height 27
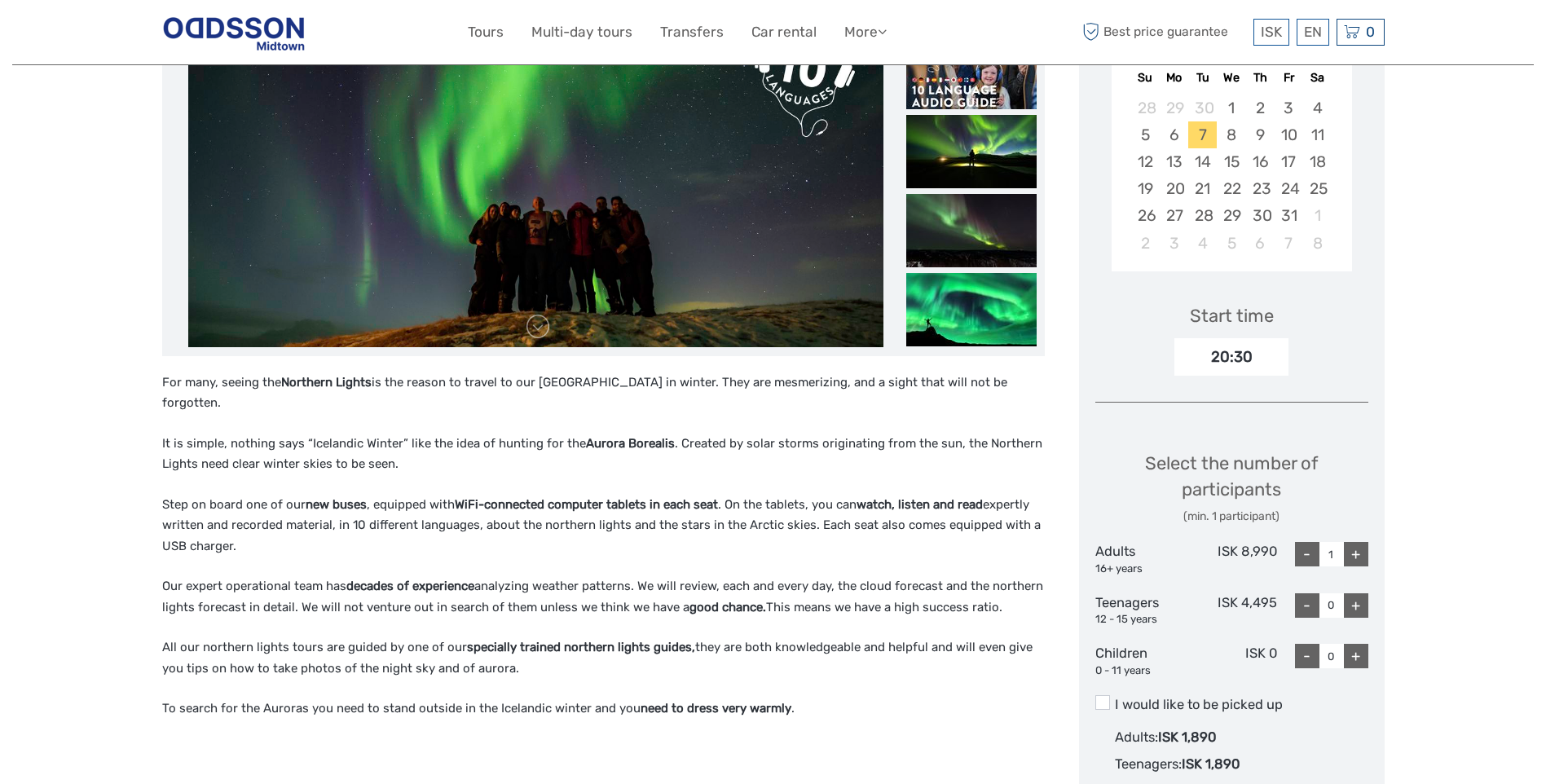
scroll to position [407, 0]
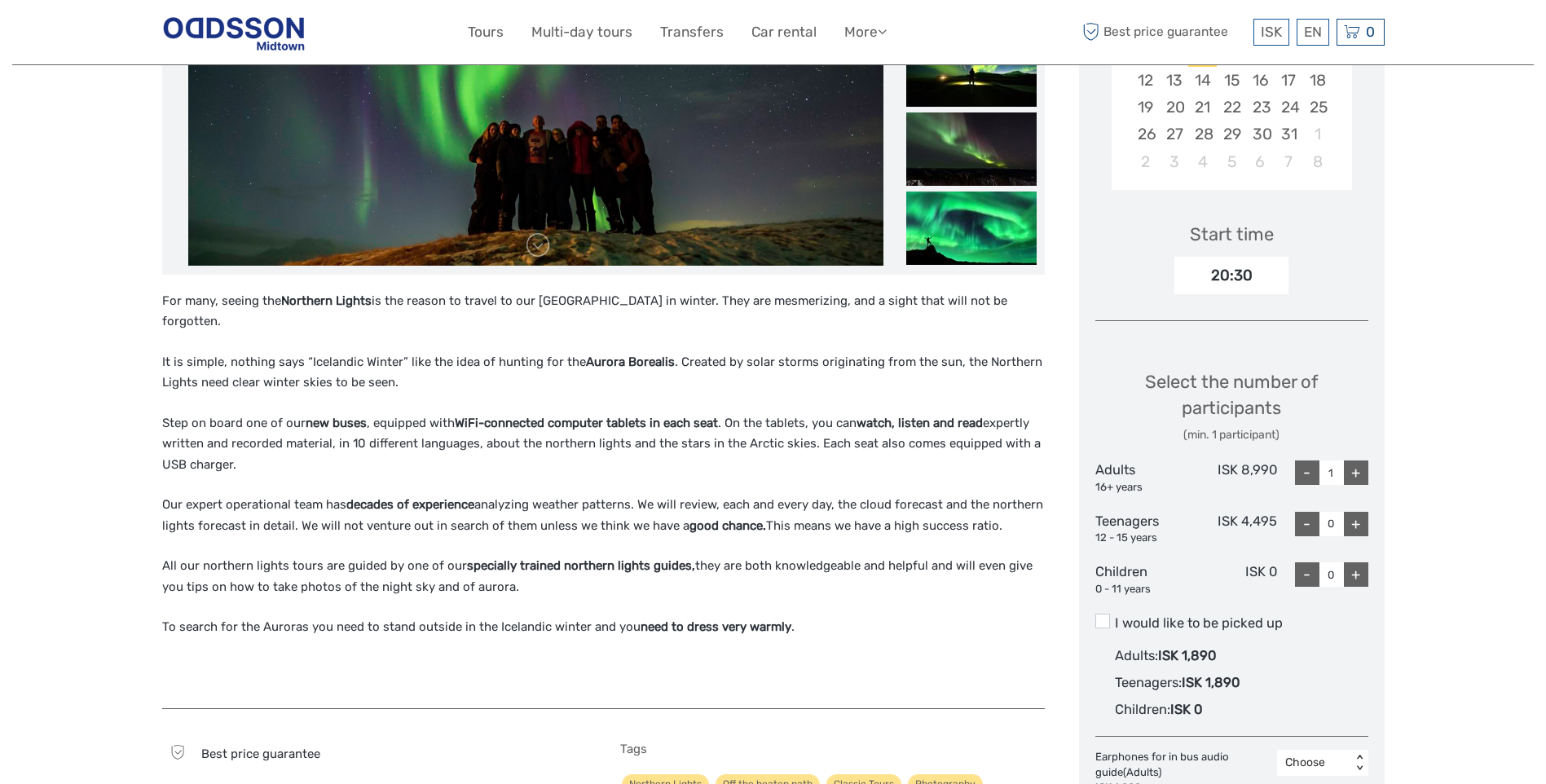
click at [1357, 470] on div "+" at bounding box center [1356, 472] width 24 height 24
type input "2"
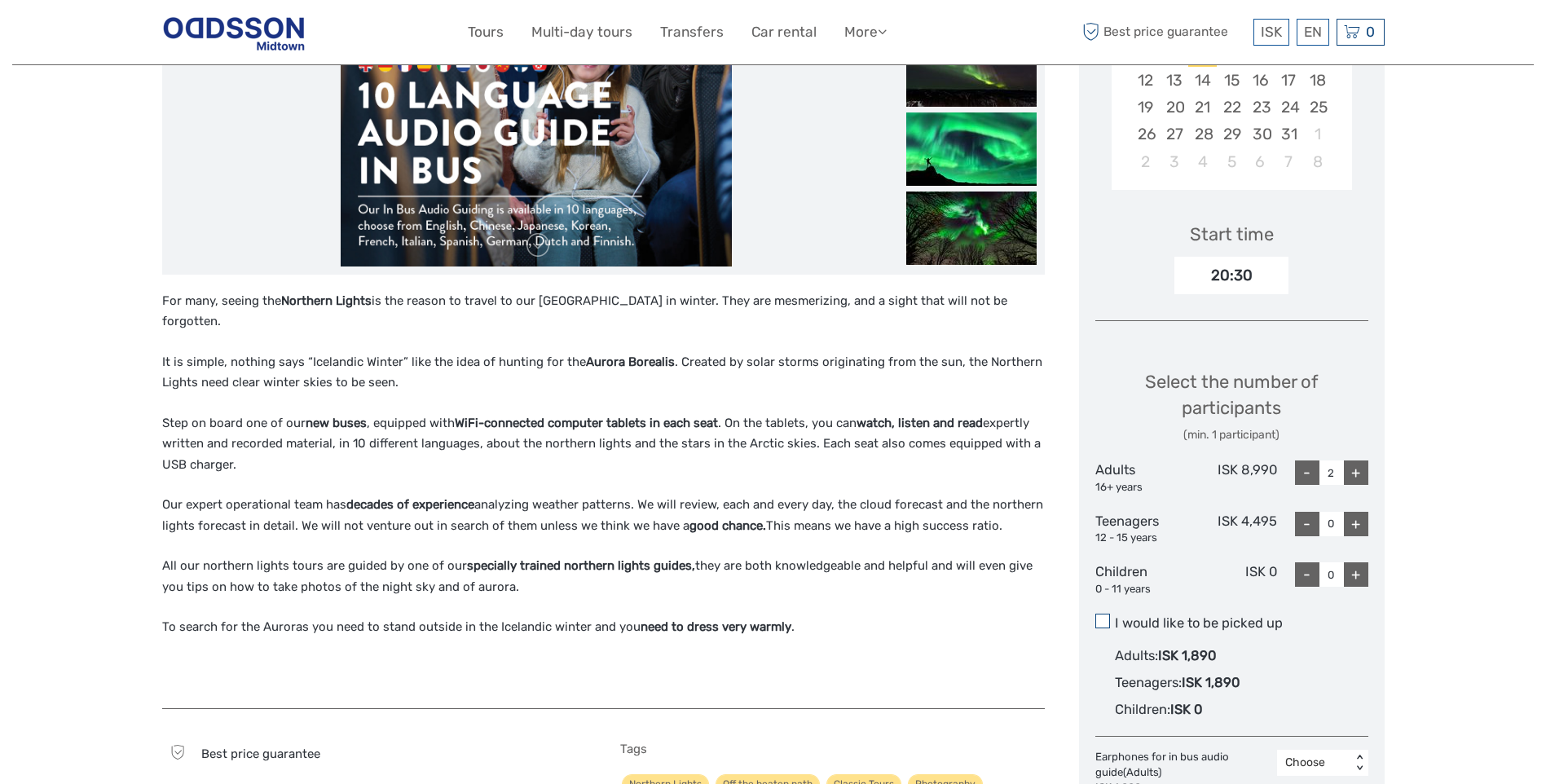
click at [1102, 618] on span at bounding box center [1103, 621] width 15 height 15
click at [1115, 616] on input "I would like to be picked up" at bounding box center [1115, 616] width 0 height 0
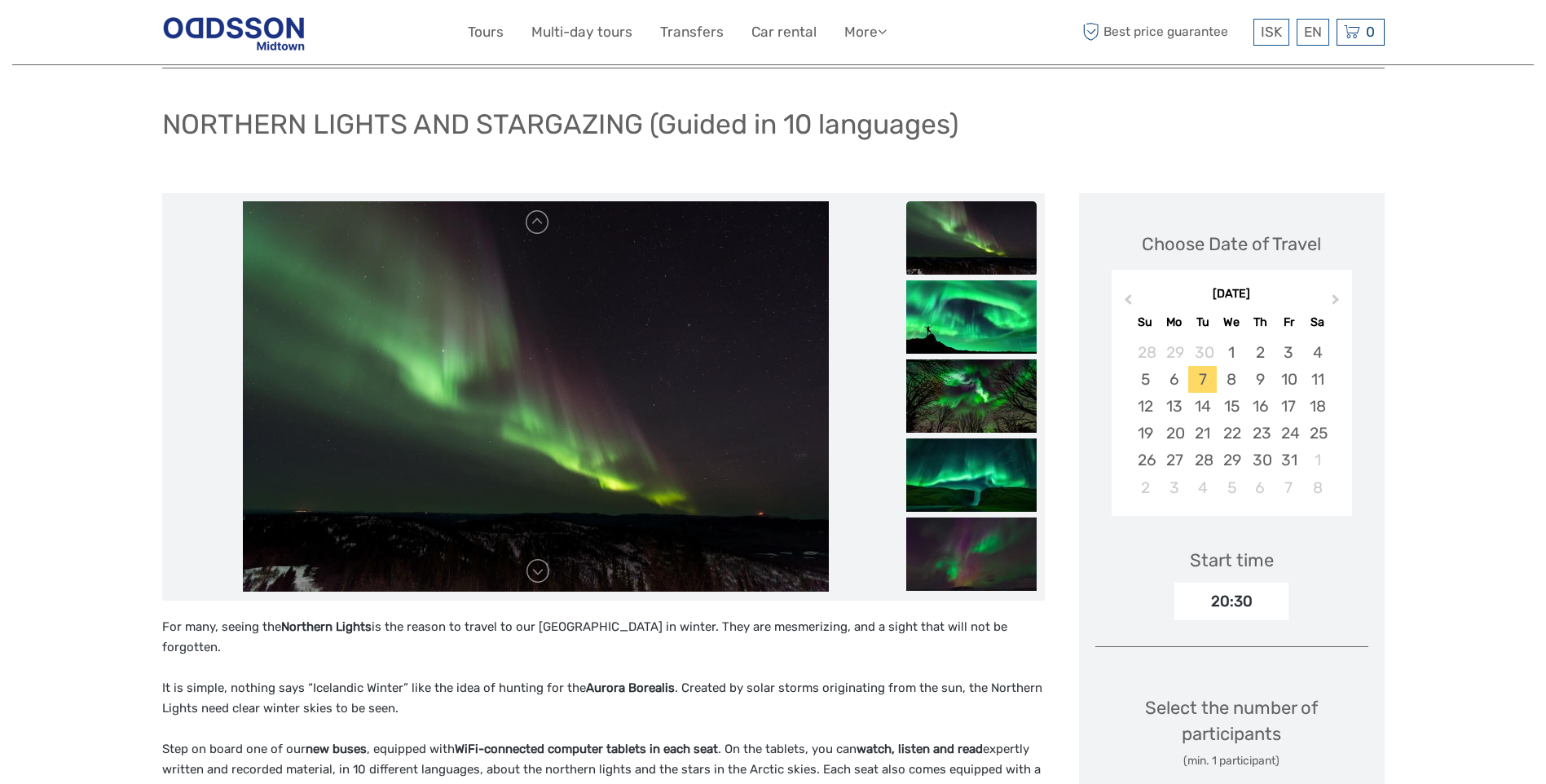
scroll to position [0, 0]
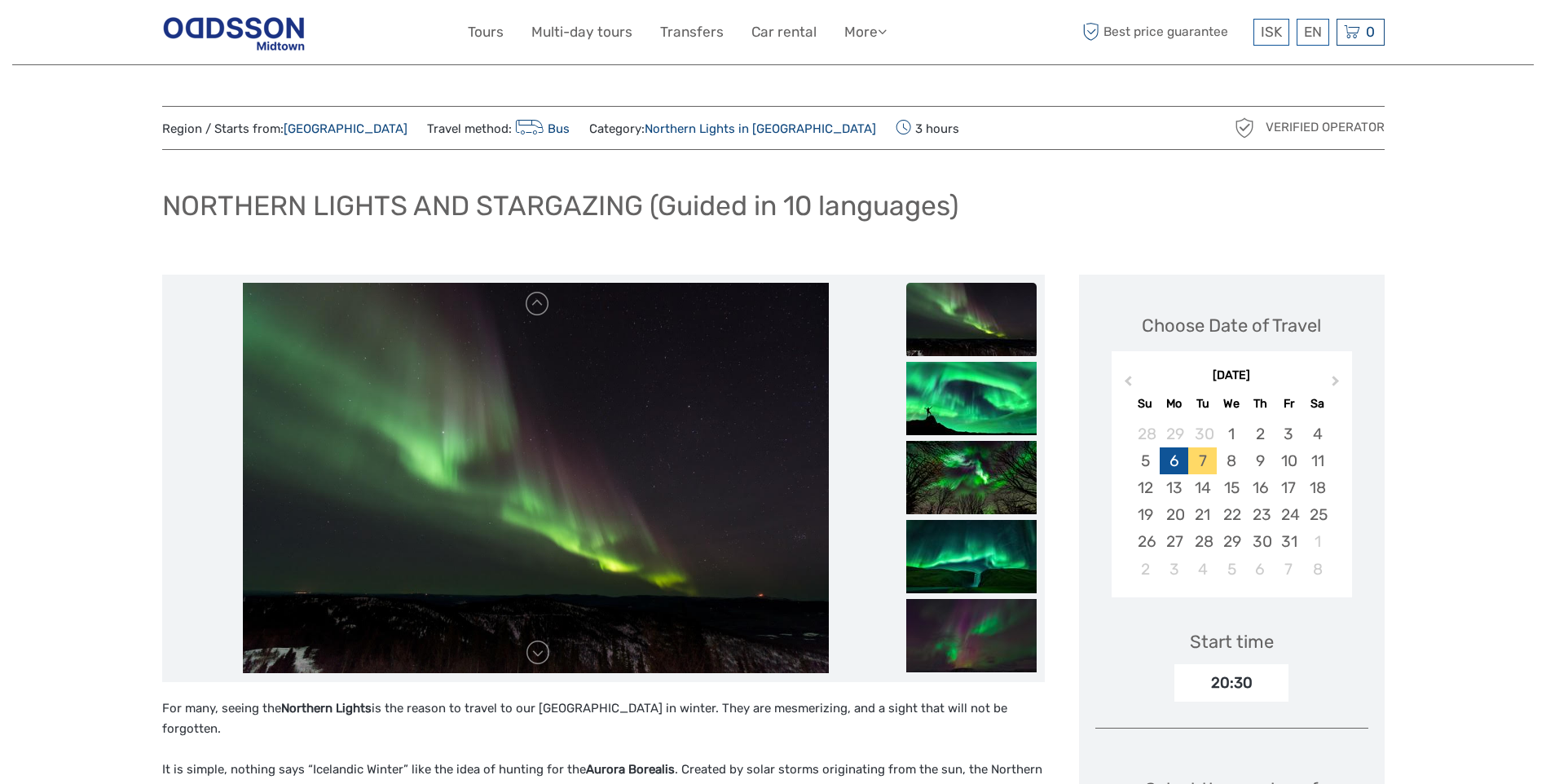
click at [1176, 460] on div "6" at bounding box center [1174, 461] width 28 height 27
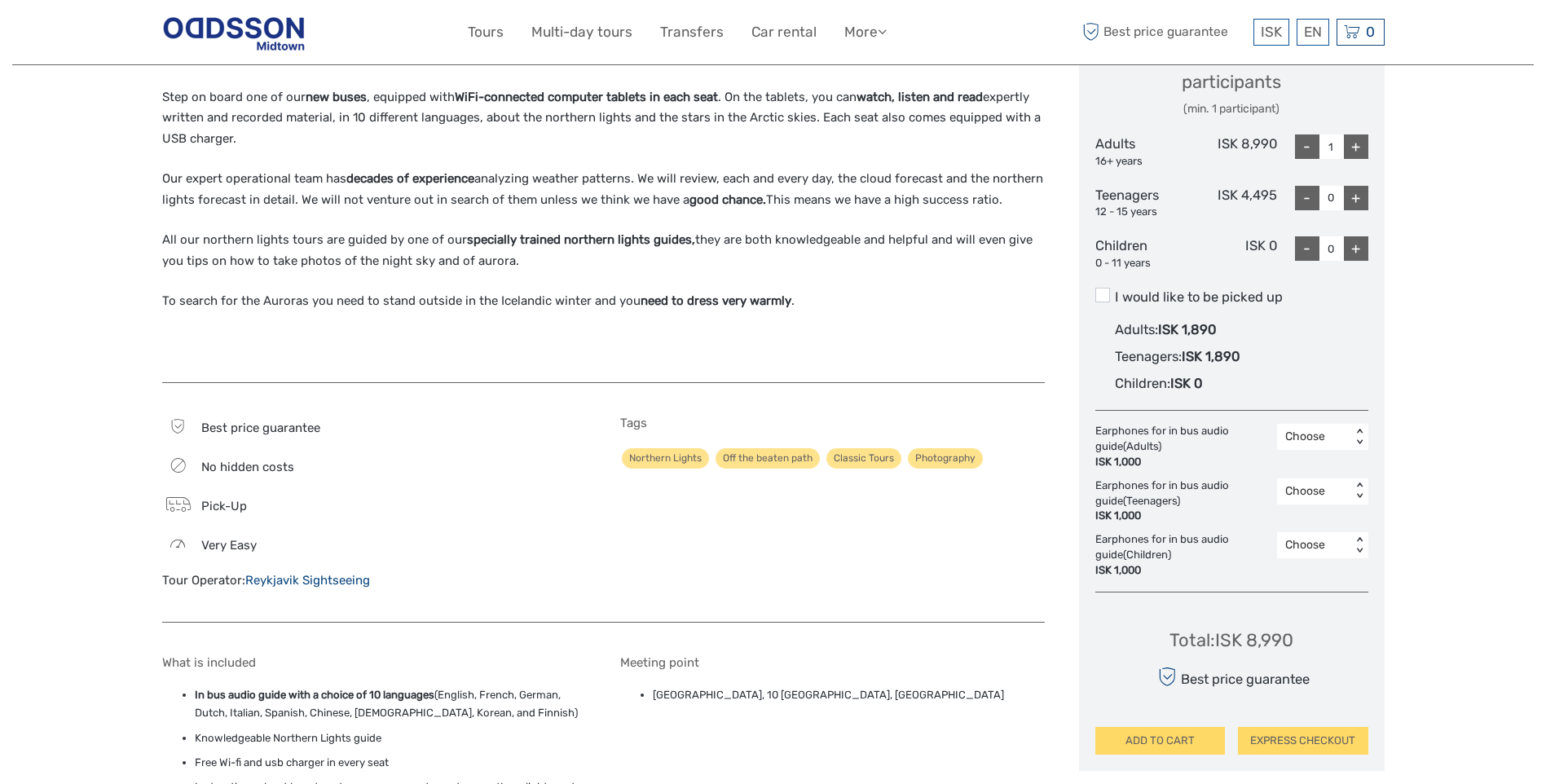
scroll to position [815, 0]
